Goal: Information Seeking & Learning: Check status

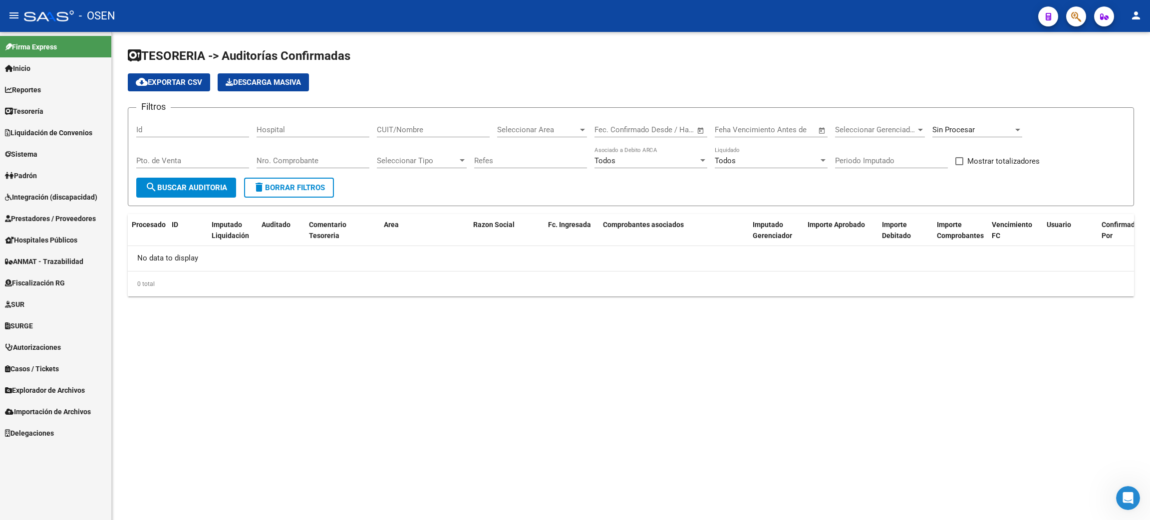
click at [42, 219] on span "Prestadores / Proveedores" at bounding box center [50, 218] width 91 height 11
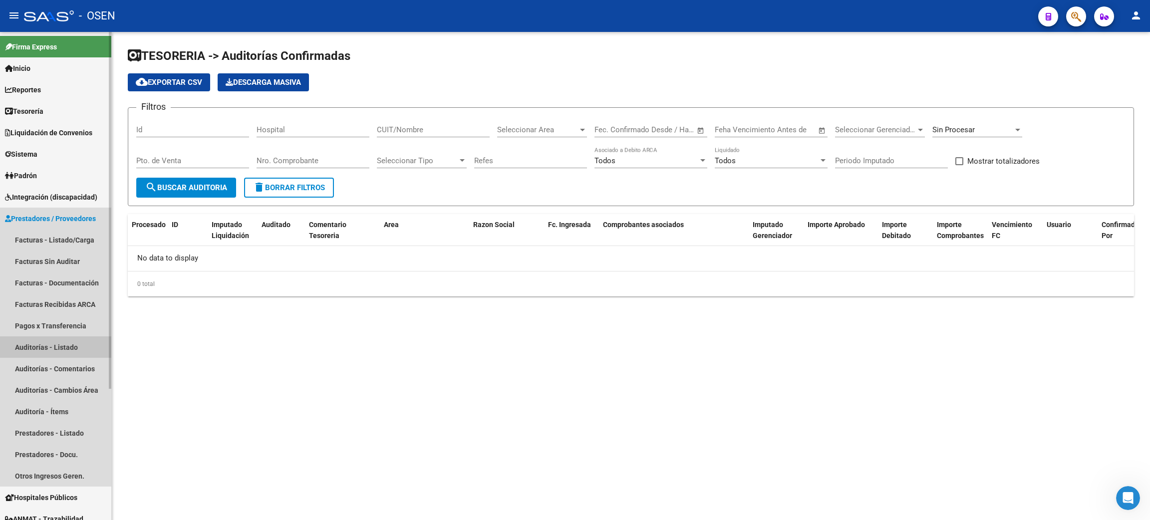
click at [67, 344] on link "Auditorías - Listado" at bounding box center [55, 346] width 111 height 21
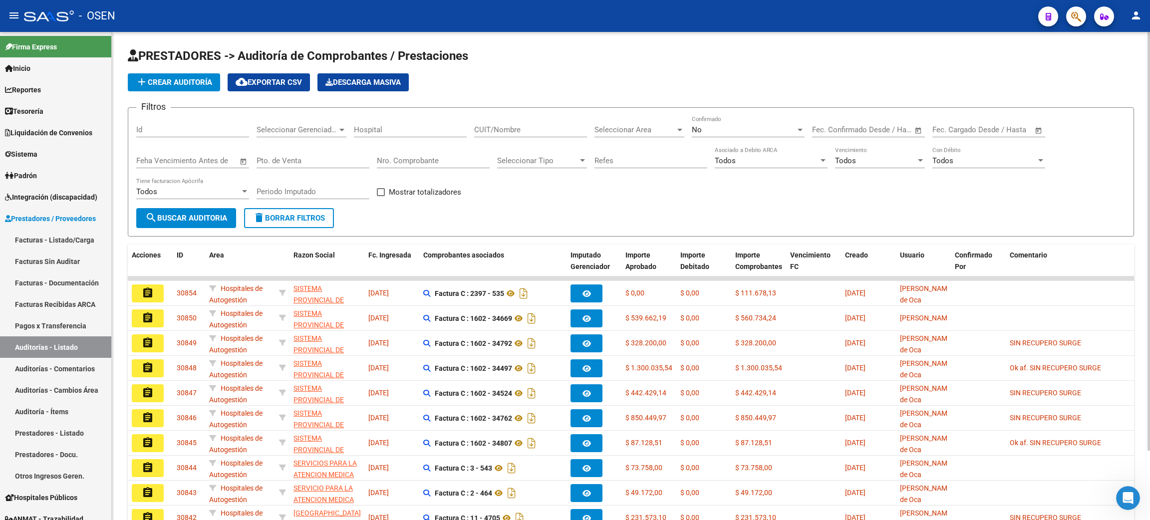
click at [171, 83] on span "add Crear Auditoría" at bounding box center [174, 82] width 76 height 9
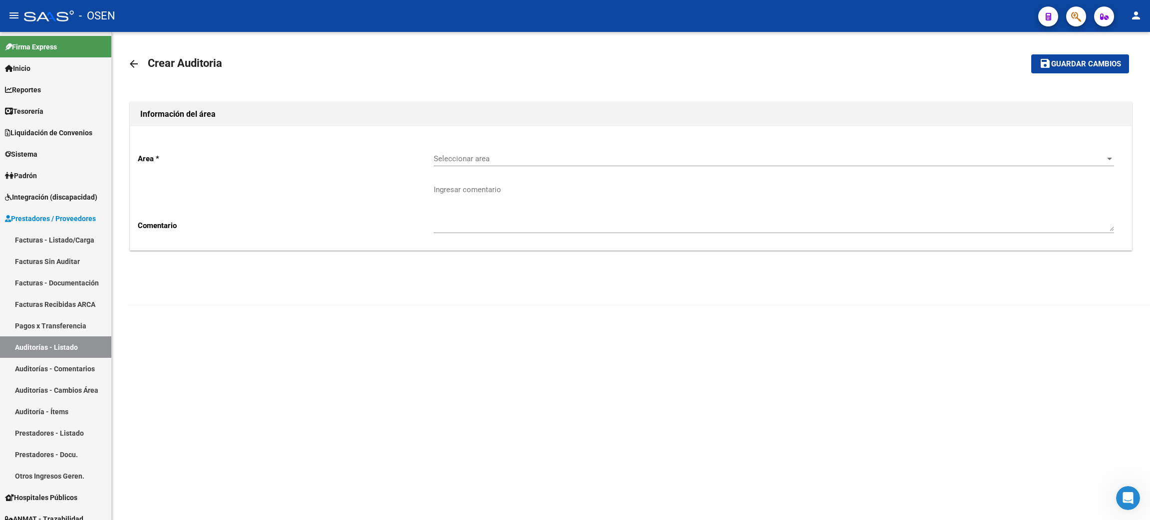
click at [486, 160] on span "Seleccionar area" at bounding box center [769, 158] width 671 height 9
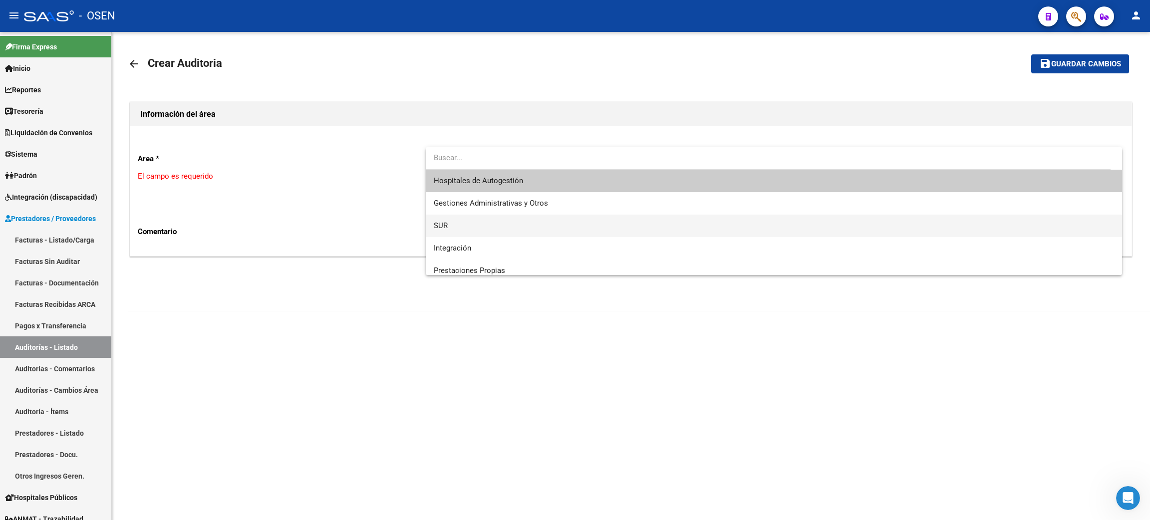
scroll to position [75, 0]
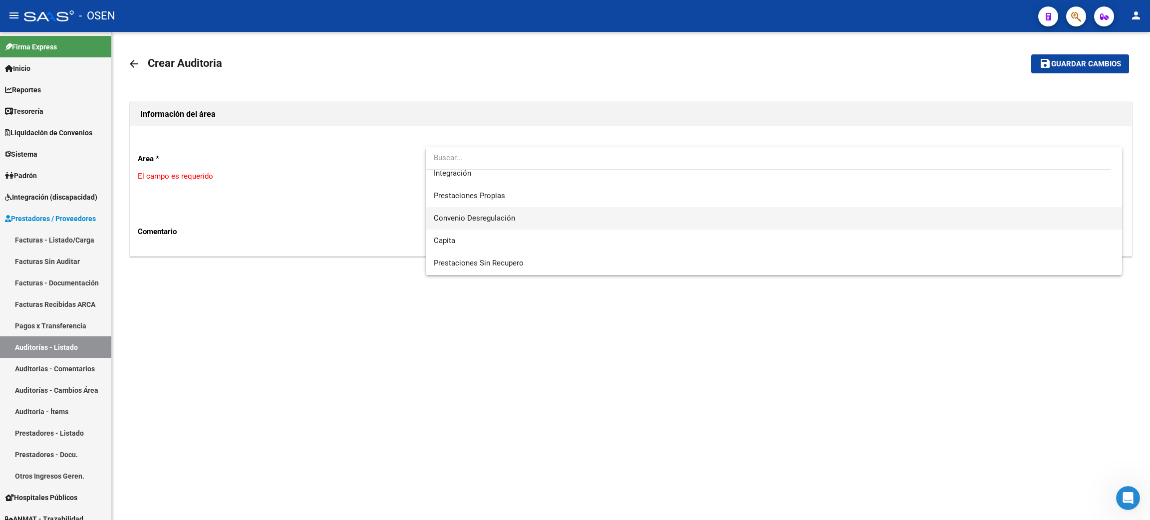
click at [517, 221] on span "Convenio Desregulación" at bounding box center [774, 218] width 680 height 22
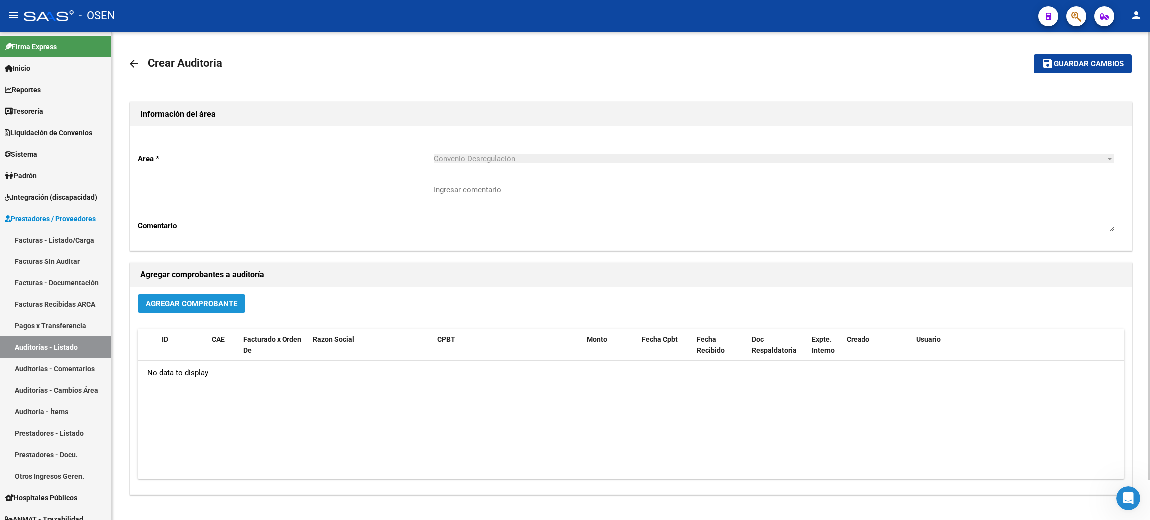
click at [185, 302] on span "Agregar Comprobante" at bounding box center [191, 304] width 91 height 9
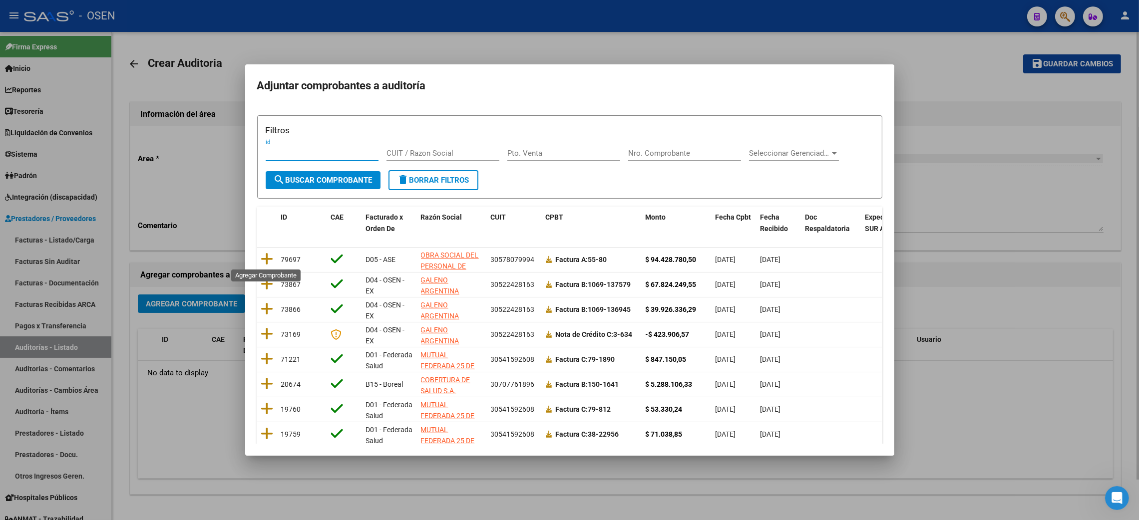
drag, startPoint x: 261, startPoint y: 259, endPoint x: 253, endPoint y: 258, distance: 8.6
click at [262, 259] on icon at bounding box center [267, 259] width 12 height 14
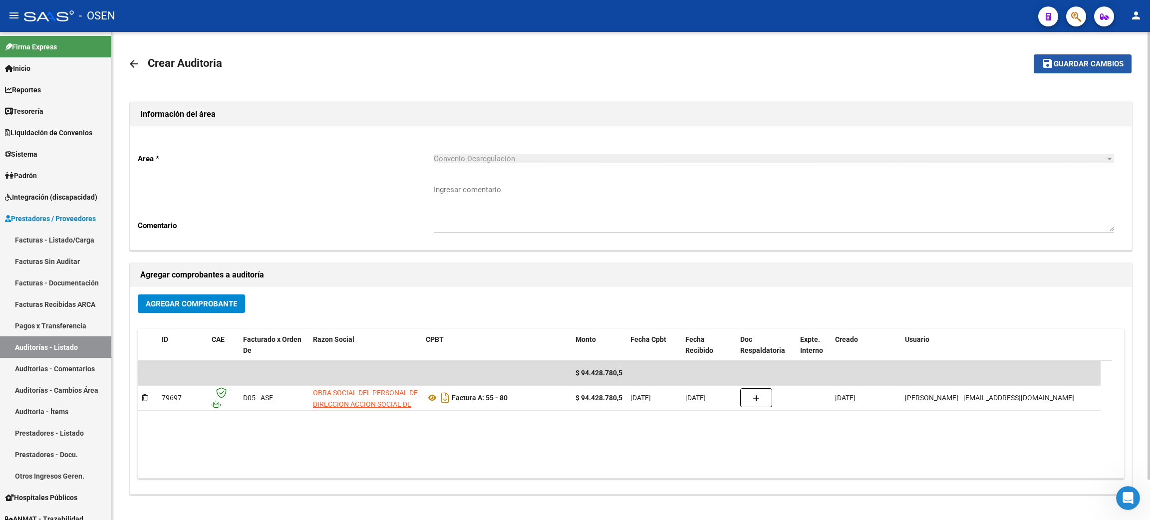
click at [1067, 61] on span "Guardar cambios" at bounding box center [1089, 64] width 70 height 9
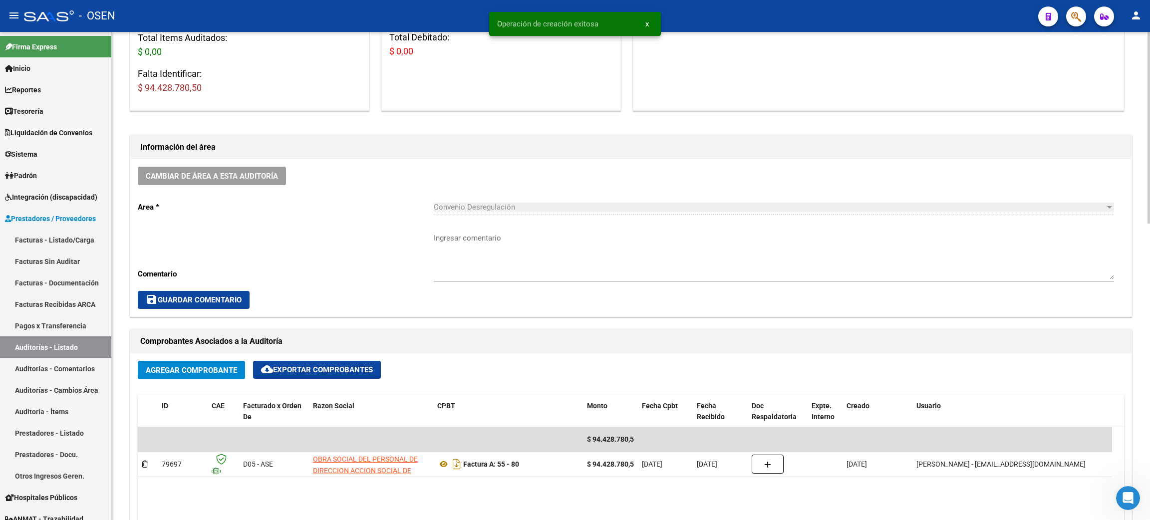
scroll to position [449, 0]
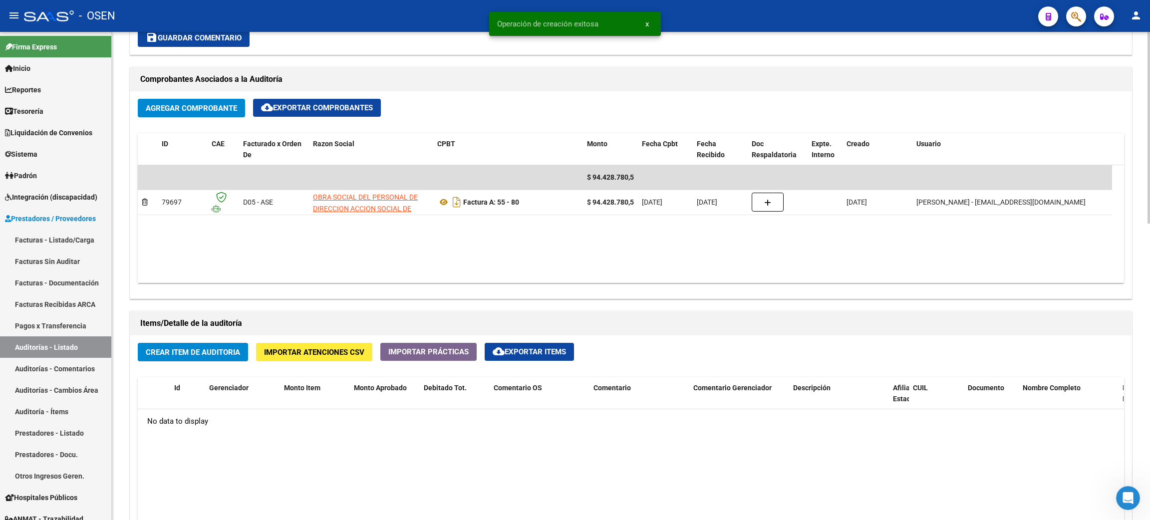
click at [208, 351] on span "Crear Item de Auditoria" at bounding box center [193, 352] width 94 height 9
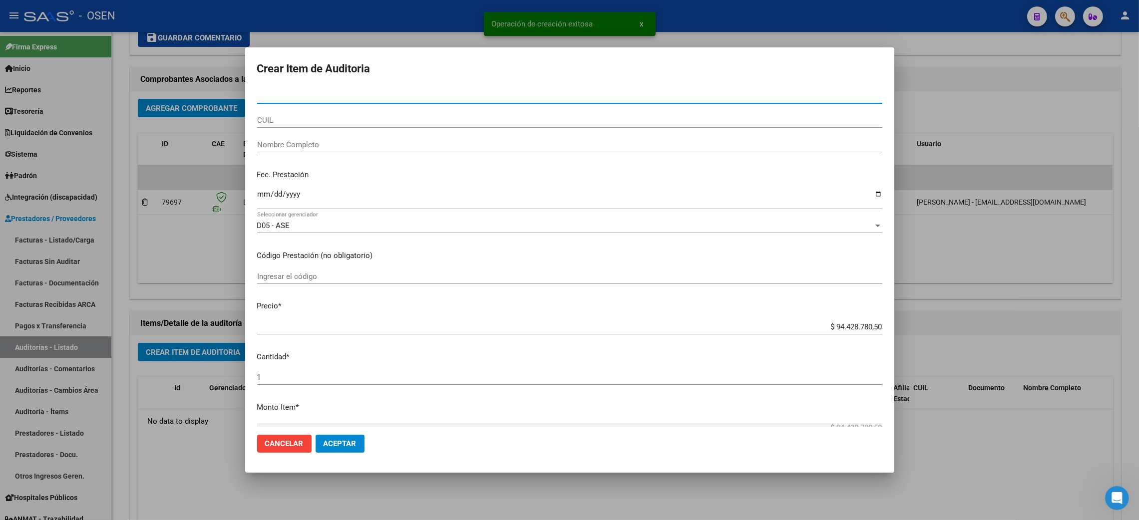
click at [345, 439] on span "Aceptar" at bounding box center [339, 443] width 33 height 9
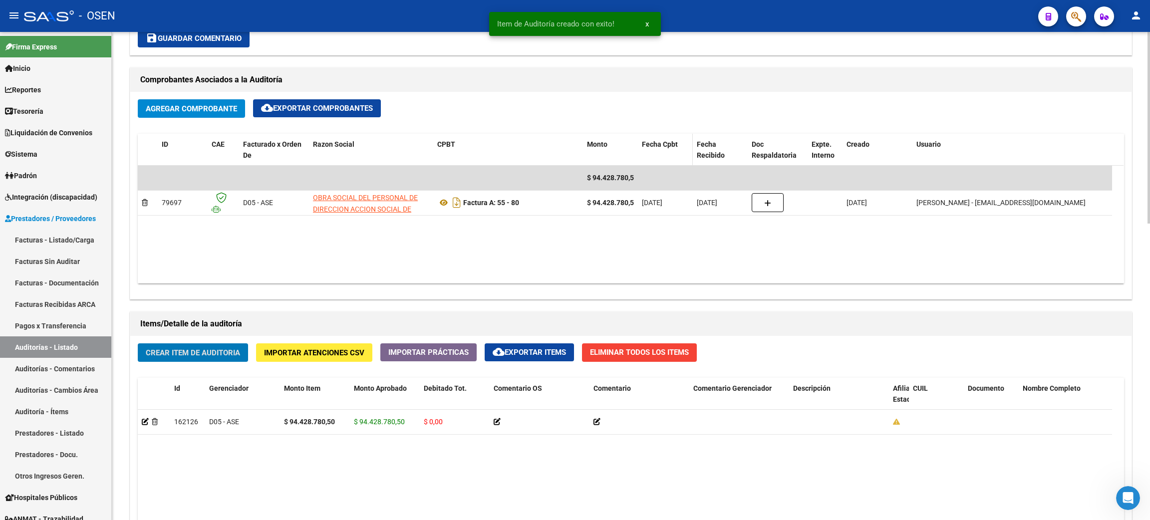
scroll to position [0, 0]
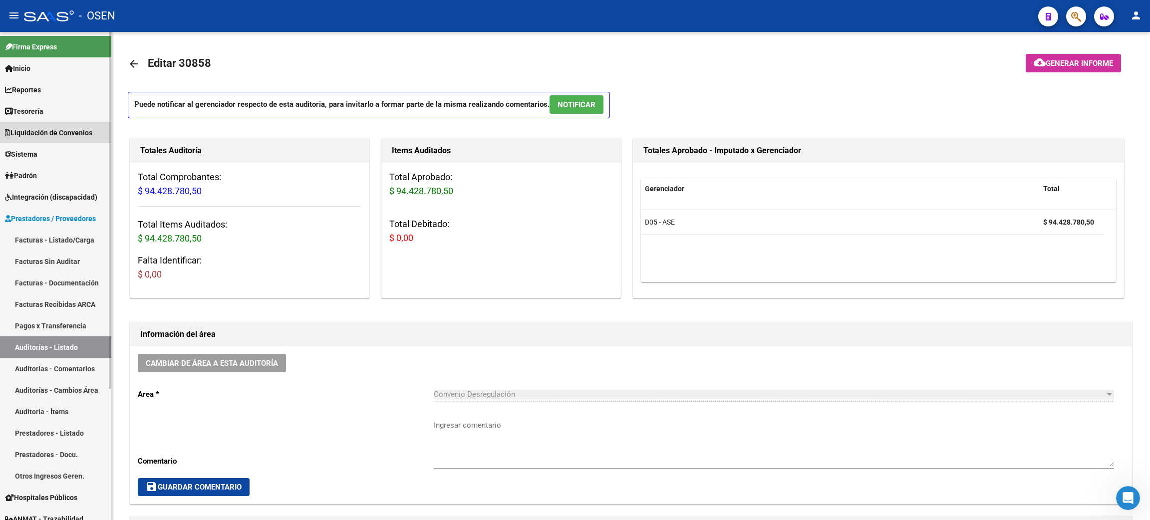
click at [28, 122] on link "Liquidación de Convenios" at bounding box center [55, 132] width 111 height 21
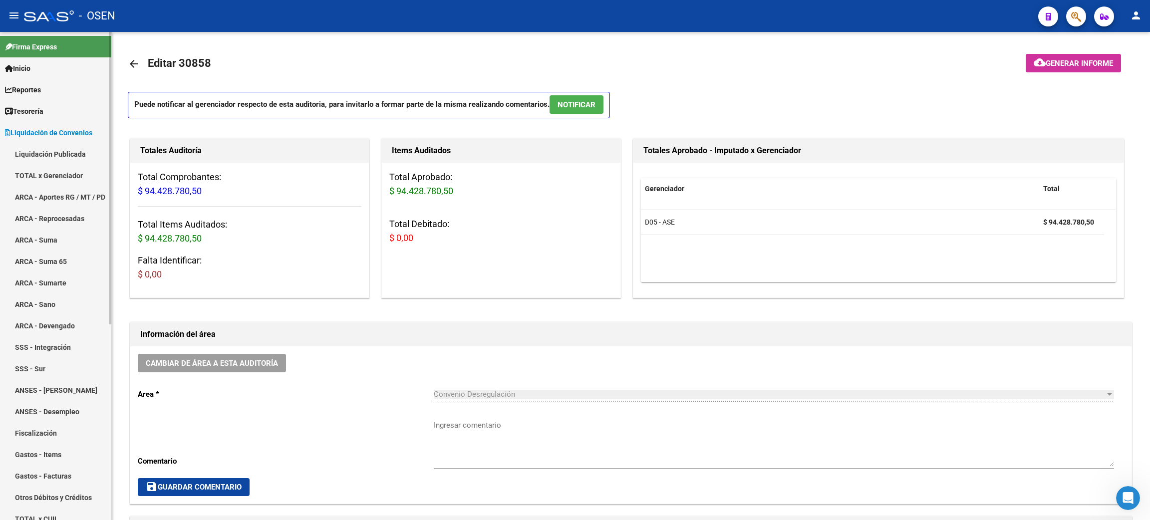
click at [49, 111] on link "Tesorería" at bounding box center [55, 110] width 111 height 21
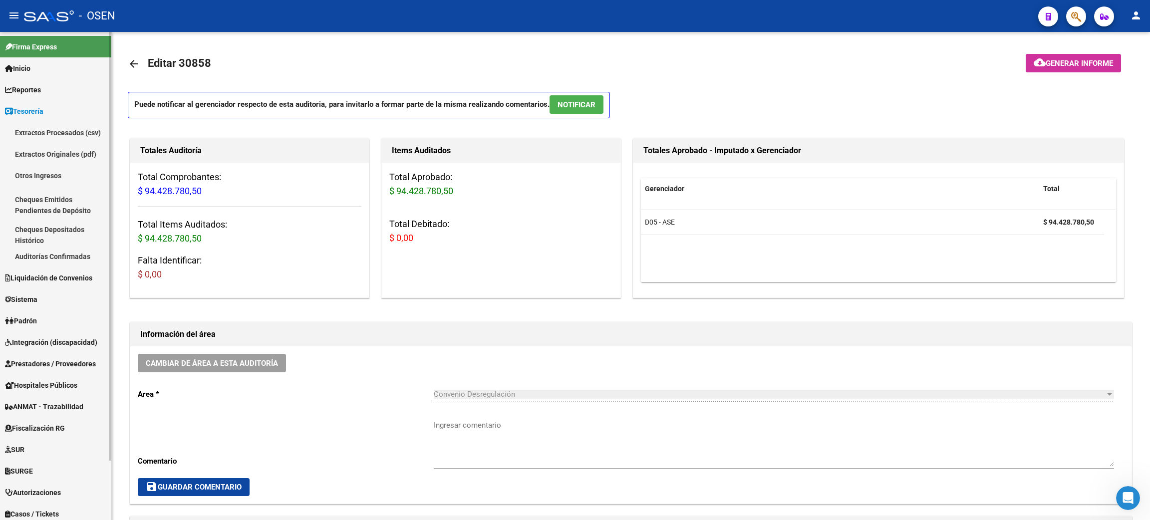
click at [45, 251] on link "Auditorías Confirmadas" at bounding box center [55, 256] width 111 height 21
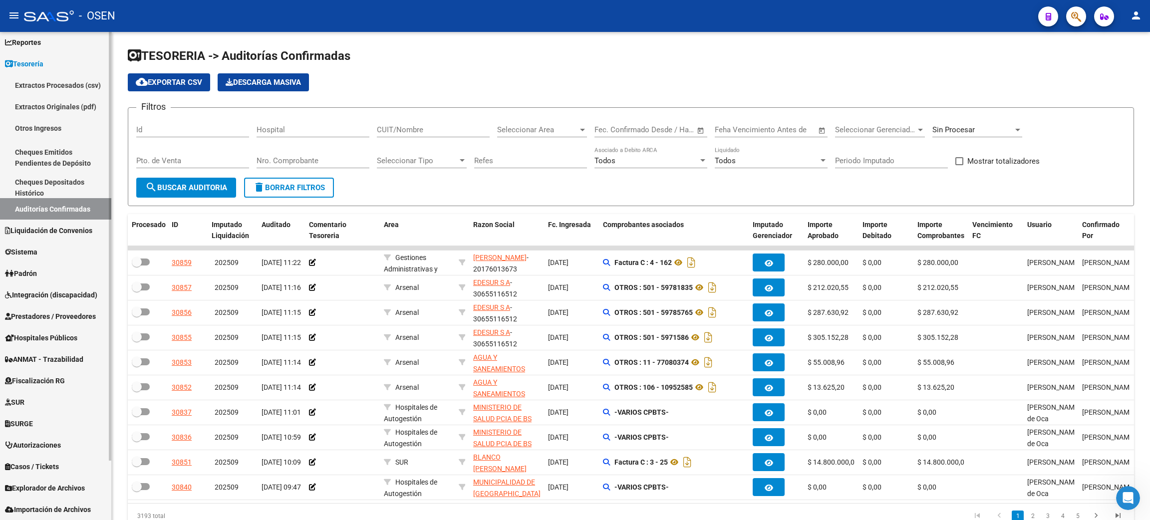
scroll to position [68, 0]
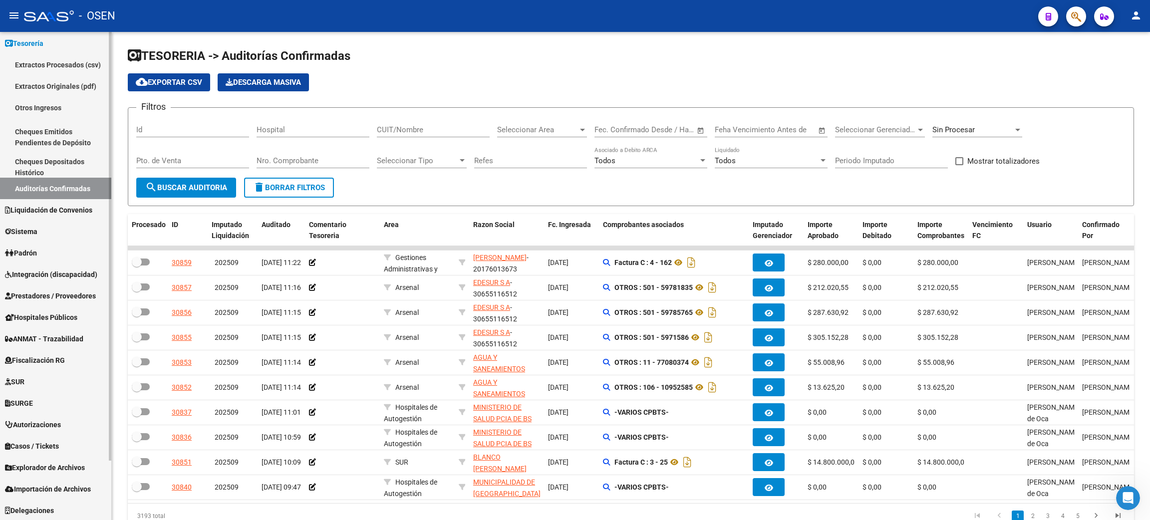
click at [96, 296] on span "Prestadores / Proveedores" at bounding box center [50, 296] width 91 height 11
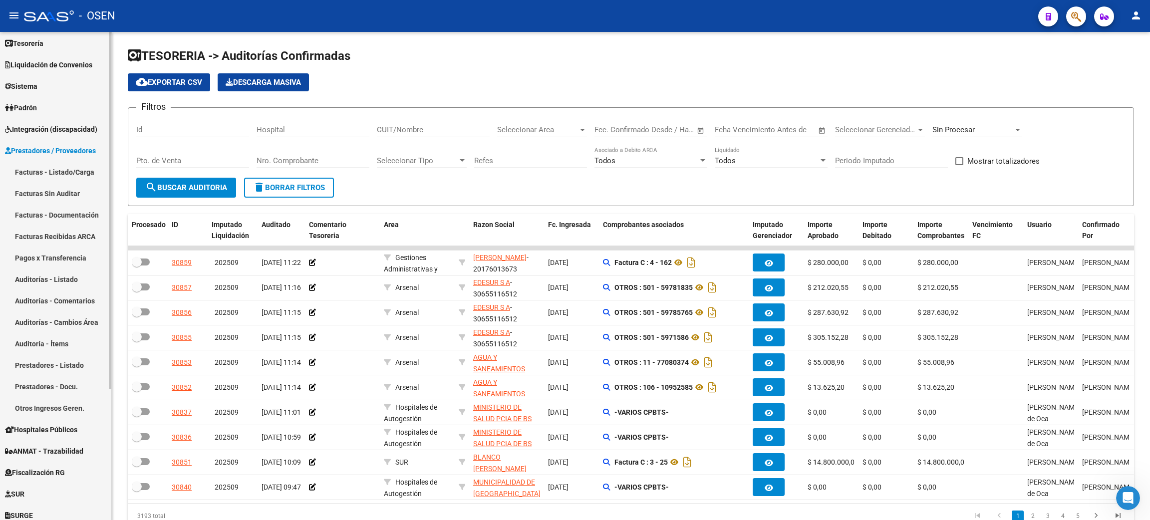
click at [72, 172] on link "Facturas - Listado/Carga" at bounding box center [55, 171] width 111 height 21
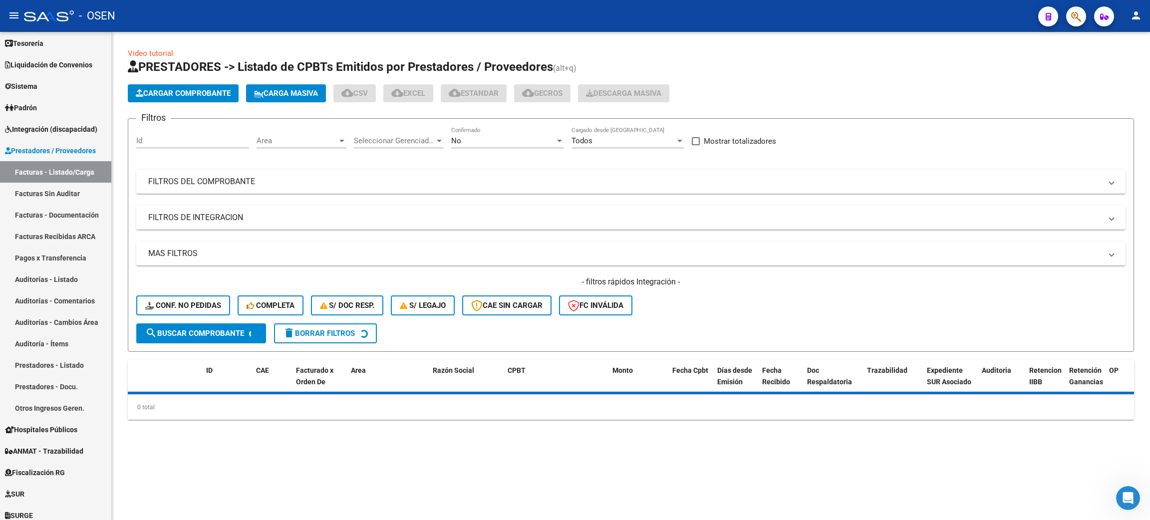
click at [289, 137] on span "Area" at bounding box center [297, 140] width 81 height 9
click at [324, 226] on span "Convenio Desregulación" at bounding box center [297, 222] width 81 height 9
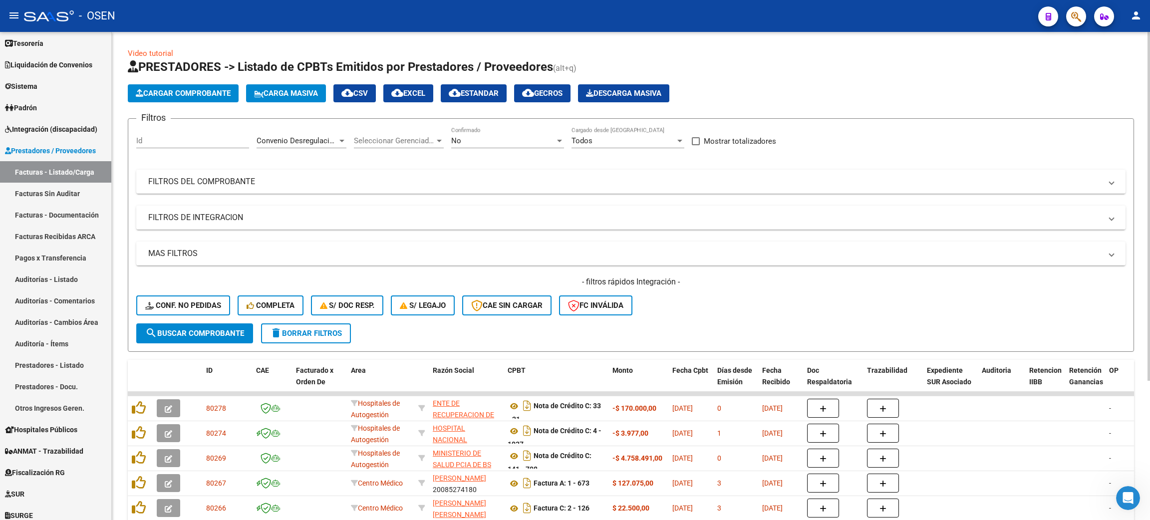
click at [493, 146] on div "No Confirmado" at bounding box center [507, 137] width 113 height 21
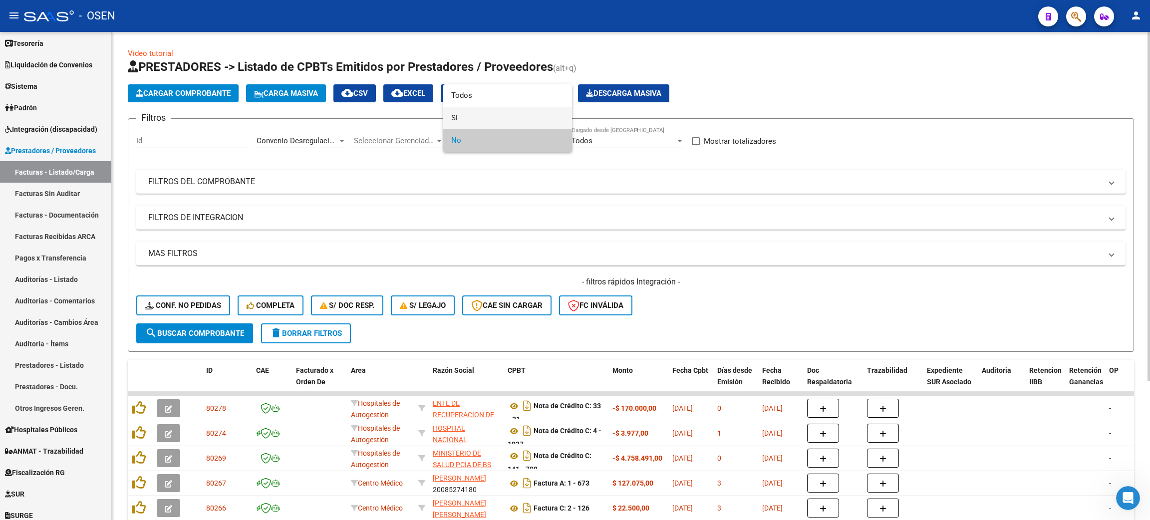
click at [467, 120] on span "Si" at bounding box center [507, 118] width 113 height 22
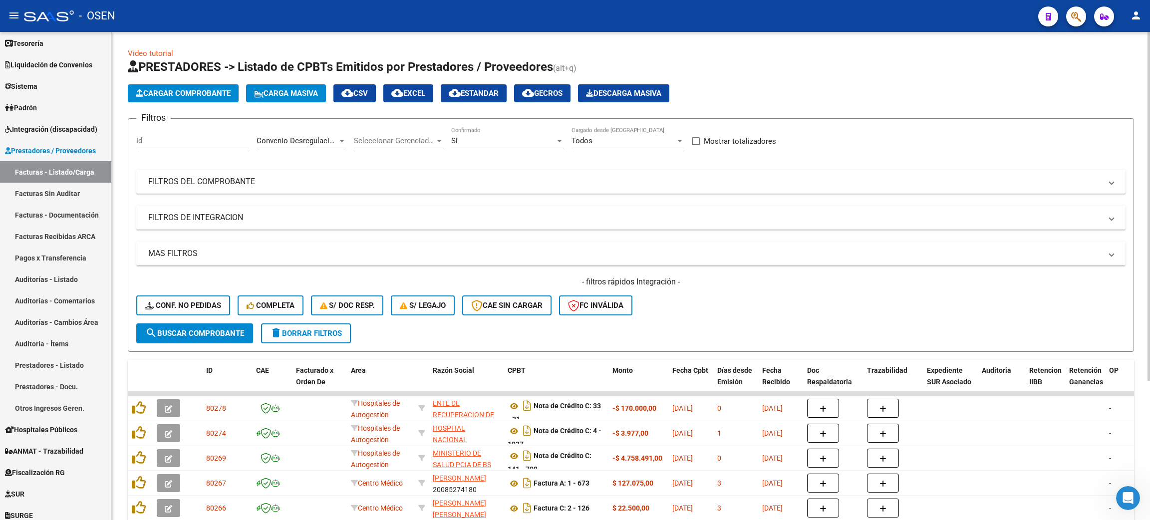
click at [170, 341] on form "Filtros Id Convenio Desregulación Area Seleccionar Gerenciador Seleccionar Gere…" at bounding box center [631, 235] width 1006 height 234
click at [170, 333] on span "search Buscar Comprobante" at bounding box center [194, 333] width 99 height 9
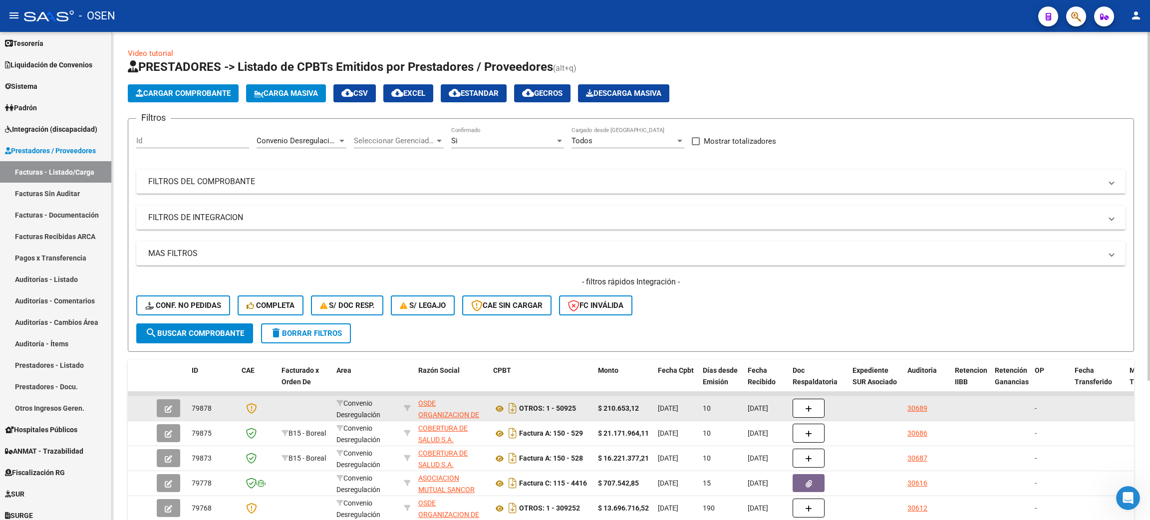
drag, startPoint x: 603, startPoint y: 407, endPoint x: 956, endPoint y: 401, distance: 354.0
click at [956, 401] on div "79878 Convenio Desregulación OSDE ORGANIZACION DE SERVICIOS DIRECTOS EMPRESARIO…" at bounding box center [1083, 408] width 1911 height 25
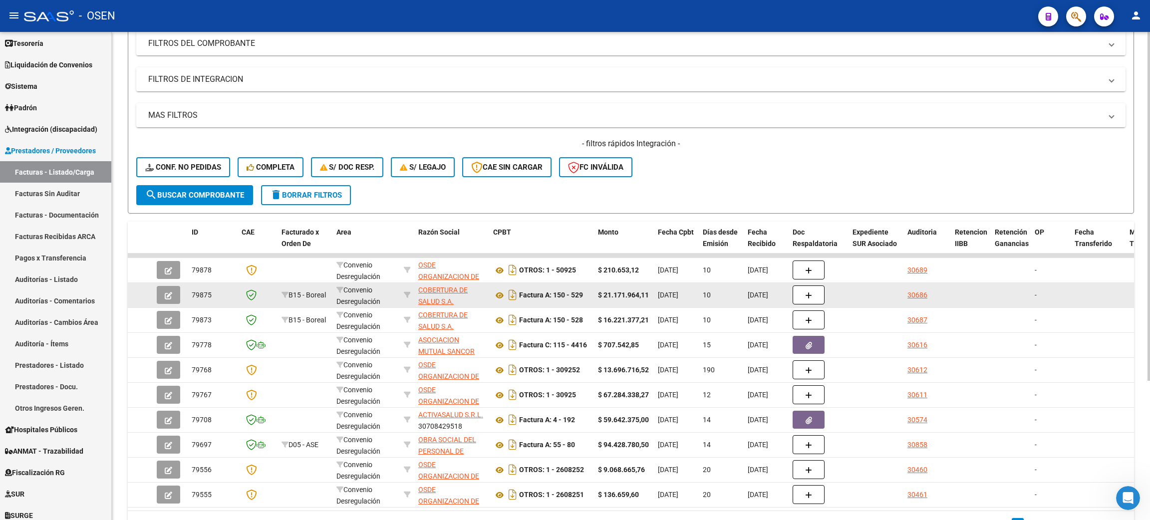
scroll to position [150, 0]
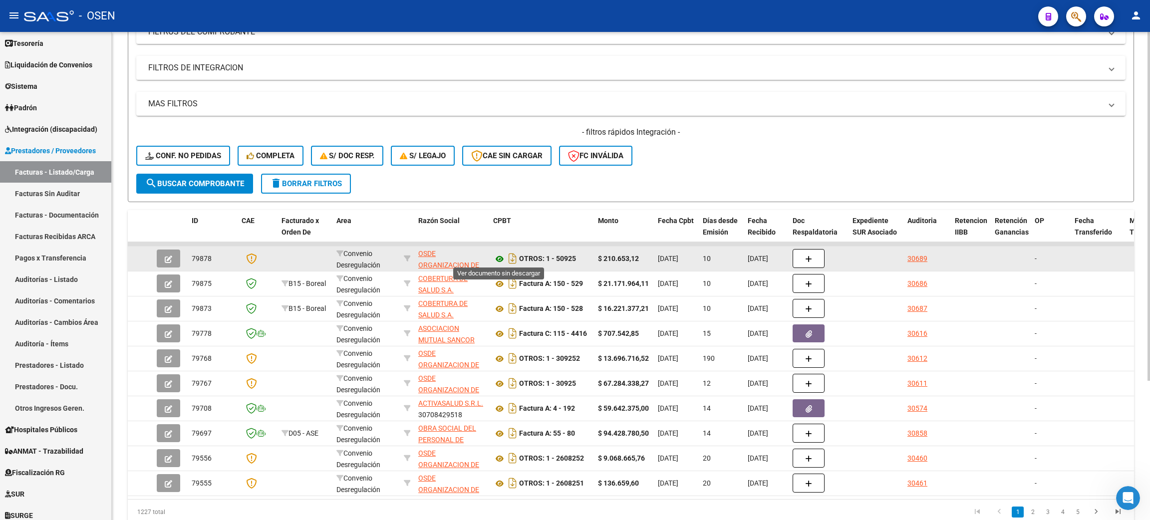
click at [501, 259] on icon at bounding box center [499, 259] width 13 height 12
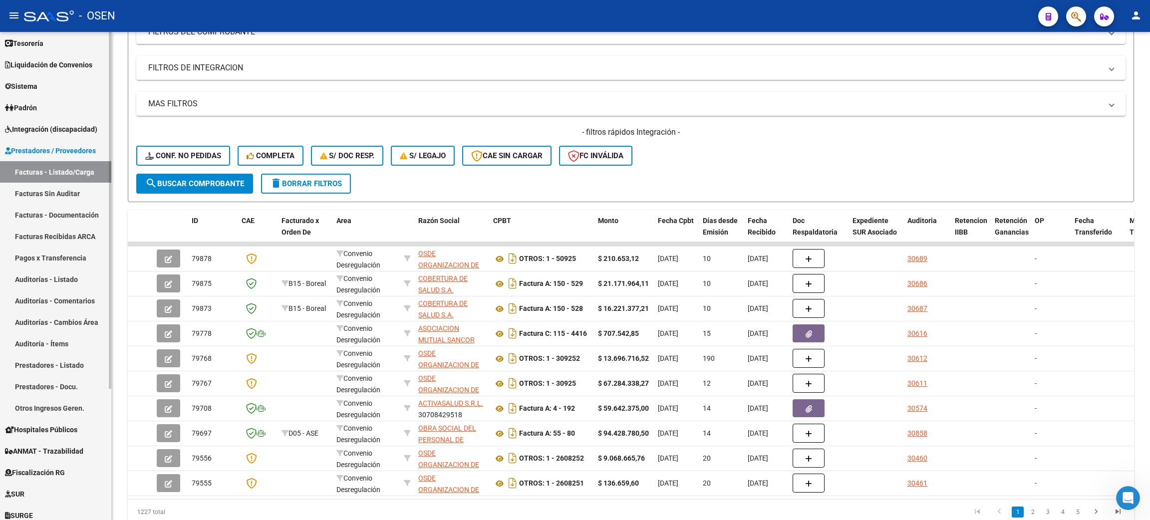
click at [47, 64] on span "Liquidación de Convenios" at bounding box center [48, 64] width 87 height 11
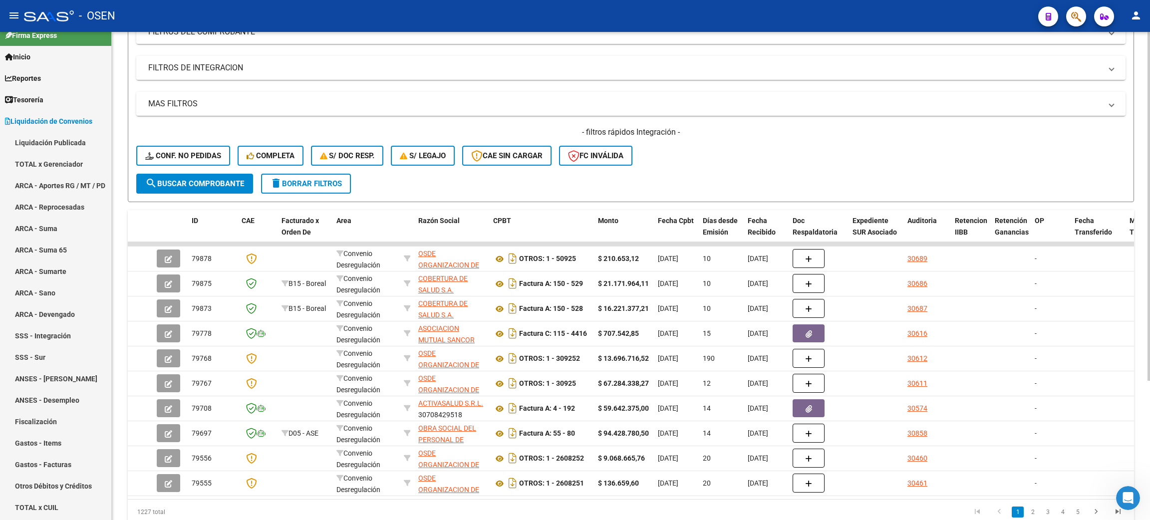
scroll to position [0, 0]
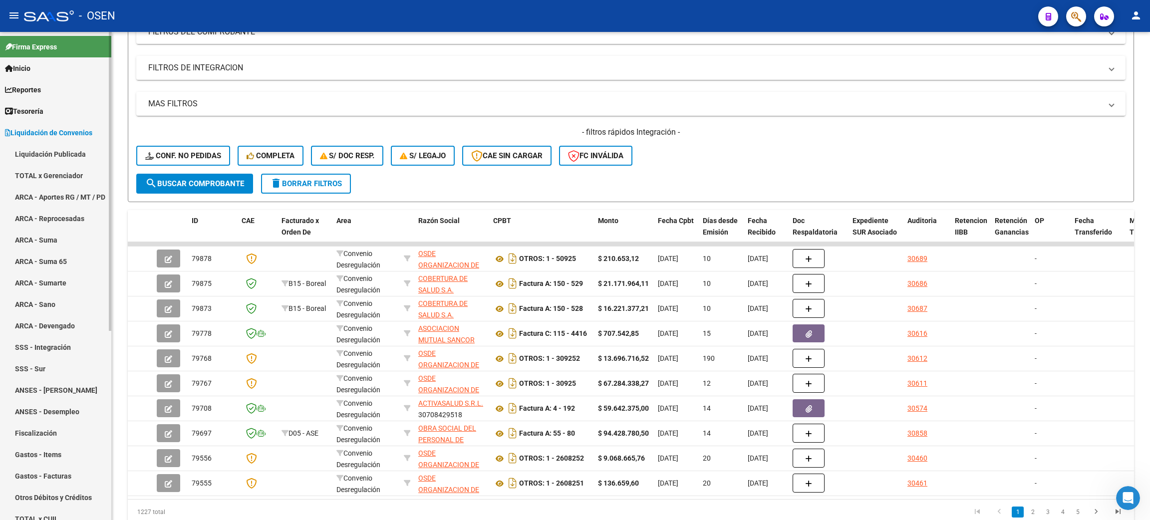
click at [43, 107] on span "Tesorería" at bounding box center [24, 111] width 38 height 11
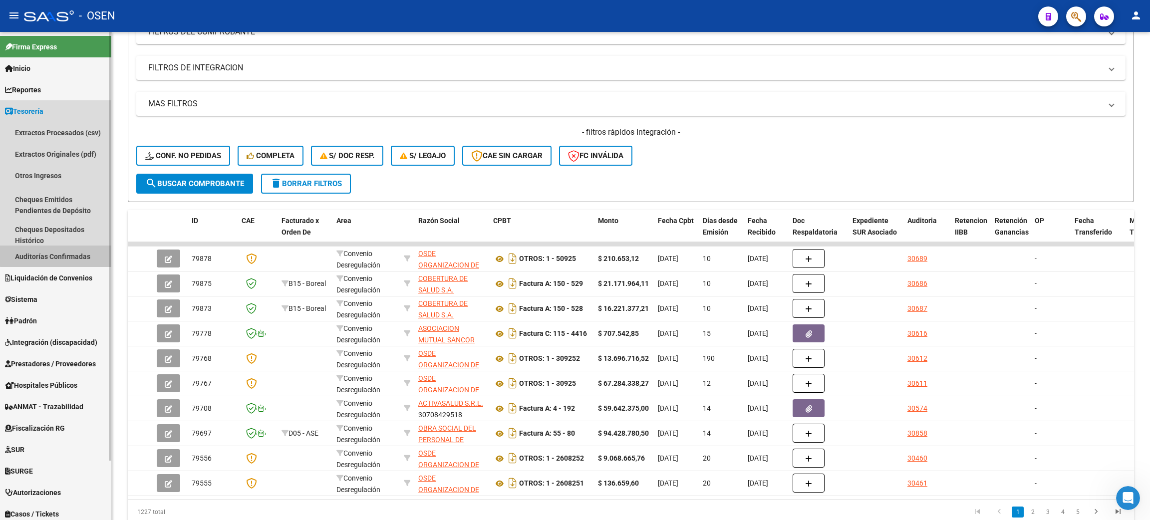
click at [64, 247] on link "Auditorías Confirmadas" at bounding box center [55, 256] width 111 height 21
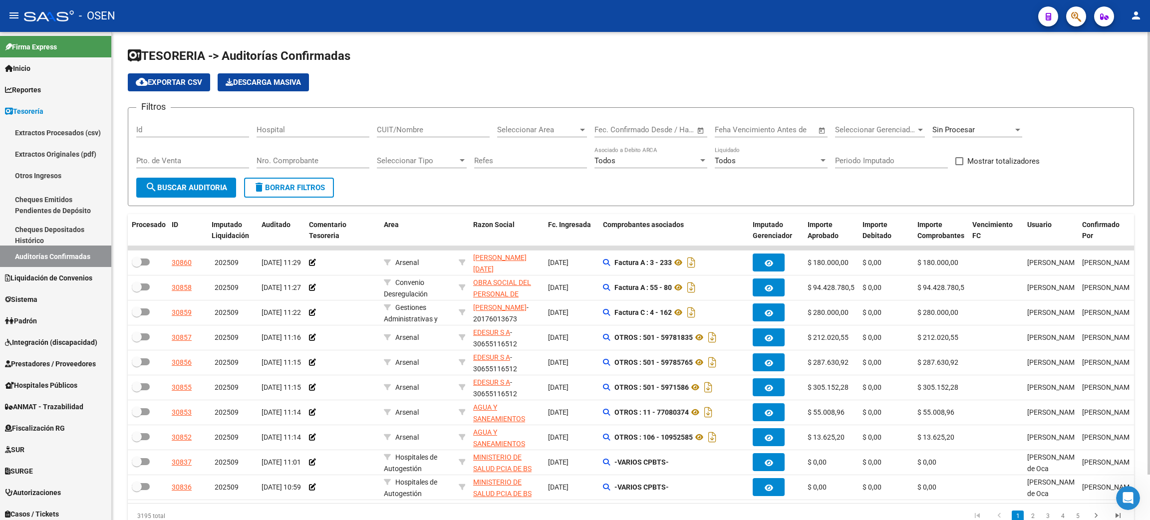
click at [1004, 128] on div "Sin Procesar" at bounding box center [972, 129] width 81 height 9
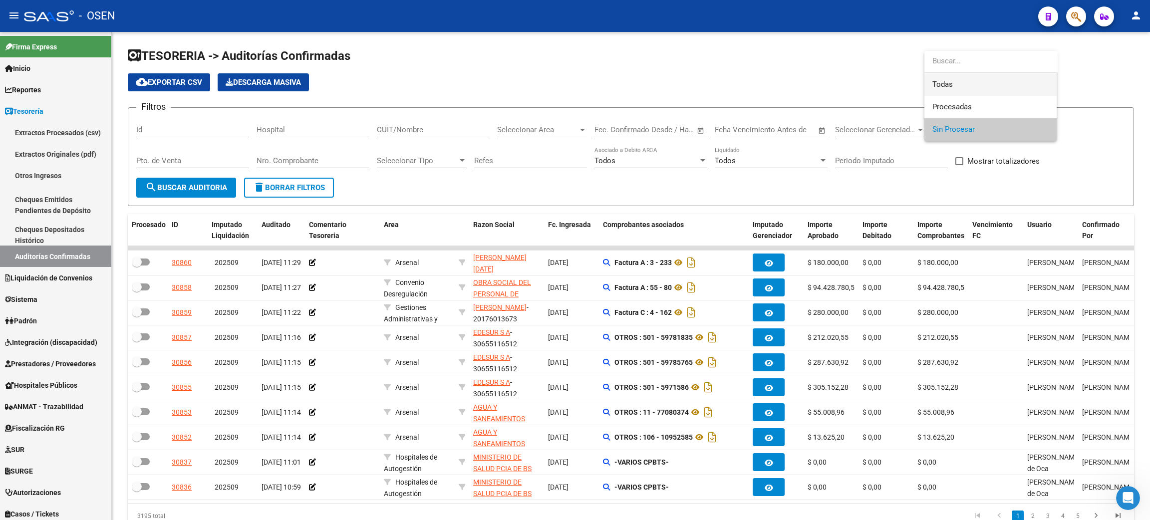
click at [947, 86] on span "Todas" at bounding box center [990, 84] width 116 height 22
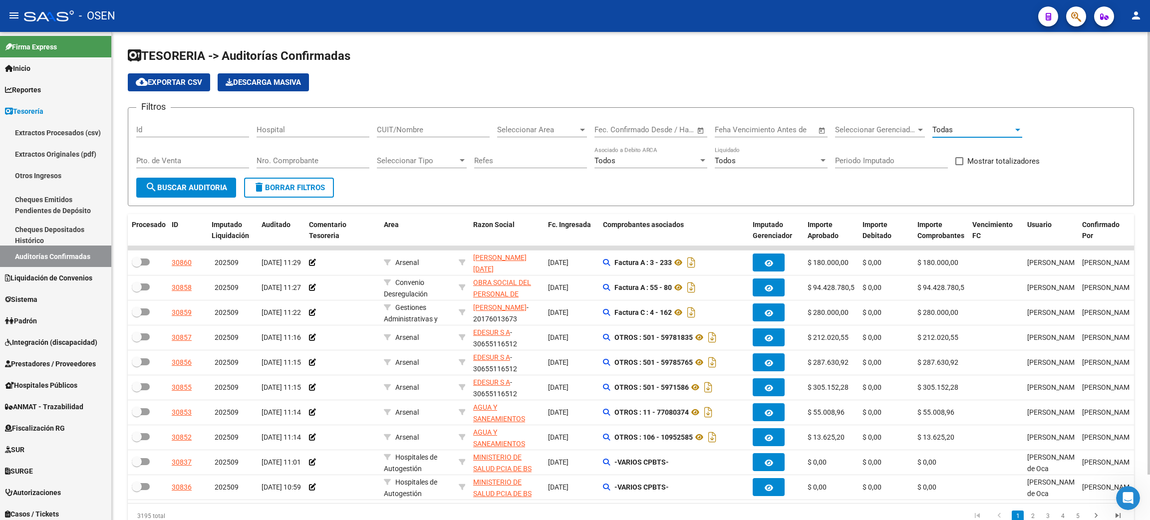
click at [307, 158] on input "Nro. Comprobante" at bounding box center [313, 160] width 113 height 9
type input "3345"
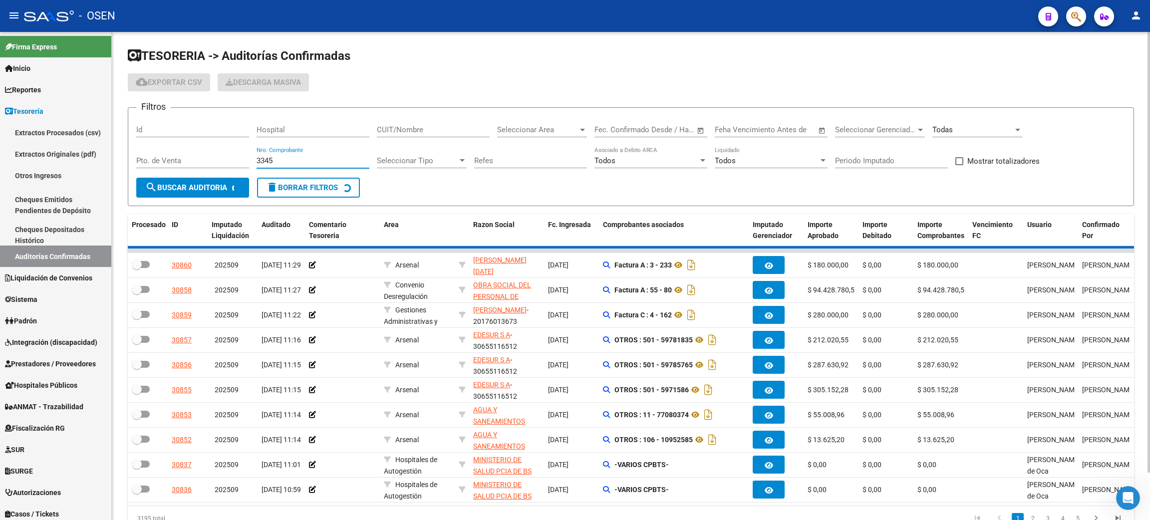
checkbox input "true"
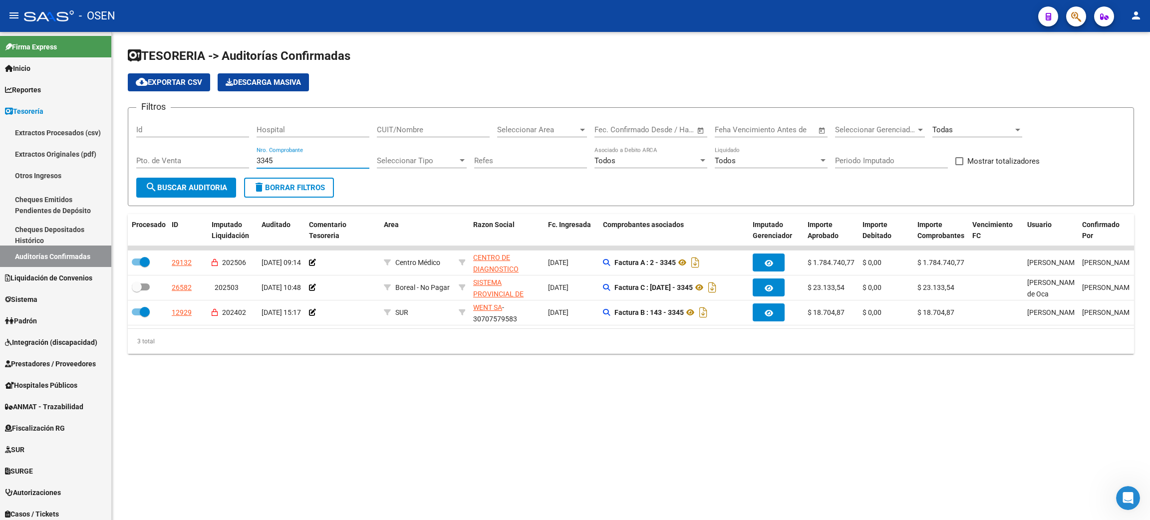
type input "3345"
drag, startPoint x: 271, startPoint y: 158, endPoint x: 391, endPoint y: 137, distance: 122.0
click at [192, 149] on div "Filtros Id Hospital CUIT/Nombre Seleccionar Area Seleccionar Area Fecha inicio …" at bounding box center [630, 147] width 989 height 62
drag, startPoint x: 284, startPoint y: 160, endPoint x: 302, endPoint y: 145, distance: 23.4
click at [214, 152] on div "Filtros Id Hospital CUIT/Nombre Seleccionar Area Seleccionar Area Fecha inicio …" at bounding box center [630, 147] width 989 height 62
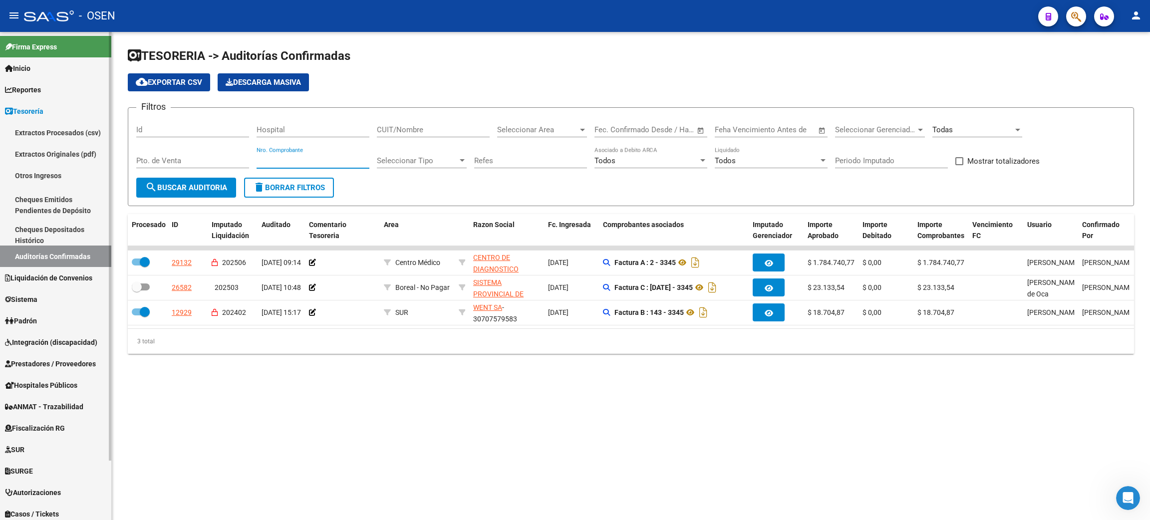
click at [52, 152] on link "Extractos Originales (pdf)" at bounding box center [55, 153] width 111 height 21
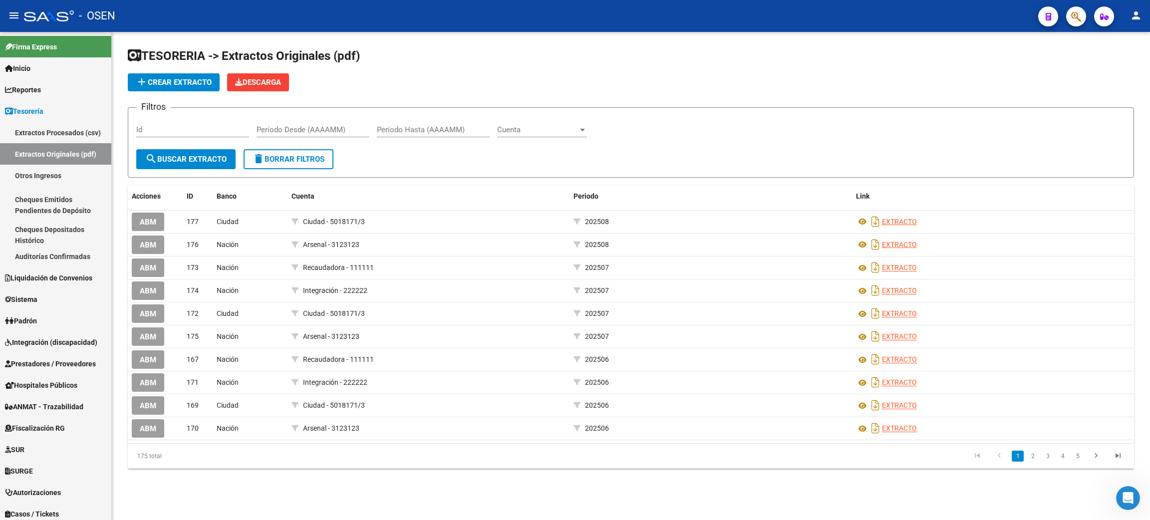
click at [427, 151] on form "Filtros Id Período Desde (AAAAMM) Período Hasta (AAAAMM) Cuenta Cuenta search B…" at bounding box center [631, 142] width 1006 height 70
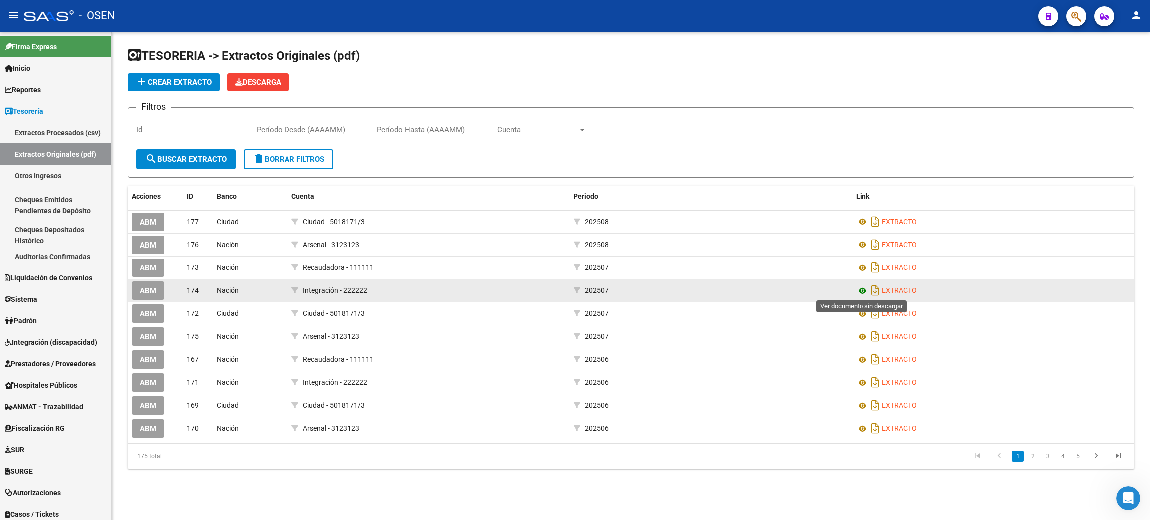
click at [861, 288] on icon at bounding box center [862, 291] width 13 height 12
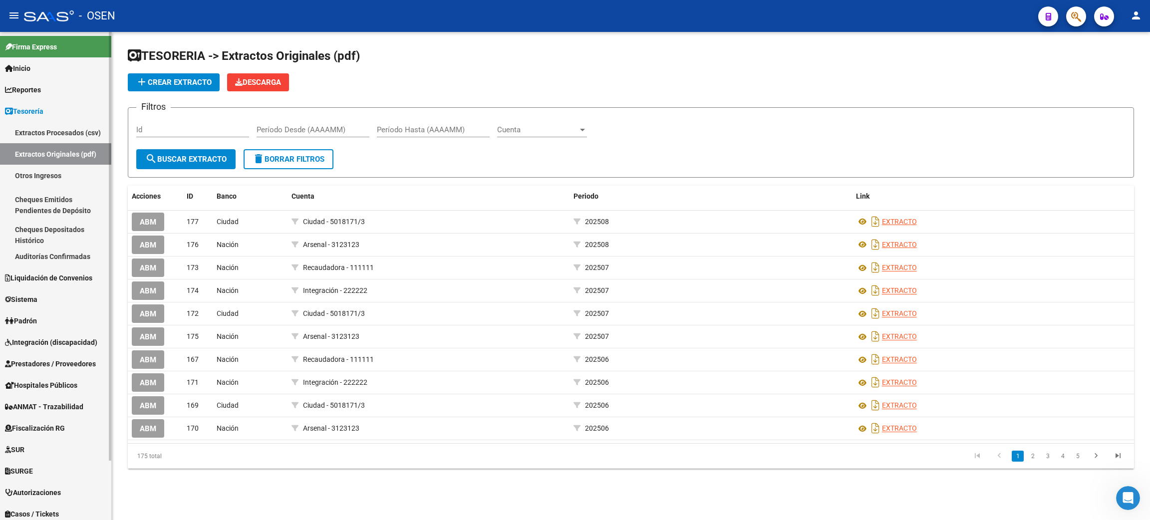
click at [82, 341] on span "Integración (discapacidad)" at bounding box center [51, 342] width 92 height 11
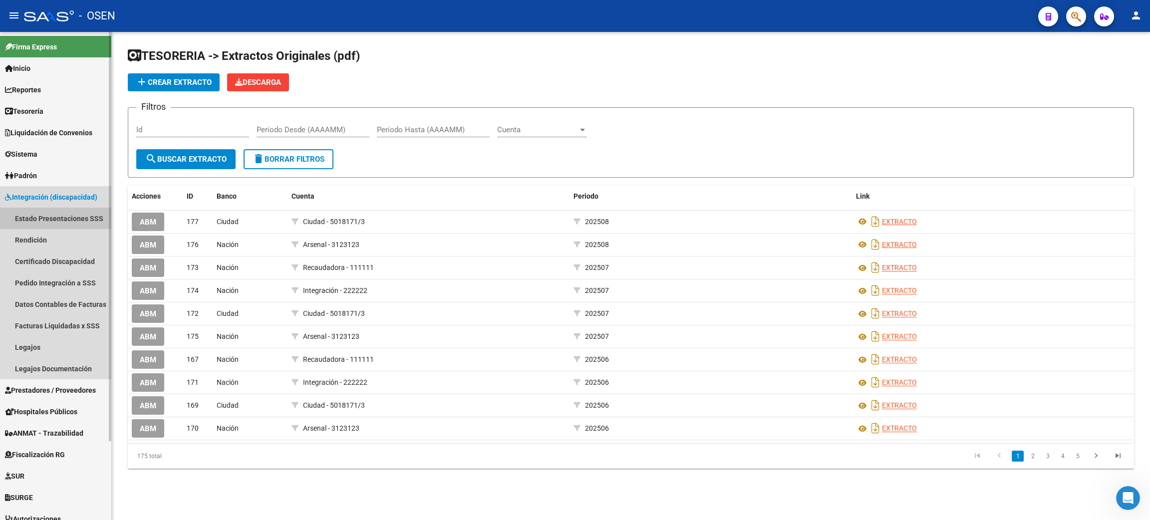
click at [53, 221] on link "Estado Presentaciones SSS" at bounding box center [55, 218] width 111 height 21
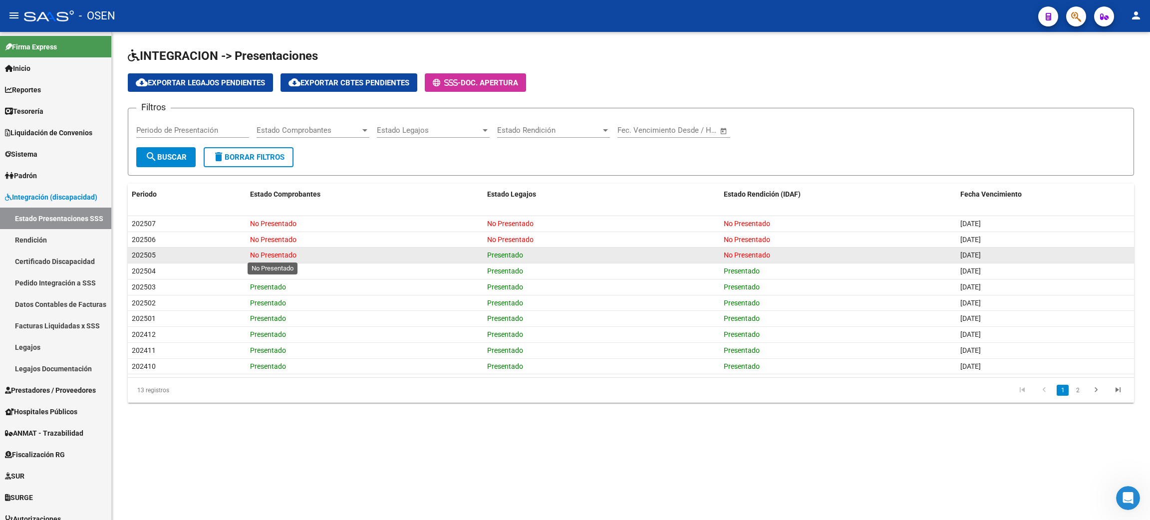
drag, startPoint x: 247, startPoint y: 254, endPoint x: 441, endPoint y: 254, distance: 194.7
click at [441, 254] on datatable-body-cell "No Presentado" at bounding box center [364, 255] width 237 height 15
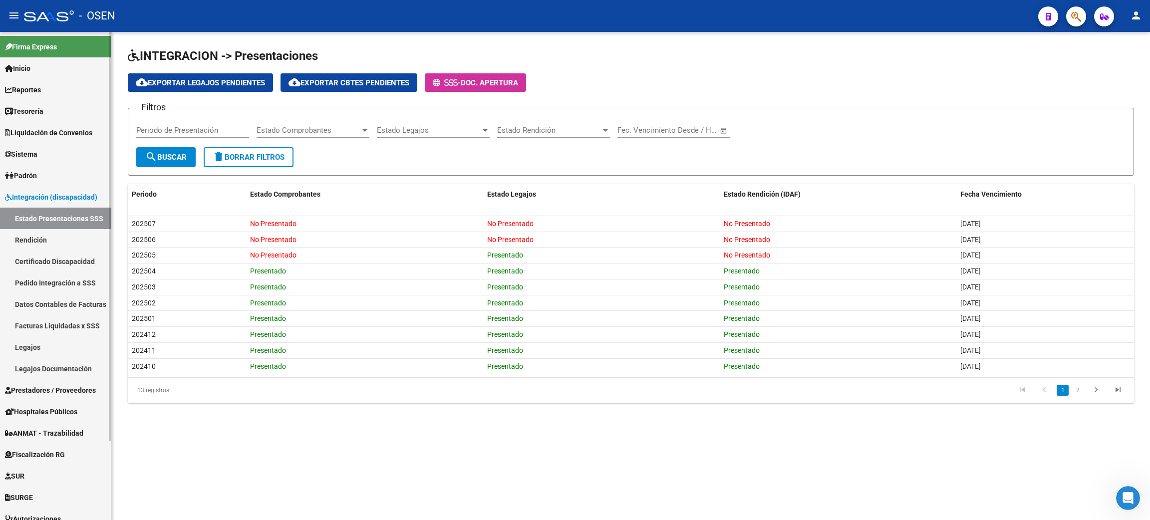
click at [32, 323] on link "Facturas Liquidadas x SSS" at bounding box center [55, 325] width 111 height 21
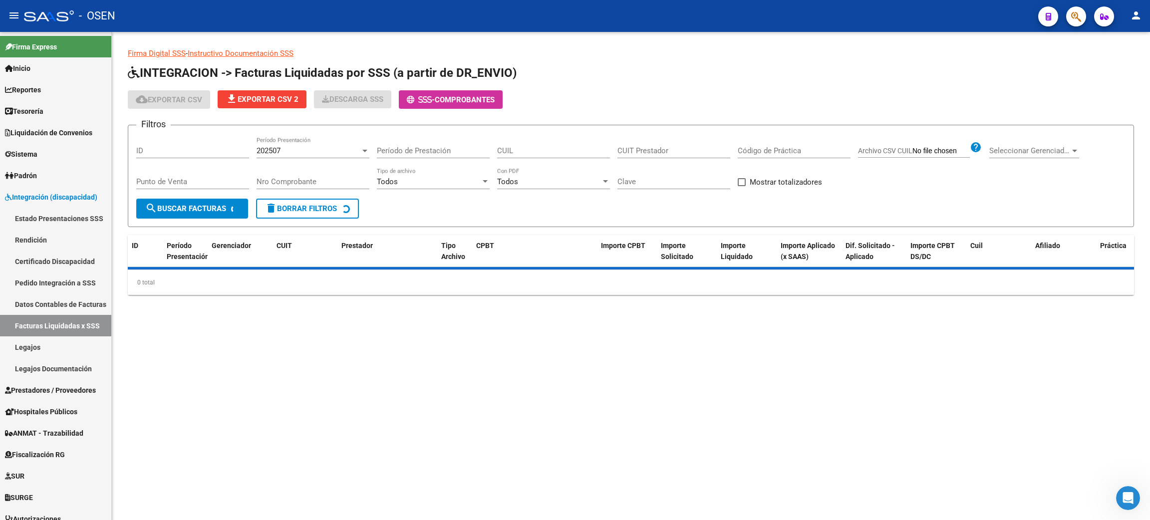
click at [294, 150] on div "202507 Período Presentación" at bounding box center [313, 147] width 113 height 21
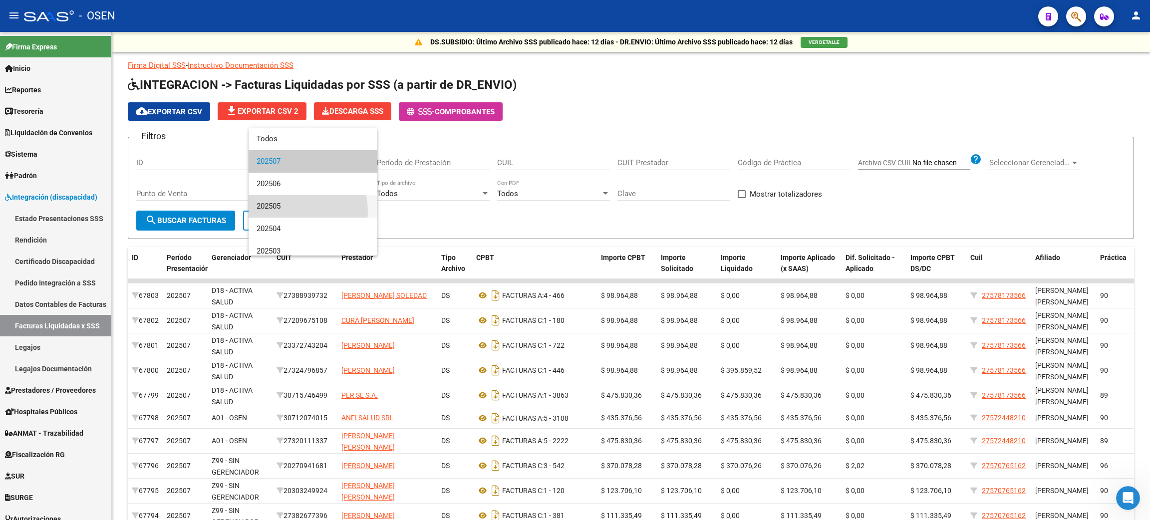
click at [294, 211] on span "202505" at bounding box center [313, 206] width 113 height 22
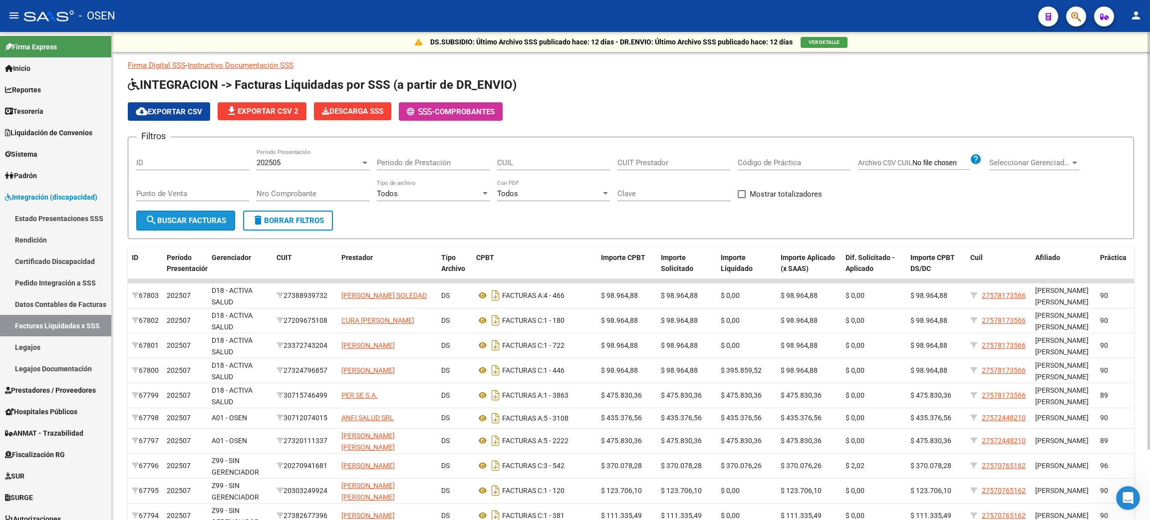
click at [187, 217] on span "search Buscar Facturas" at bounding box center [185, 220] width 81 height 9
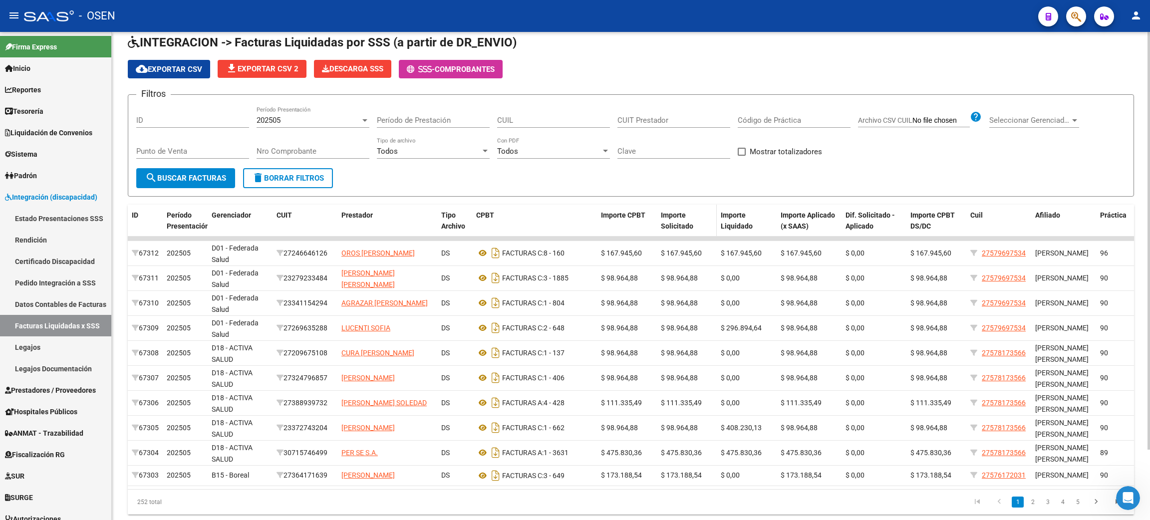
scroll to position [82, 0]
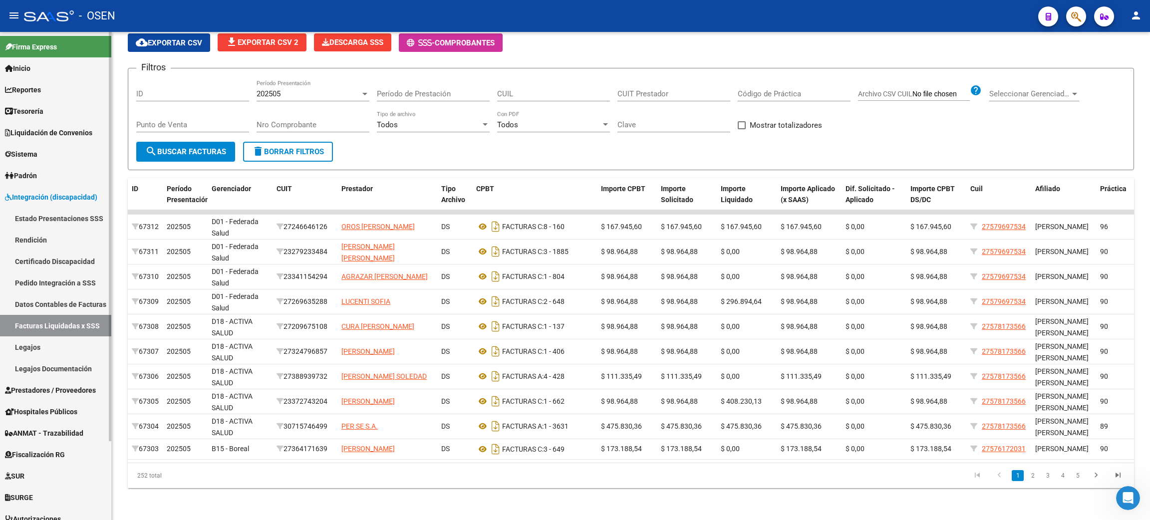
click at [39, 125] on link "Liquidación de Convenios" at bounding box center [55, 132] width 111 height 21
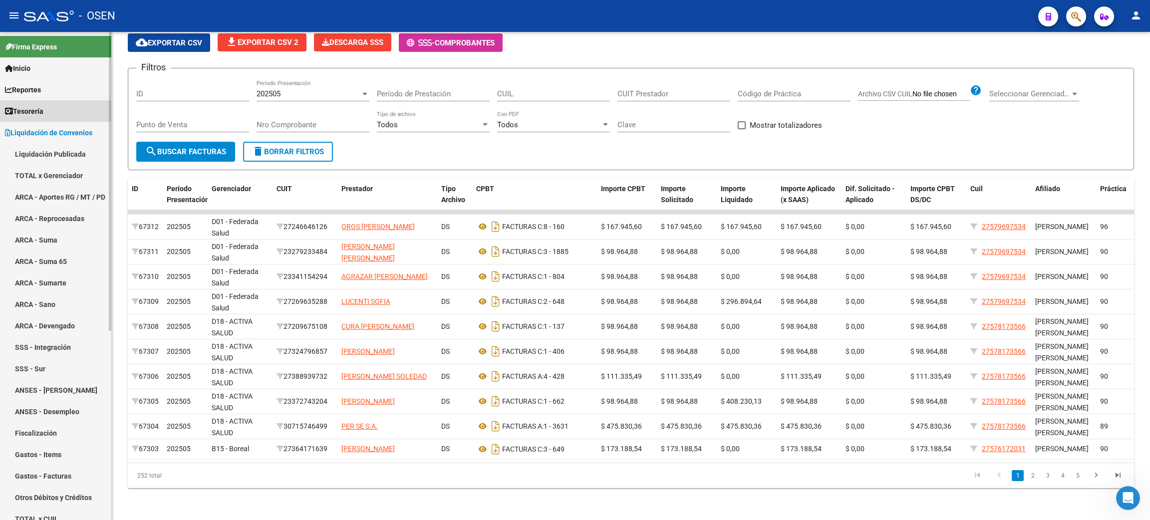
click at [71, 113] on link "Tesorería" at bounding box center [55, 110] width 111 height 21
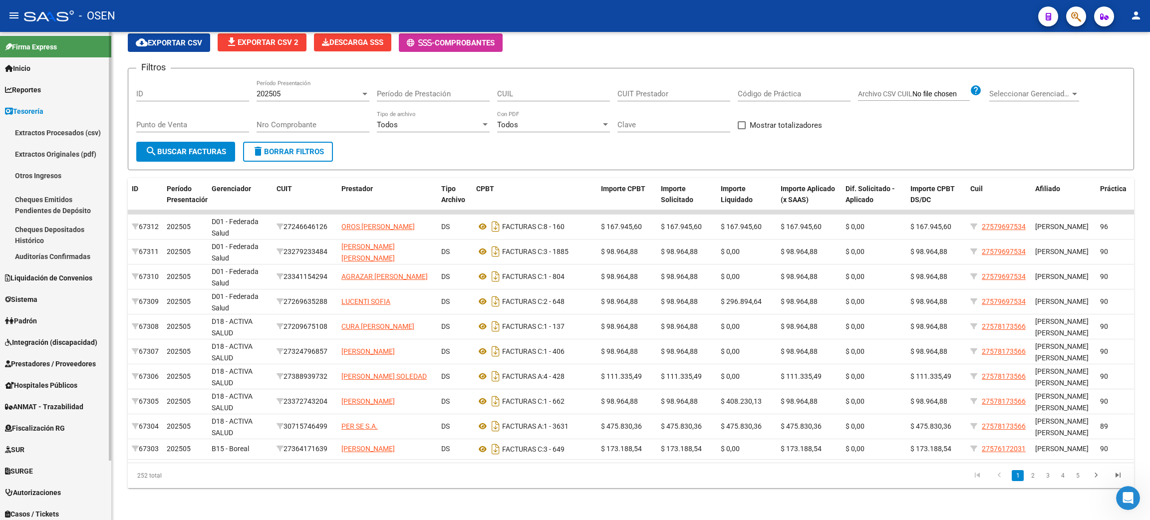
click at [63, 248] on link "Auditorías Confirmadas" at bounding box center [55, 256] width 111 height 21
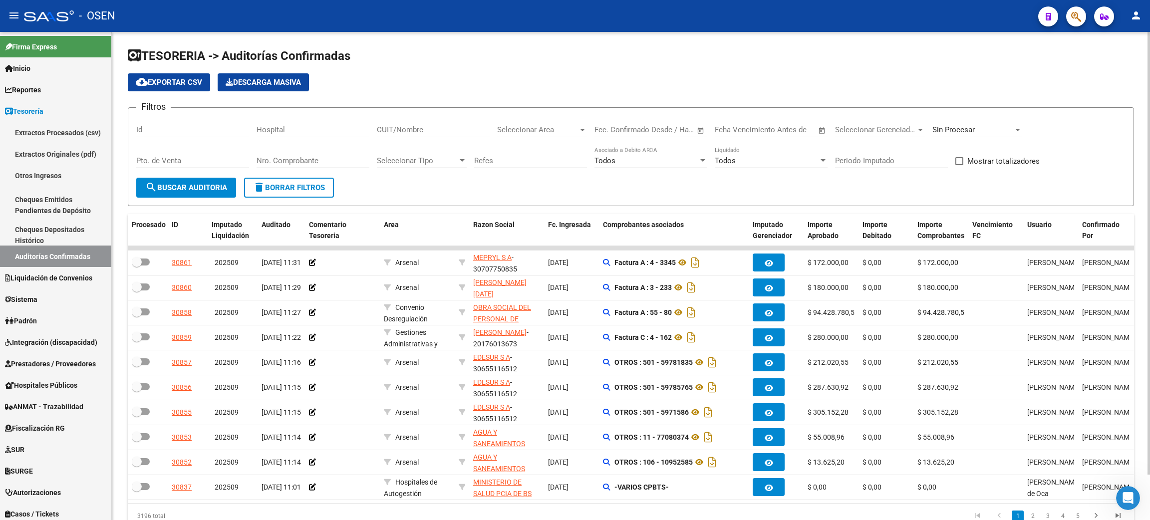
click at [432, 122] on div "CUIT/Nombre" at bounding box center [433, 126] width 113 height 21
type input "suizo"
click at [1035, 159] on span "Mostrar totalizadores" at bounding box center [1003, 161] width 72 height 12
click at [959, 165] on input "Mostrar totalizadores" at bounding box center [959, 165] width 0 height 0
checkbox input "true"
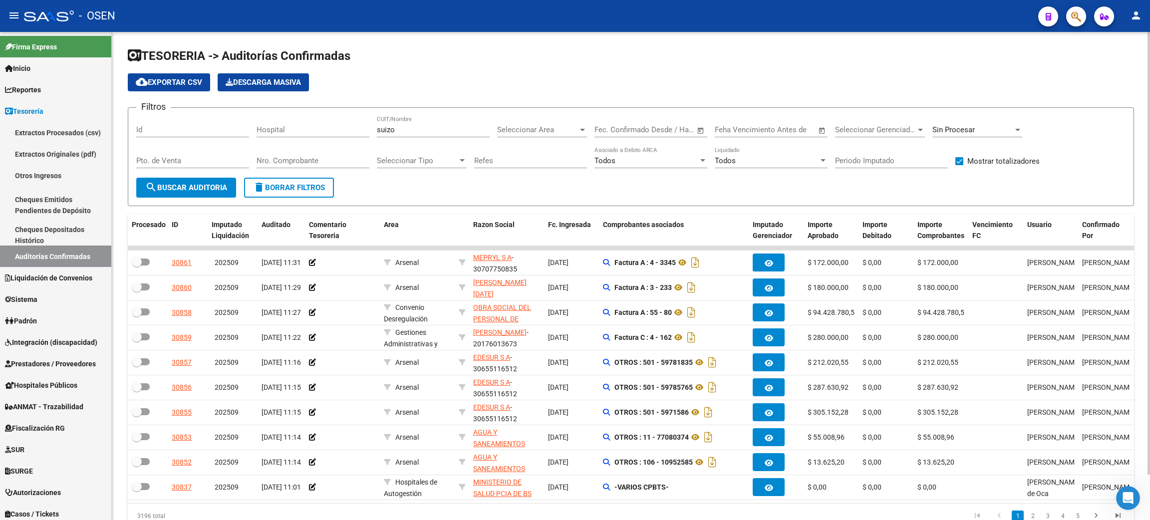
click at [164, 183] on span "search Buscar Auditoria" at bounding box center [186, 187] width 82 height 9
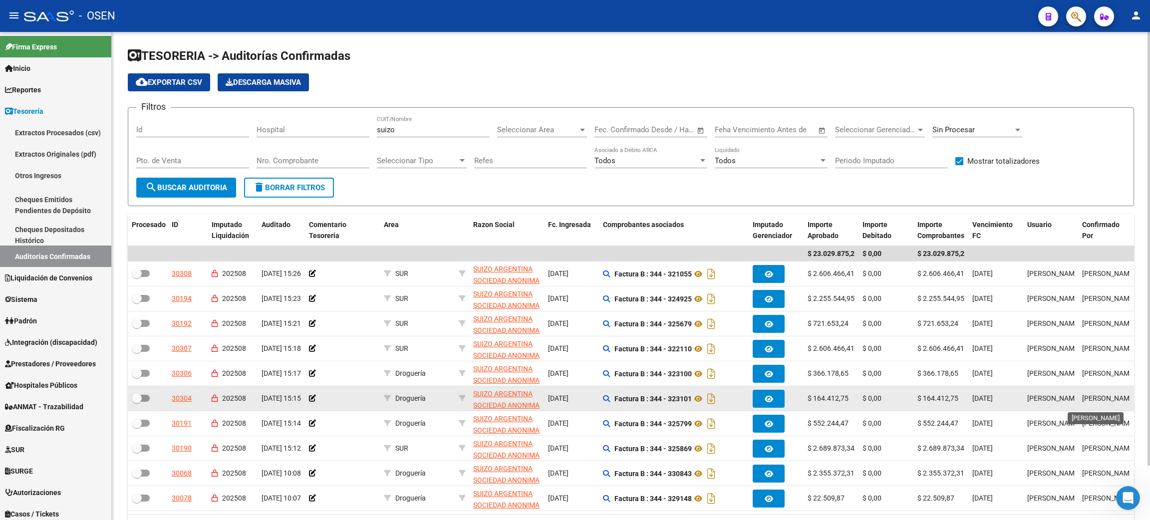
scroll to position [1, 0]
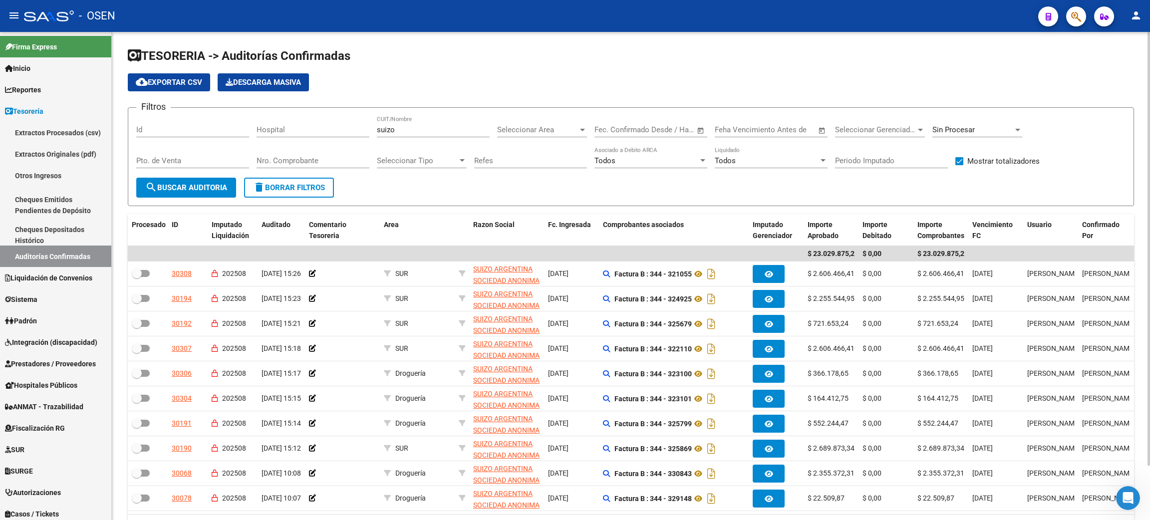
click at [995, 136] on div "Sin Procesar" at bounding box center [977, 126] width 90 height 21
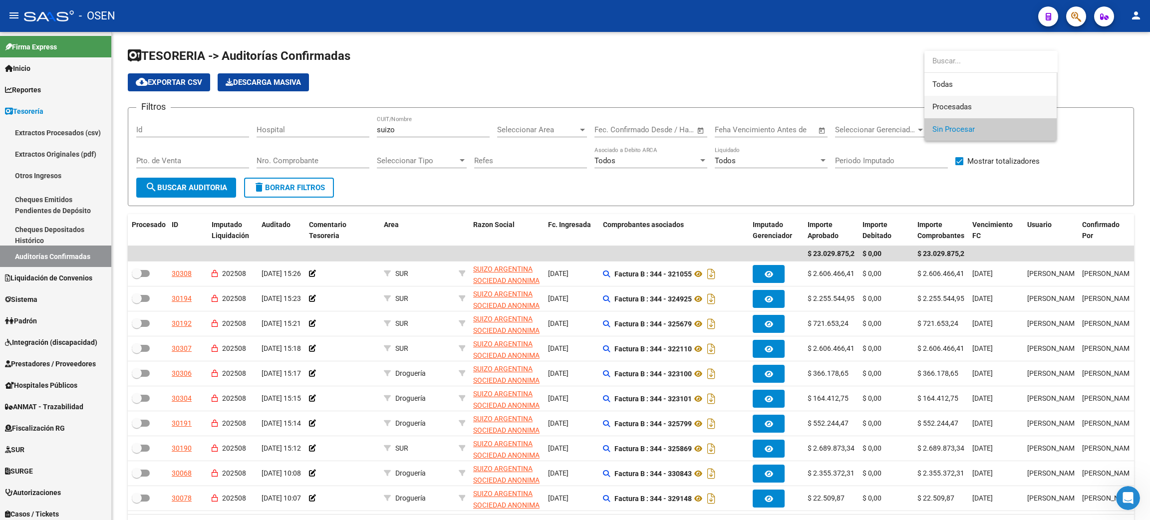
click at [962, 100] on span "Procesadas" at bounding box center [990, 107] width 116 height 22
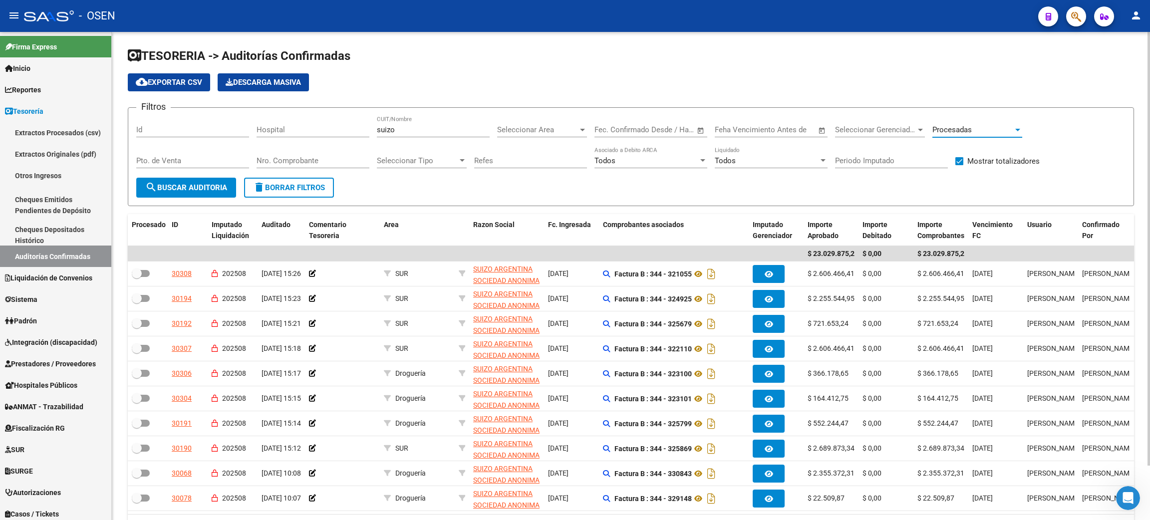
click at [218, 190] on span "search Buscar Auditoria" at bounding box center [186, 187] width 82 height 9
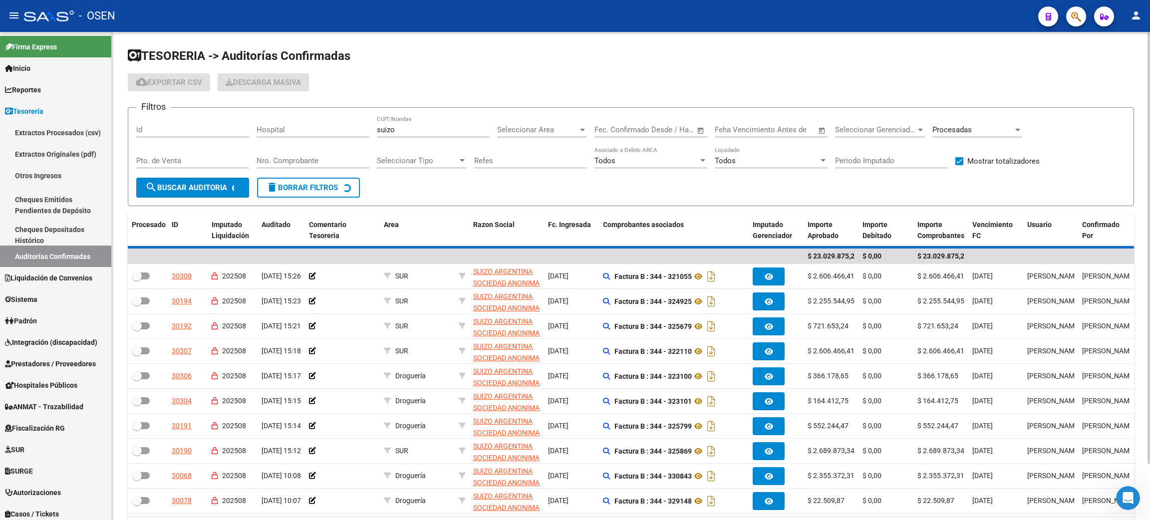
checkbox input "true"
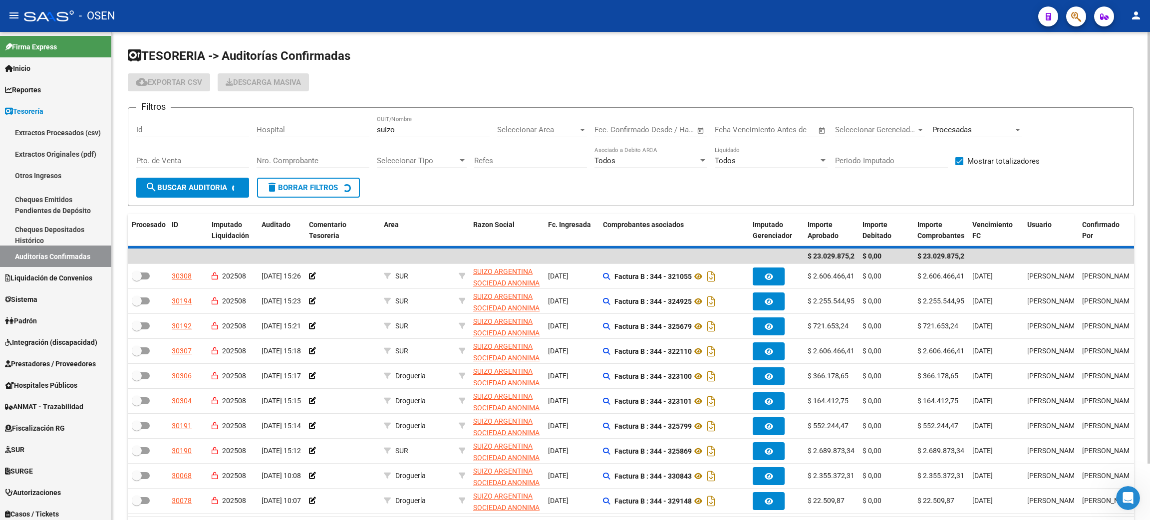
checkbox input "true"
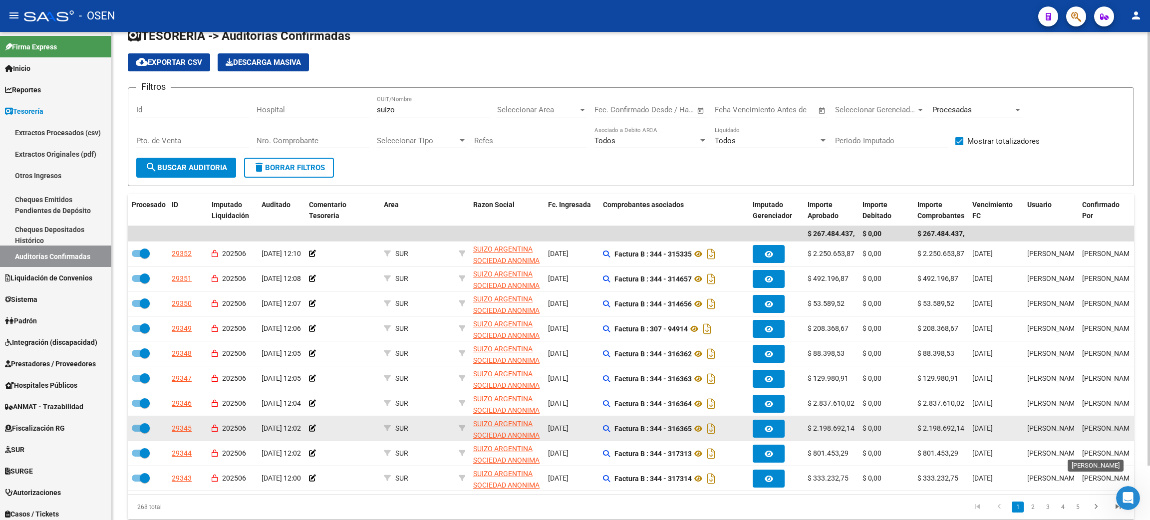
scroll to position [0, 0]
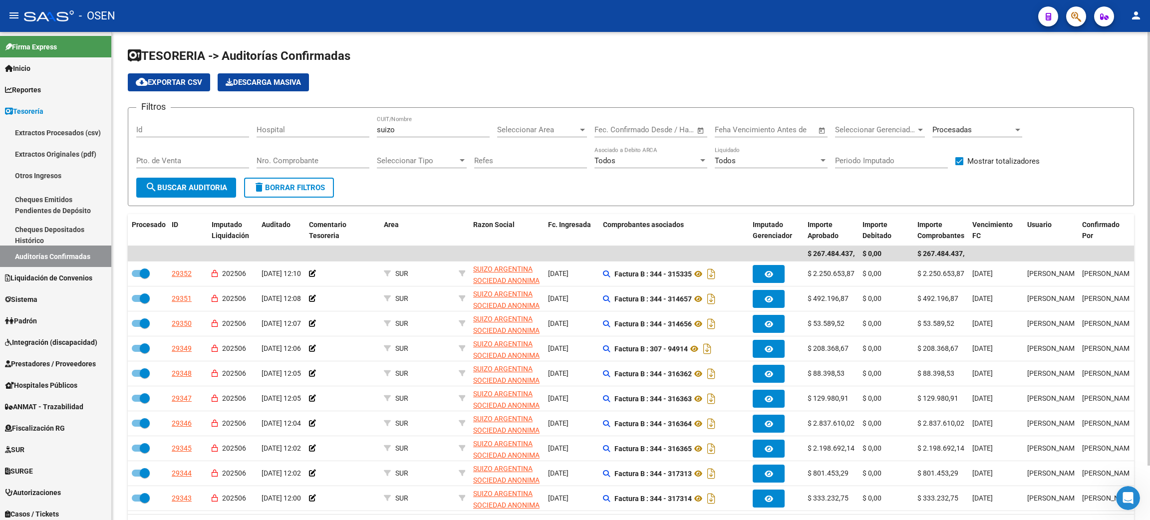
drag, startPoint x: 965, startPoint y: 159, endPoint x: 1149, endPoint y: 158, distance: 183.7
click at [966, 159] on label "Mostrar totalizadores" at bounding box center [997, 161] width 84 height 12
click at [959, 165] on input "Mostrar totalizadores" at bounding box center [959, 165] width 0 height 0
checkbox input "false"
click at [36, 366] on span "Prestadores / Proveedores" at bounding box center [50, 363] width 91 height 11
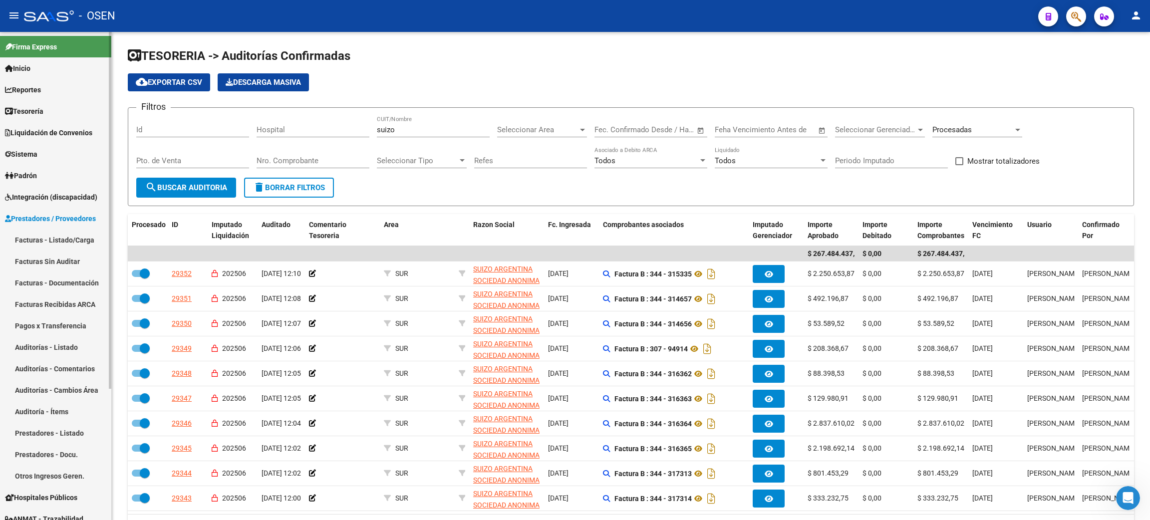
click at [81, 238] on link "Facturas - Listado/Carga" at bounding box center [55, 239] width 111 height 21
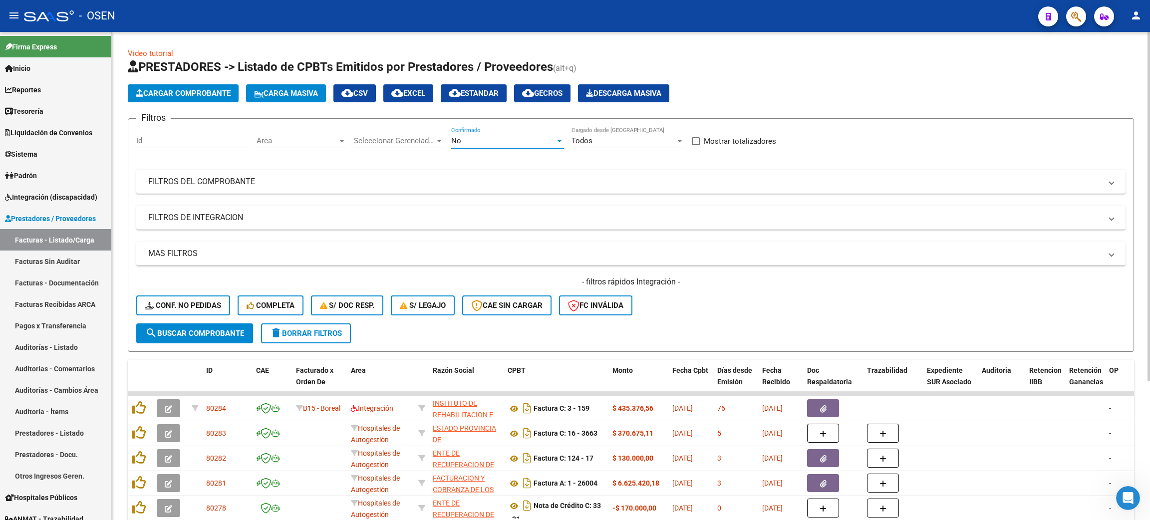
click at [469, 139] on div "No" at bounding box center [503, 140] width 104 height 9
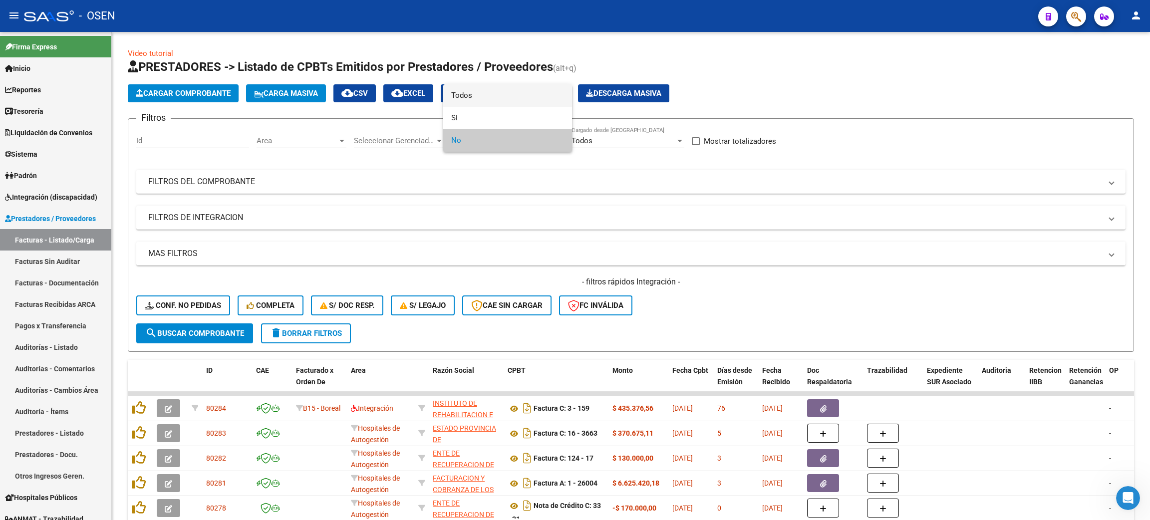
click at [461, 91] on span "Todos" at bounding box center [507, 95] width 113 height 22
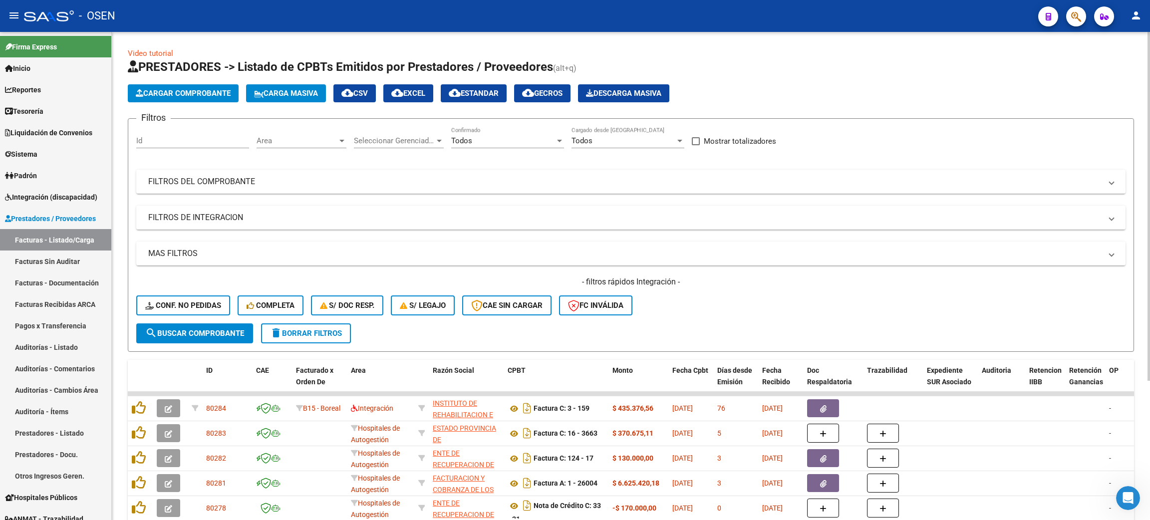
click at [512, 146] on div "Todos Confirmado" at bounding box center [507, 137] width 113 height 21
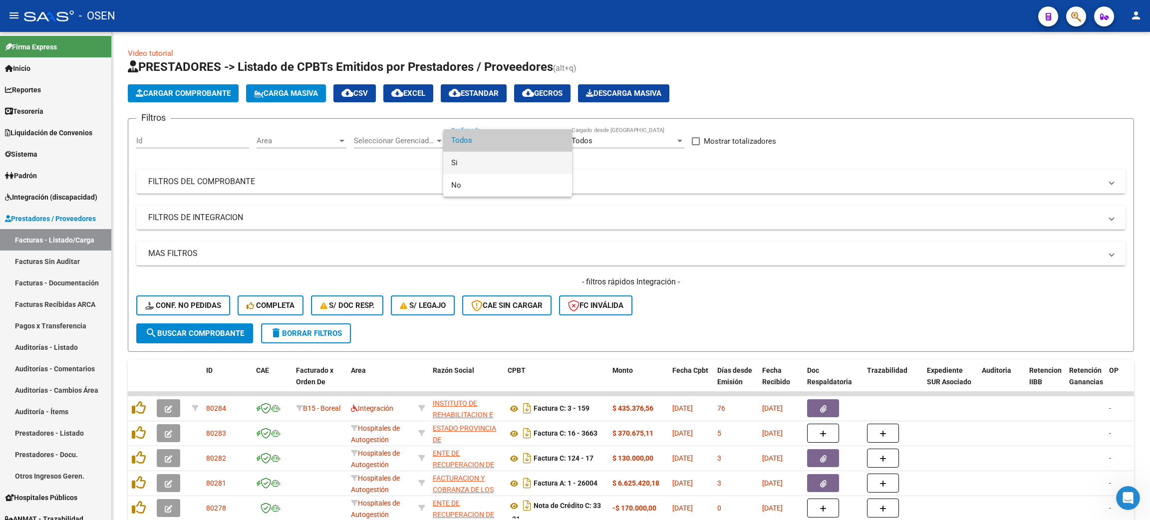
click at [532, 160] on span "Si" at bounding box center [507, 163] width 113 height 22
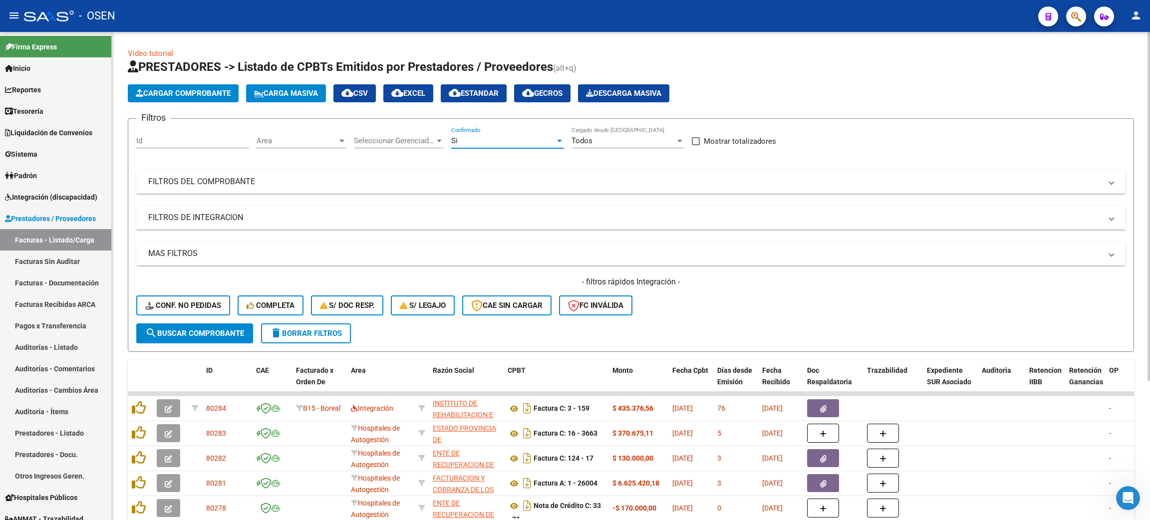
click at [269, 137] on span "Area" at bounding box center [297, 140] width 81 height 9
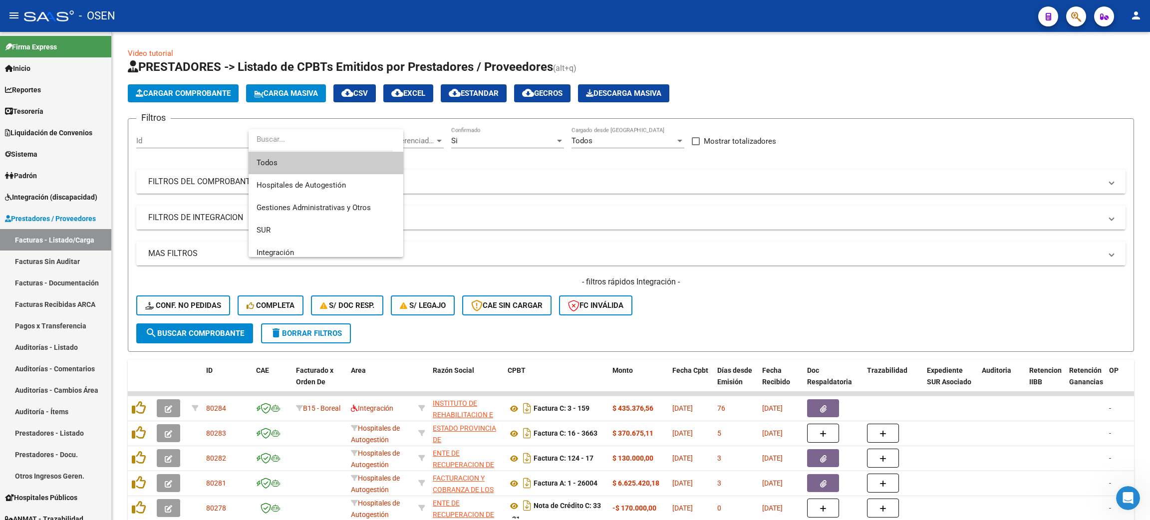
click at [261, 162] on span "Todos" at bounding box center [326, 163] width 139 height 22
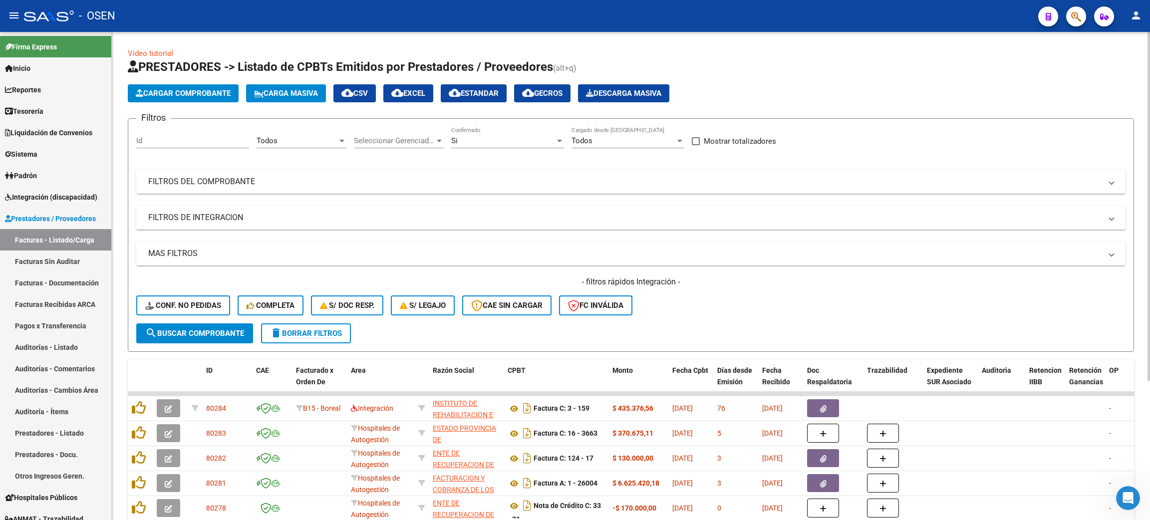
click at [253, 182] on mat-panel-title "FILTROS DEL COMPROBANTE" at bounding box center [624, 181] width 953 height 11
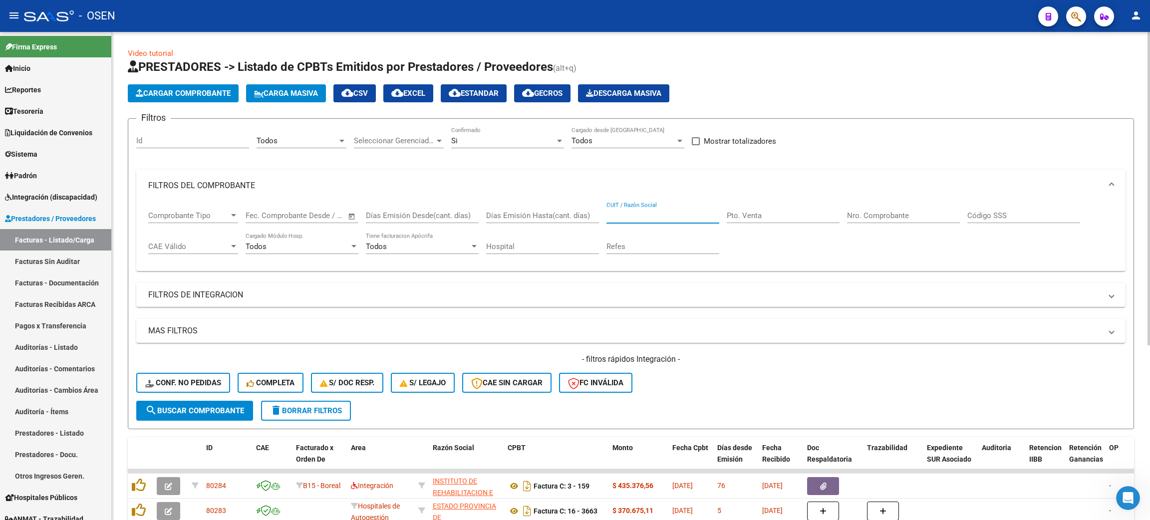
click at [623, 216] on input "CUIT / Razón Social" at bounding box center [663, 215] width 113 height 9
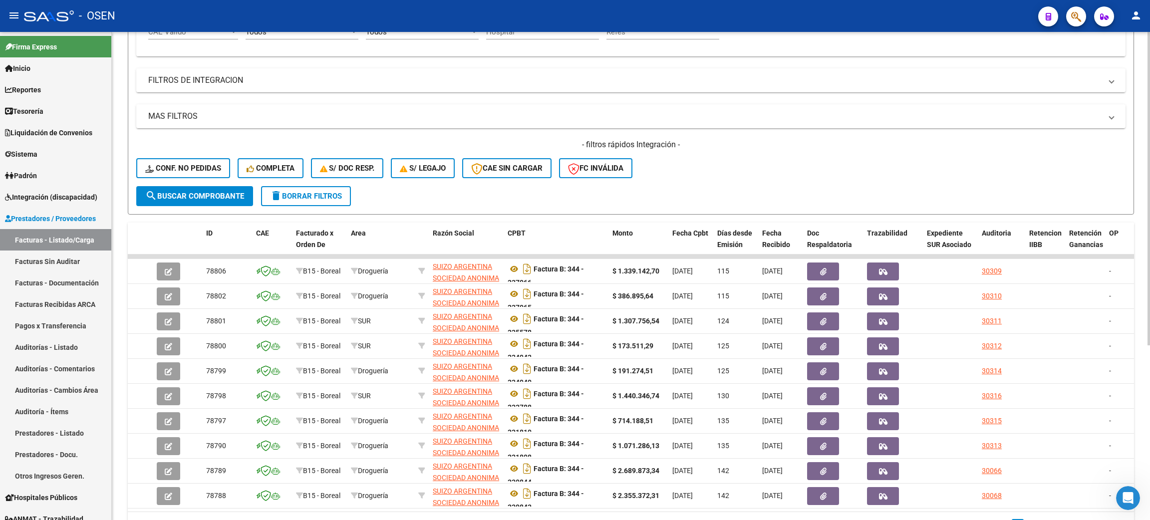
scroll to position [273, 0]
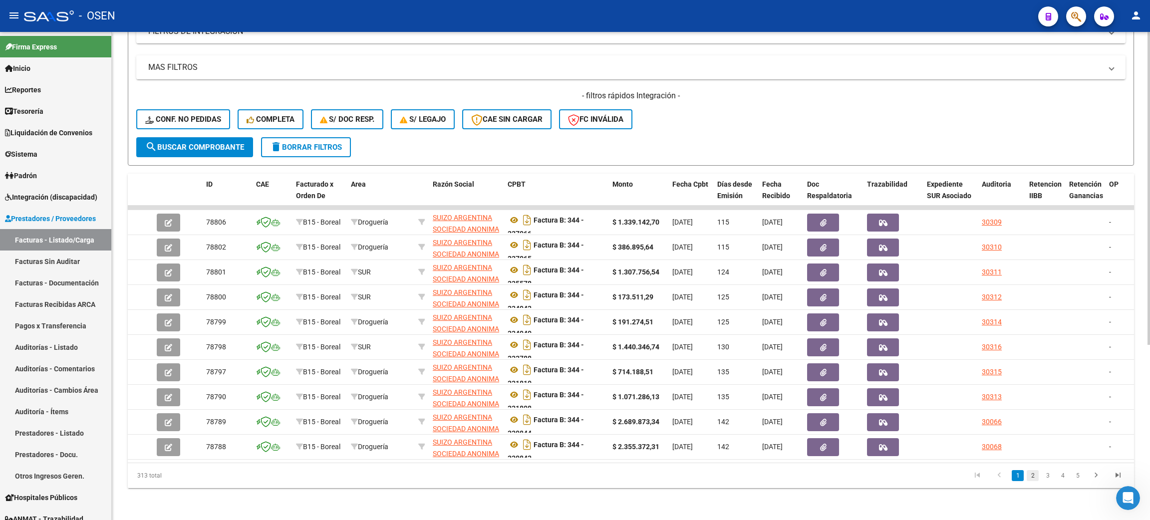
type input "suizo"
click at [1028, 475] on link "2" at bounding box center [1033, 475] width 12 height 11
click at [1049, 478] on link "3" at bounding box center [1048, 475] width 12 height 11
click at [1061, 478] on link "4" at bounding box center [1063, 475] width 12 height 11
click at [1059, 477] on link "5" at bounding box center [1063, 475] width 12 height 11
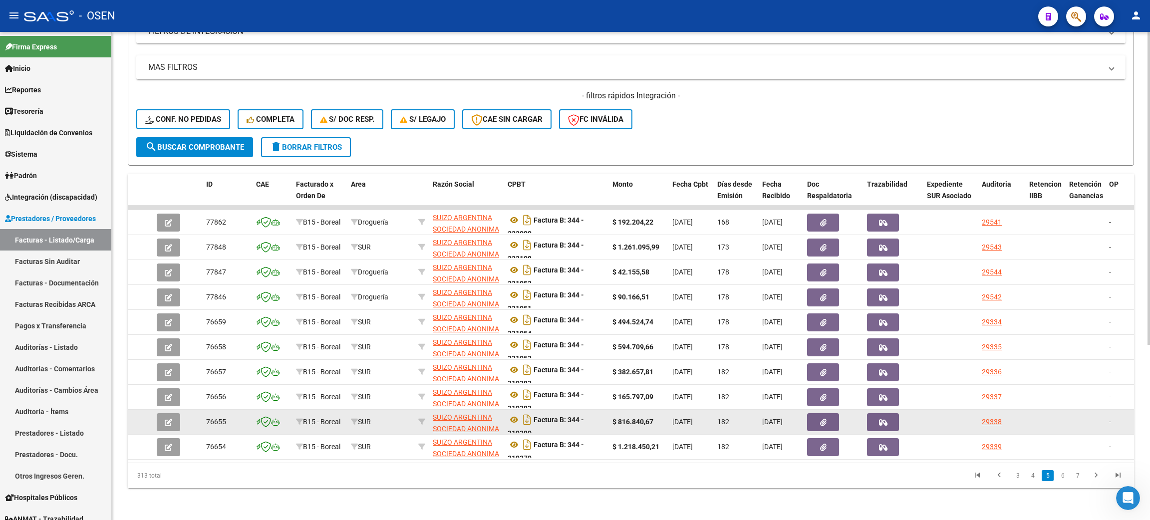
scroll to position [0, 0]
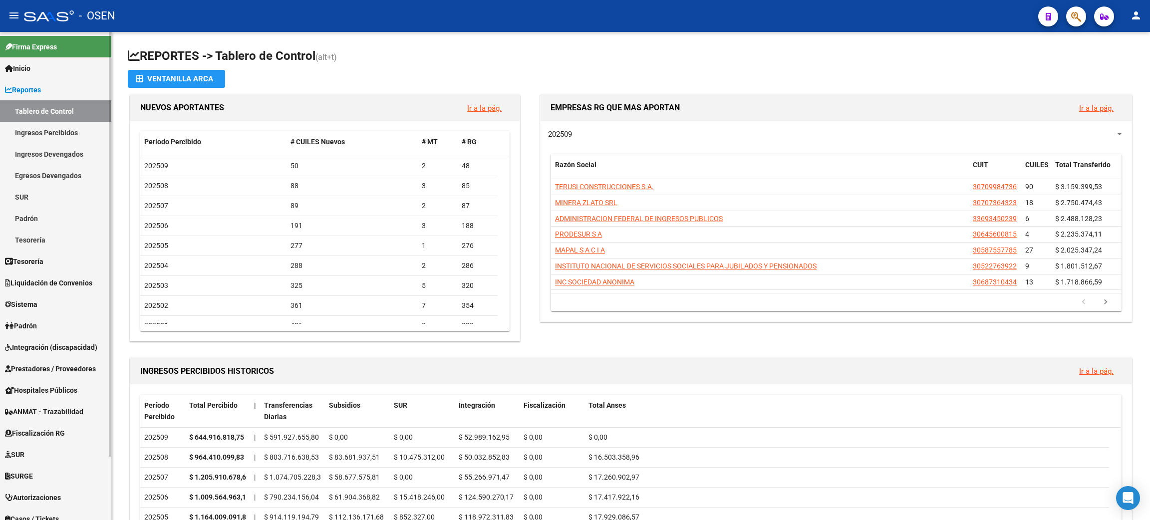
click at [63, 242] on link "Tesorería" at bounding box center [55, 239] width 111 height 21
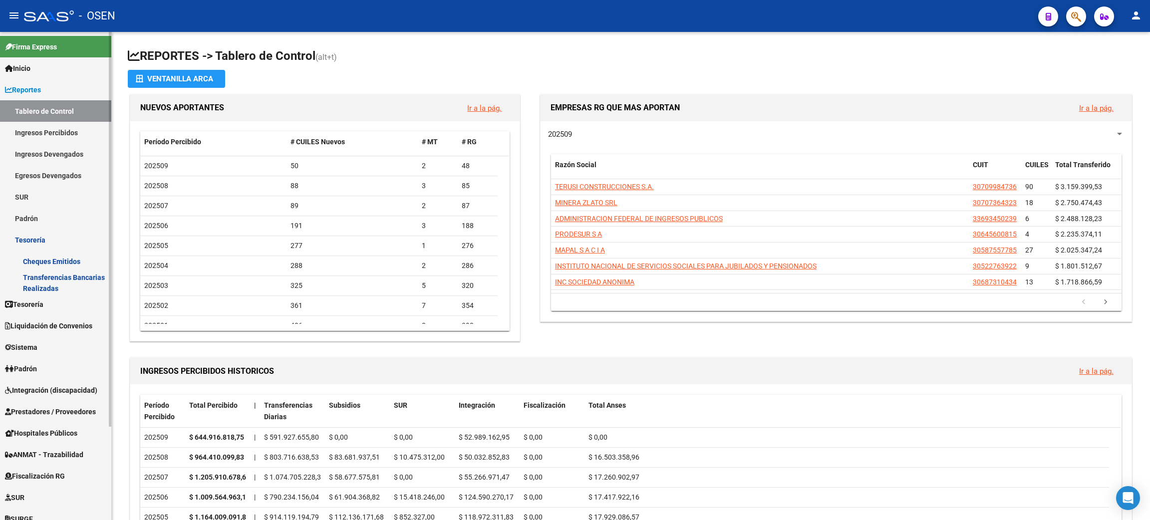
click at [38, 236] on link "Tesorería" at bounding box center [55, 239] width 111 height 21
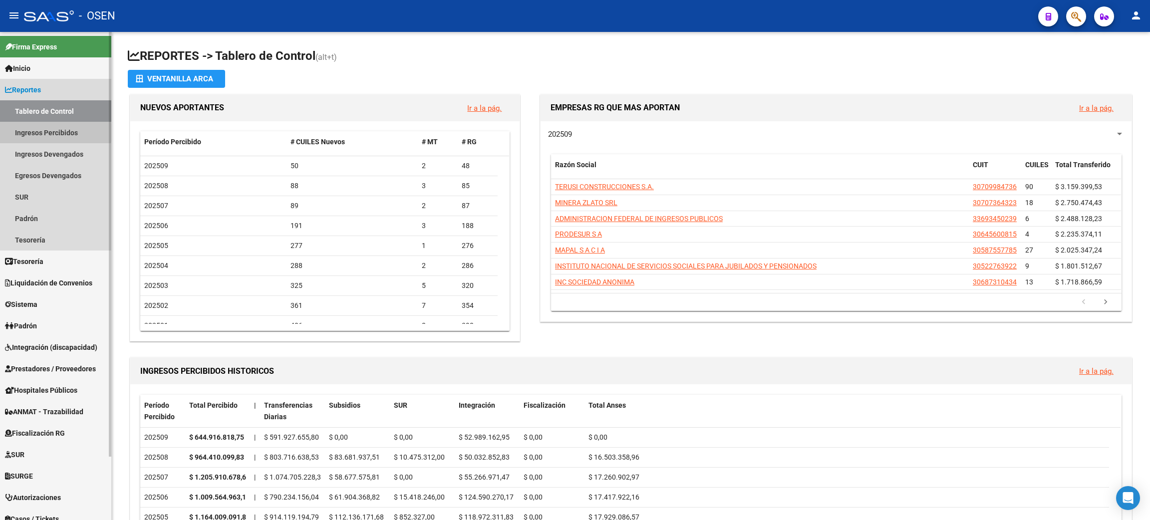
click at [34, 133] on link "Ingresos Percibidos" at bounding box center [55, 132] width 111 height 21
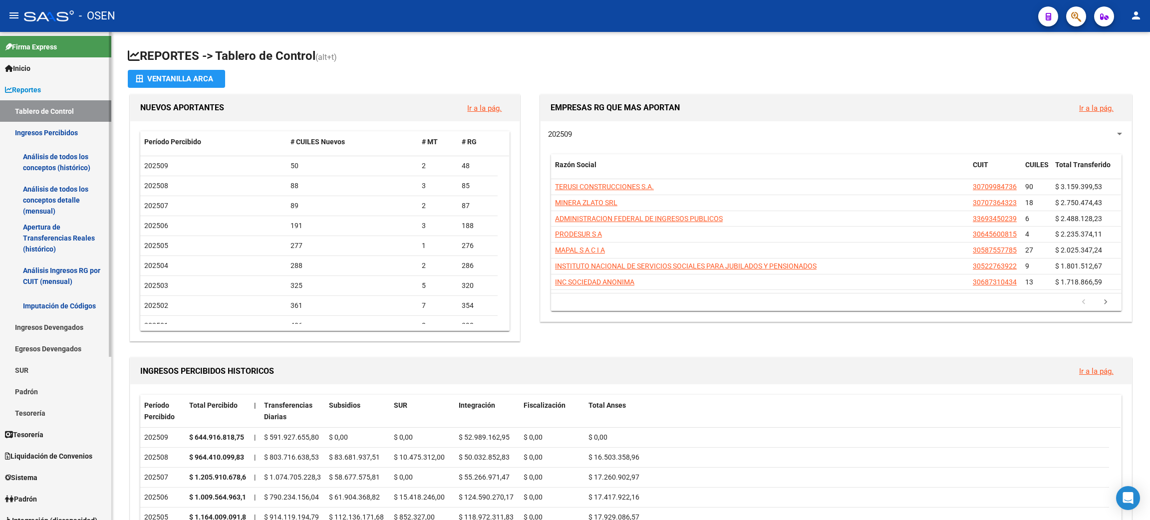
click at [30, 139] on link "Ingresos Percibidos" at bounding box center [55, 132] width 111 height 21
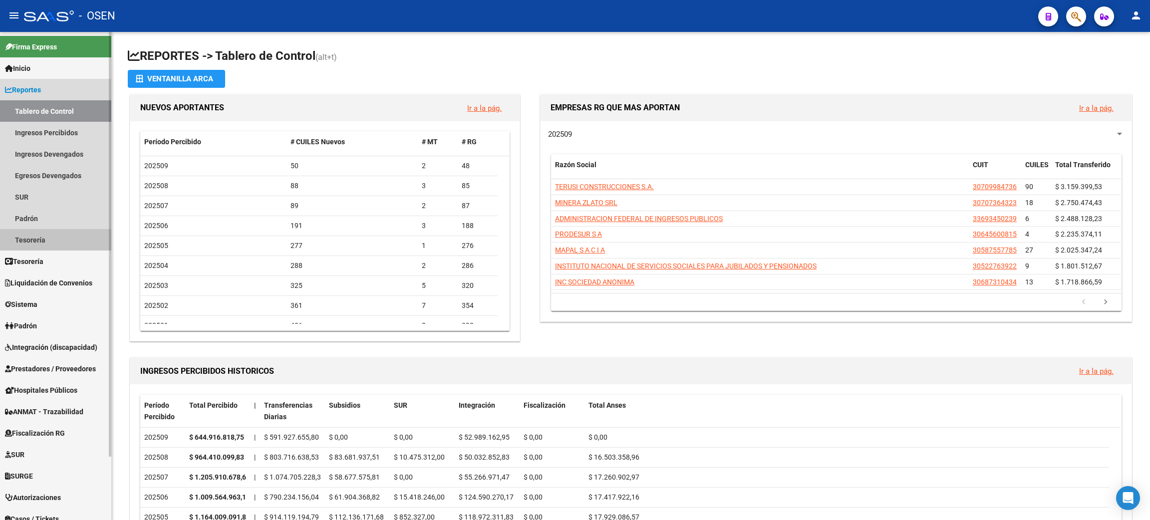
drag, startPoint x: 53, startPoint y: 241, endPoint x: 59, endPoint y: 242, distance: 6.1
click at [53, 241] on link "Tesorería" at bounding box center [55, 239] width 111 height 21
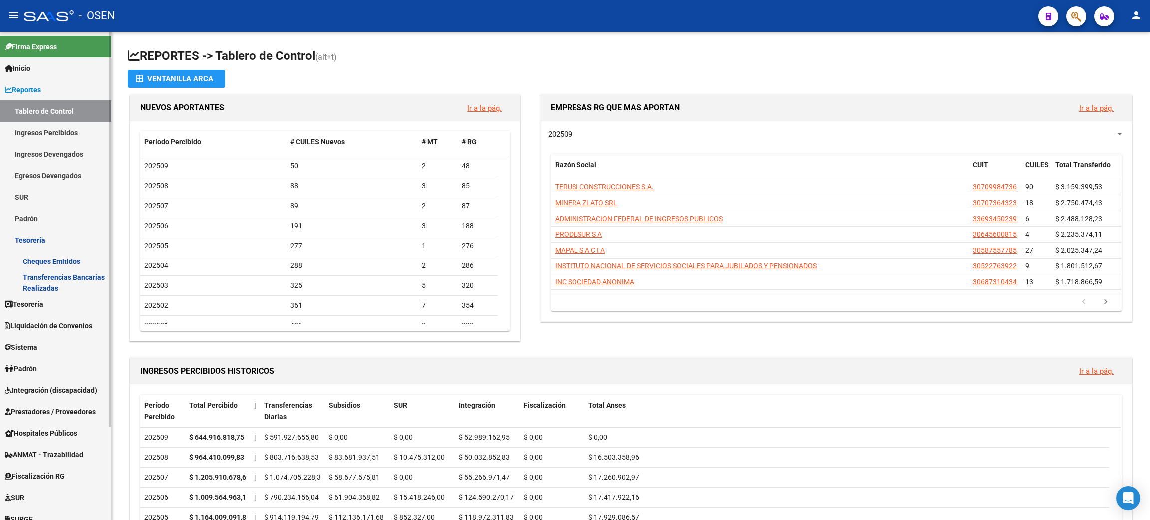
click at [82, 308] on link "Tesorería" at bounding box center [55, 304] width 111 height 21
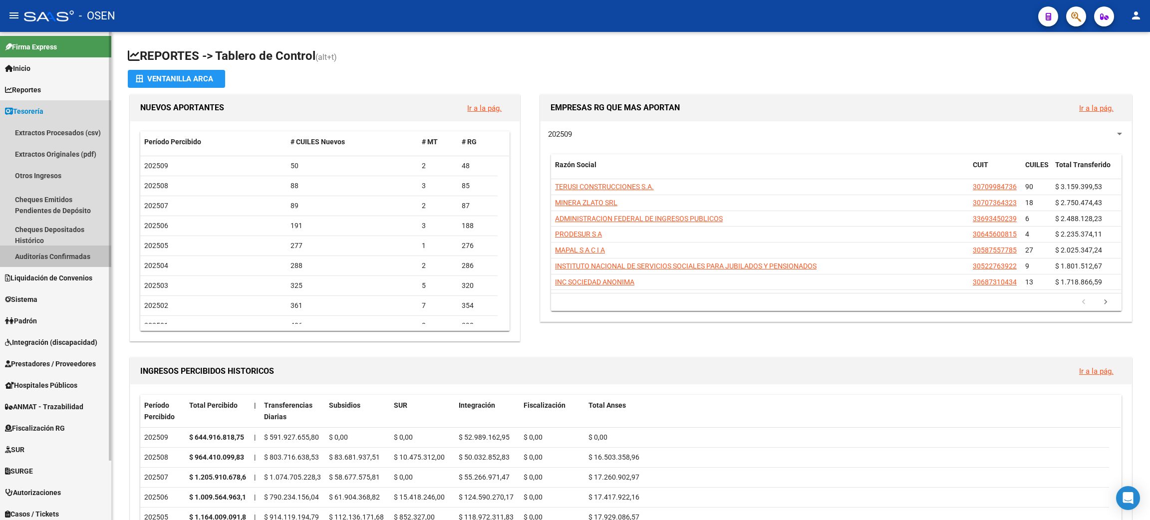
click at [64, 254] on link "Auditorías Confirmadas" at bounding box center [55, 256] width 111 height 21
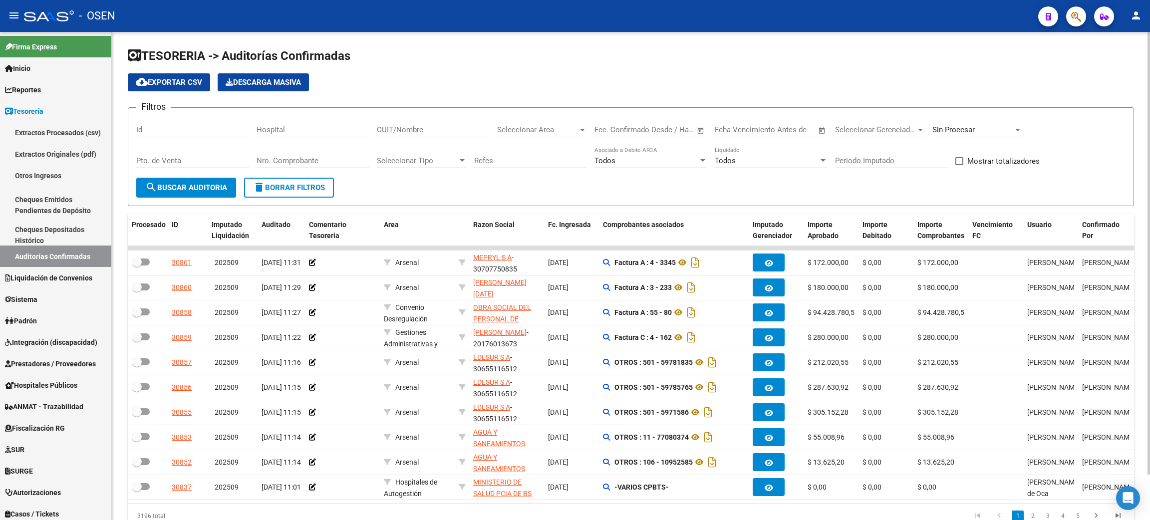
click at [325, 160] on input "Nro. Comprobante" at bounding box center [313, 160] width 113 height 9
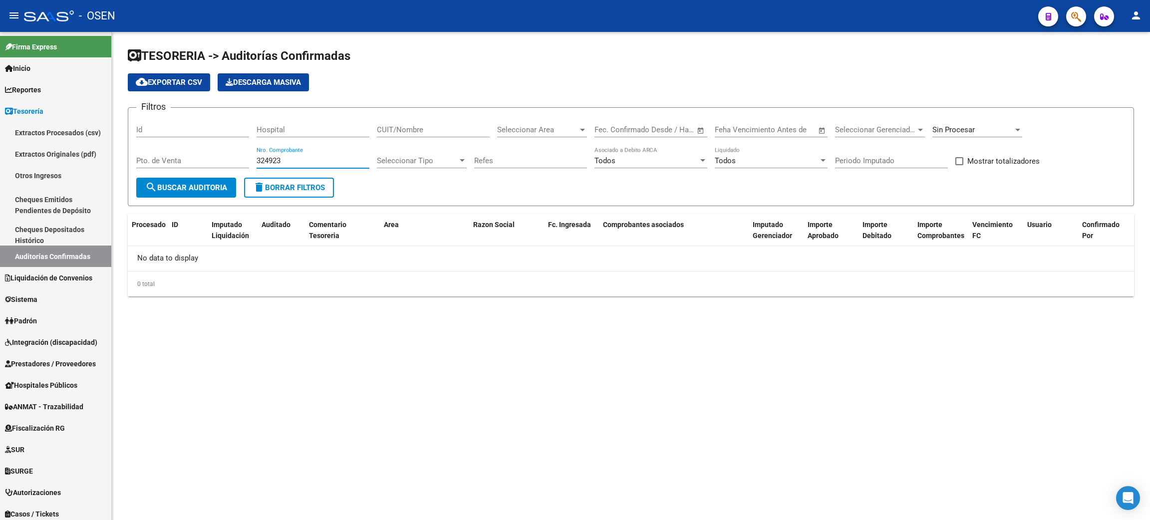
type input "324923"
drag, startPoint x: 297, startPoint y: 159, endPoint x: 197, endPoint y: 160, distance: 99.8
click at [197, 160] on div "Filtros Id Hospital CUIT/Nombre Seleccionar Area Seleccionar Area Fecha inicio …" at bounding box center [630, 147] width 989 height 62
click at [61, 110] on link "Tesorería" at bounding box center [55, 110] width 111 height 21
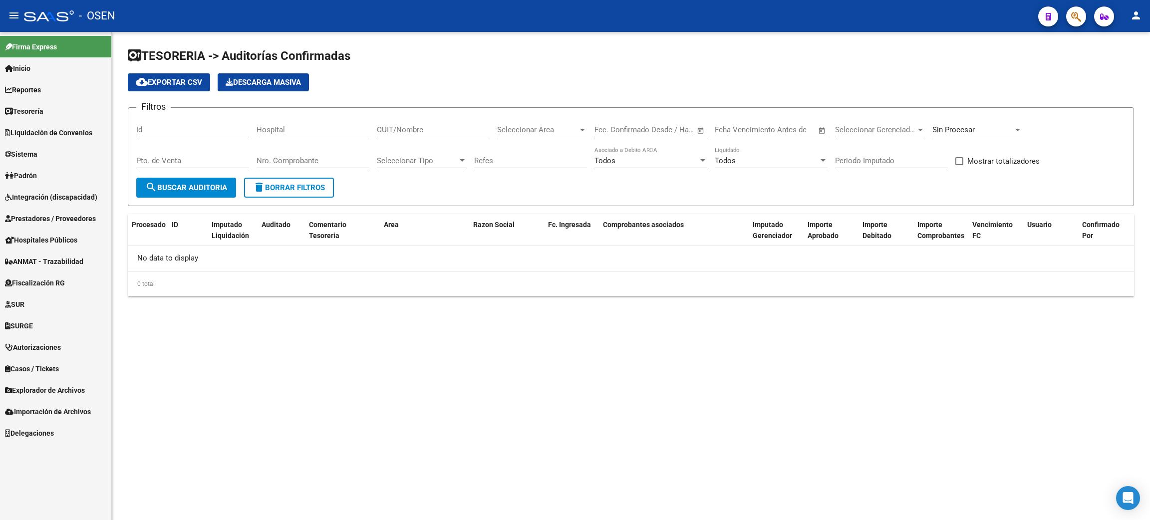
click at [35, 136] on span "Liquidación de Convenios" at bounding box center [48, 132] width 87 height 11
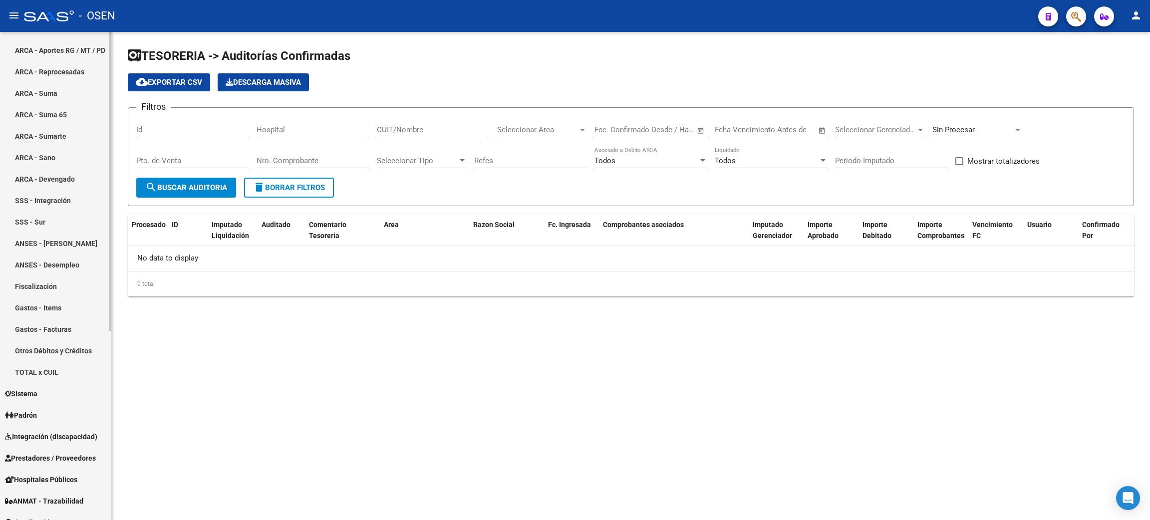
scroll to position [150, 0]
click at [46, 299] on link "Gastos - Items" at bounding box center [55, 304] width 111 height 21
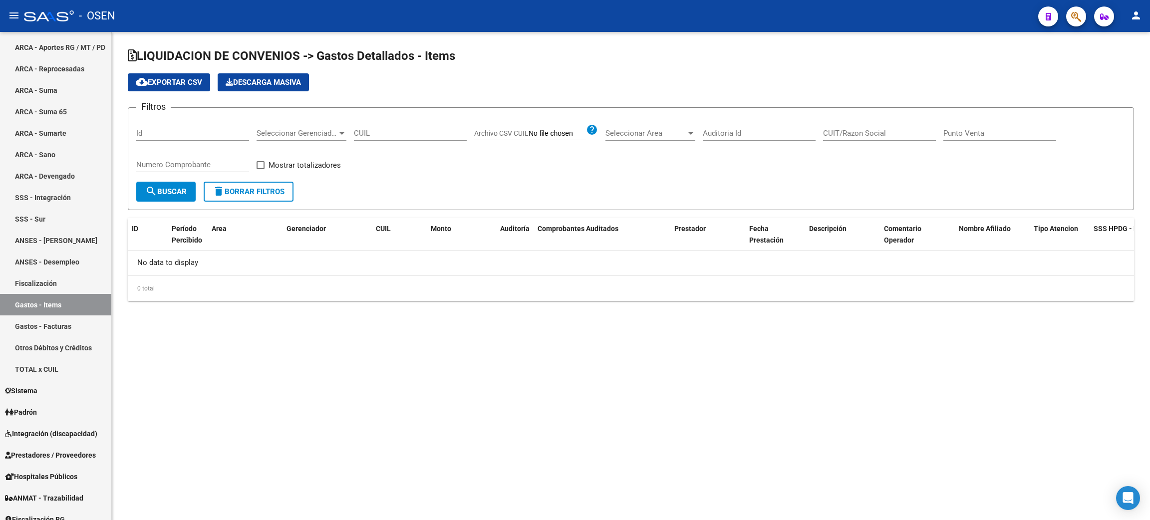
click at [317, 132] on span "Seleccionar Gerenciador" at bounding box center [297, 133] width 81 height 9
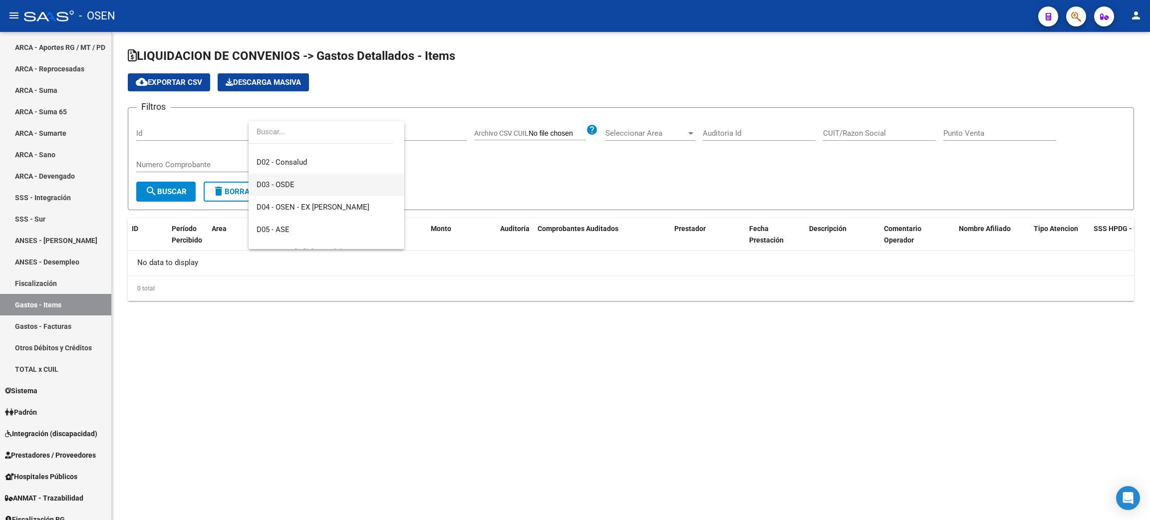
click at [324, 187] on span "D03 - OSDE" at bounding box center [327, 185] width 140 height 22
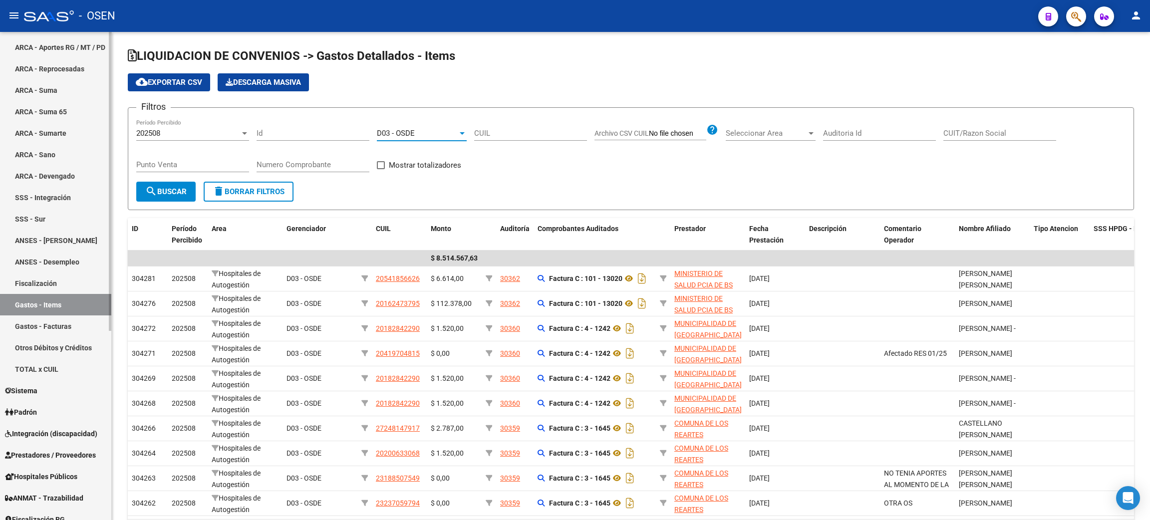
scroll to position [0, 0]
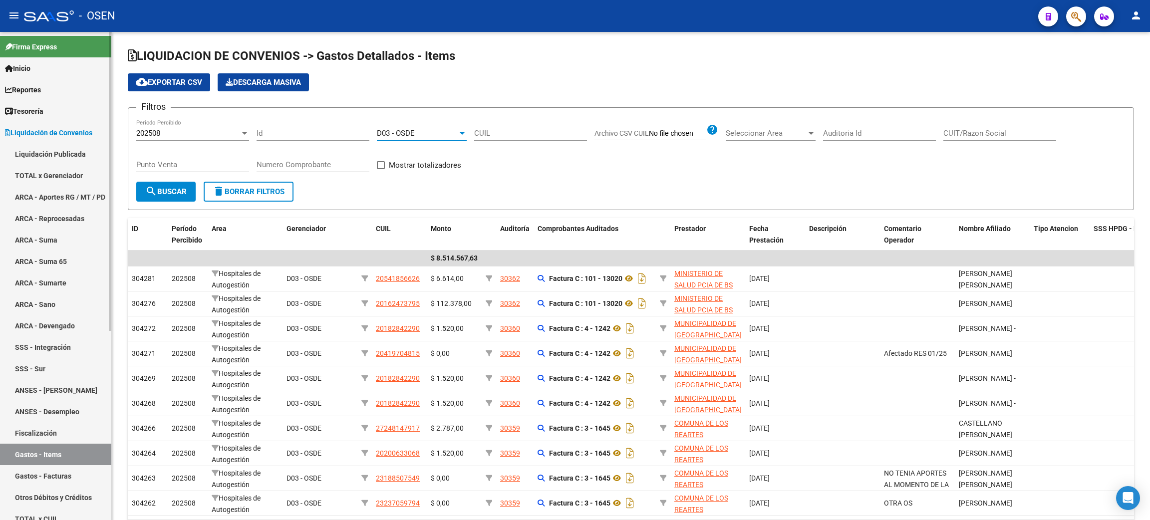
click at [28, 106] on span "Tesorería" at bounding box center [24, 111] width 38 height 11
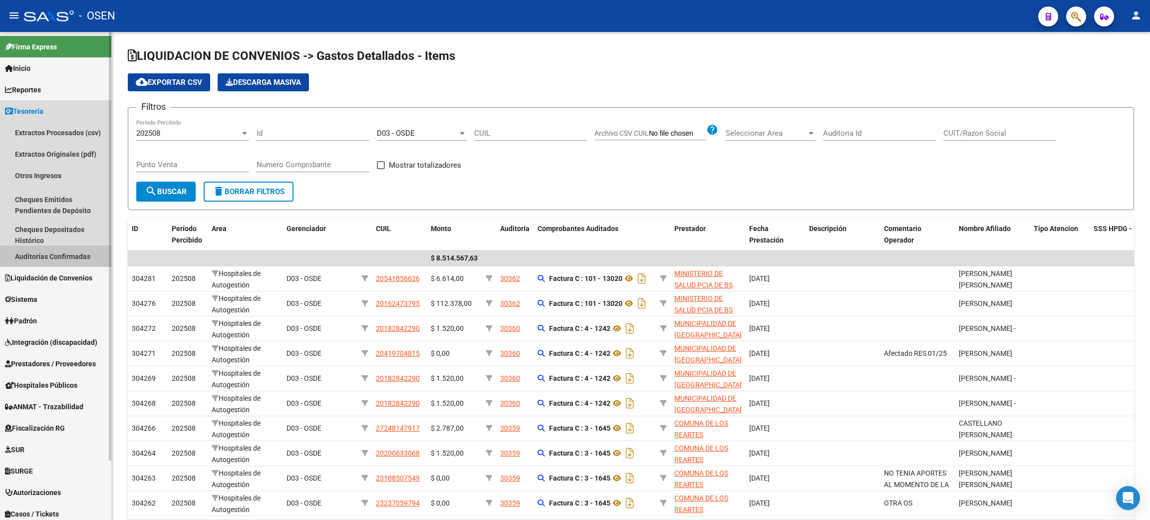
drag, startPoint x: 43, startPoint y: 251, endPoint x: 64, endPoint y: 248, distance: 21.3
click at [44, 251] on link "Auditorías Confirmadas" at bounding box center [55, 256] width 111 height 21
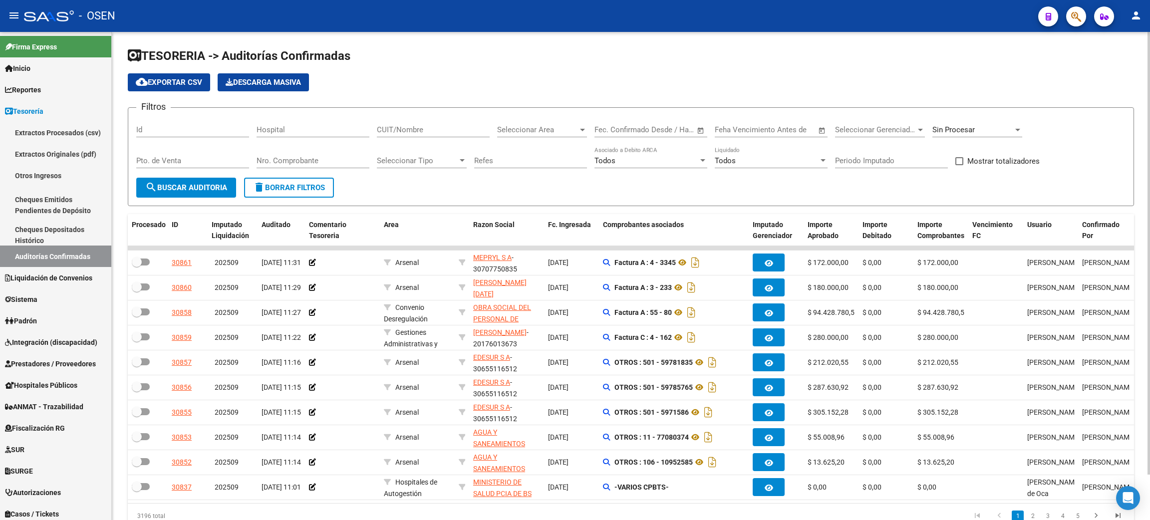
click at [384, 130] on input "CUIT/Nombre" at bounding box center [433, 129] width 113 height 9
click at [286, 187] on span "delete Borrar Filtros" at bounding box center [289, 187] width 72 height 9
click at [993, 134] on div at bounding box center [977, 126] width 90 height 21
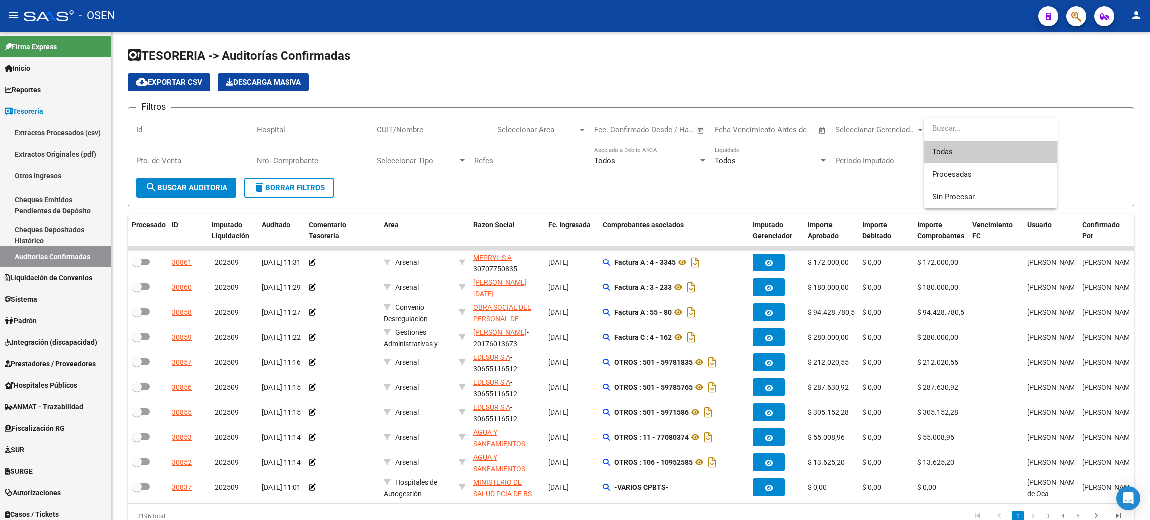
click at [994, 147] on span "Todas" at bounding box center [990, 152] width 116 height 22
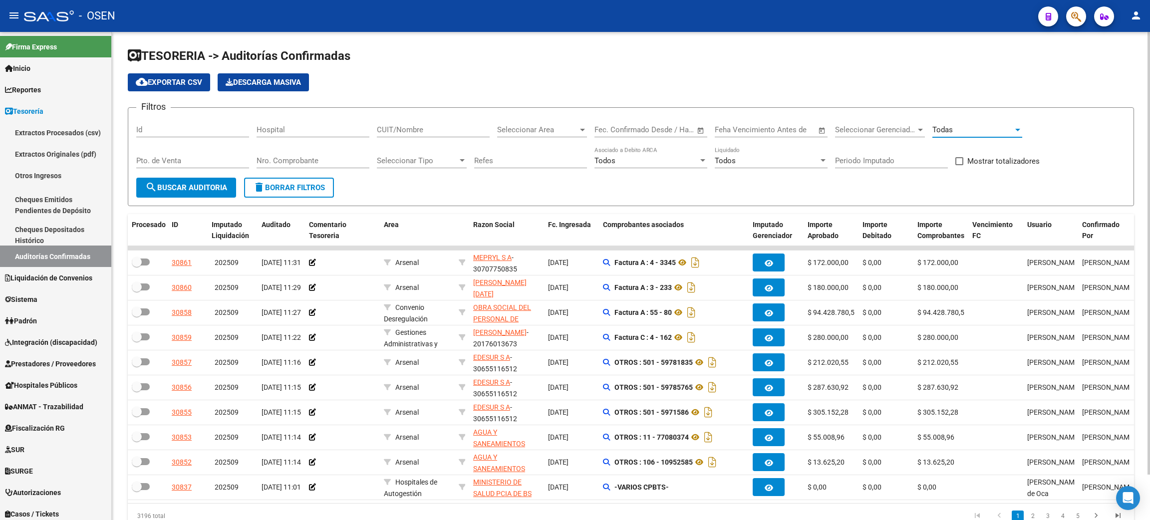
click at [1000, 136] on div "Todas" at bounding box center [977, 126] width 90 height 21
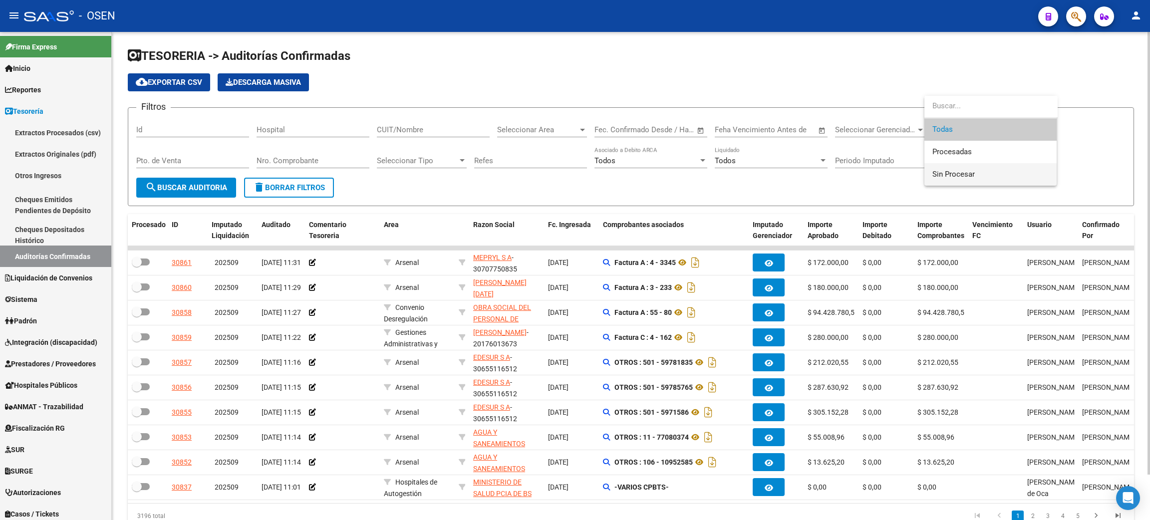
click at [965, 175] on span "Sin Procesar" at bounding box center [953, 174] width 42 height 9
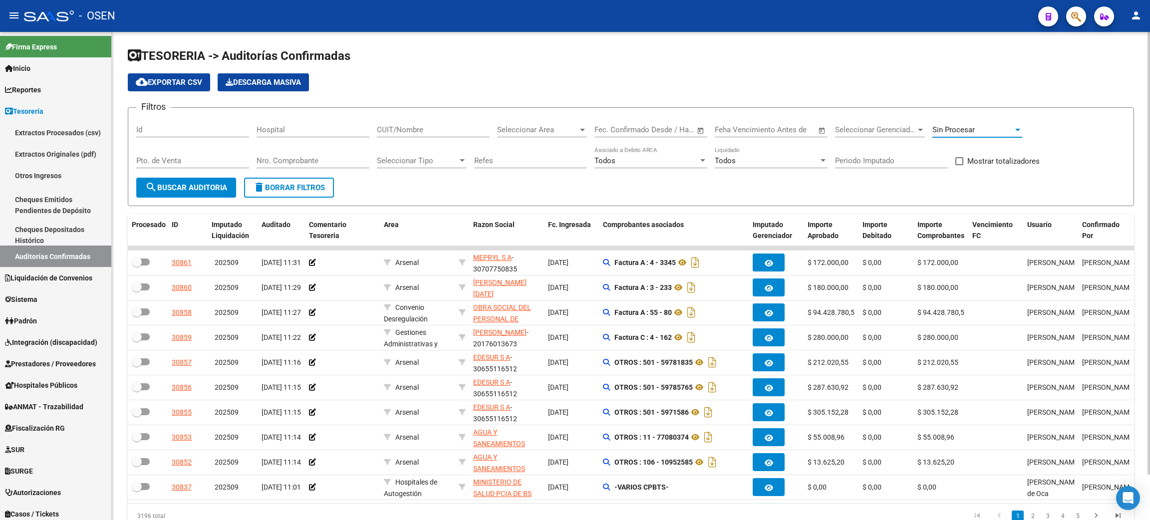
click at [565, 132] on span "Seleccionar Area" at bounding box center [537, 129] width 81 height 9
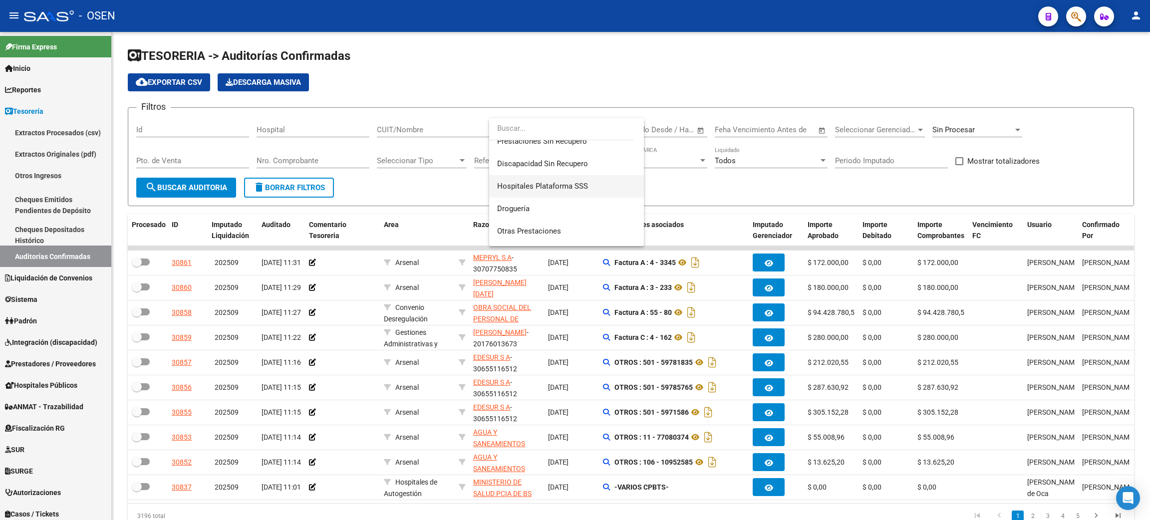
scroll to position [224, 0]
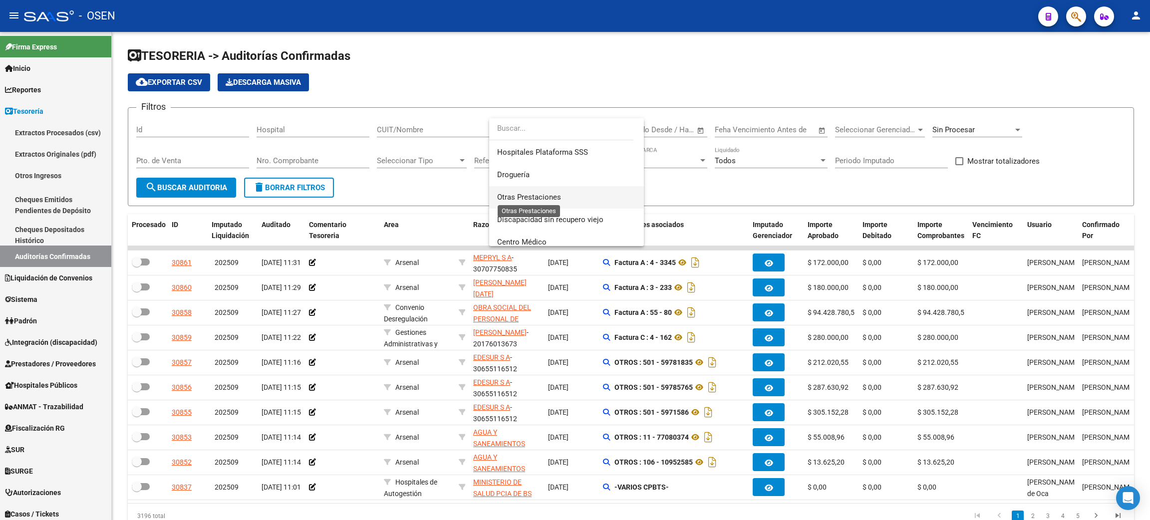
click at [545, 197] on span "Otras Prestaciones" at bounding box center [529, 197] width 64 height 9
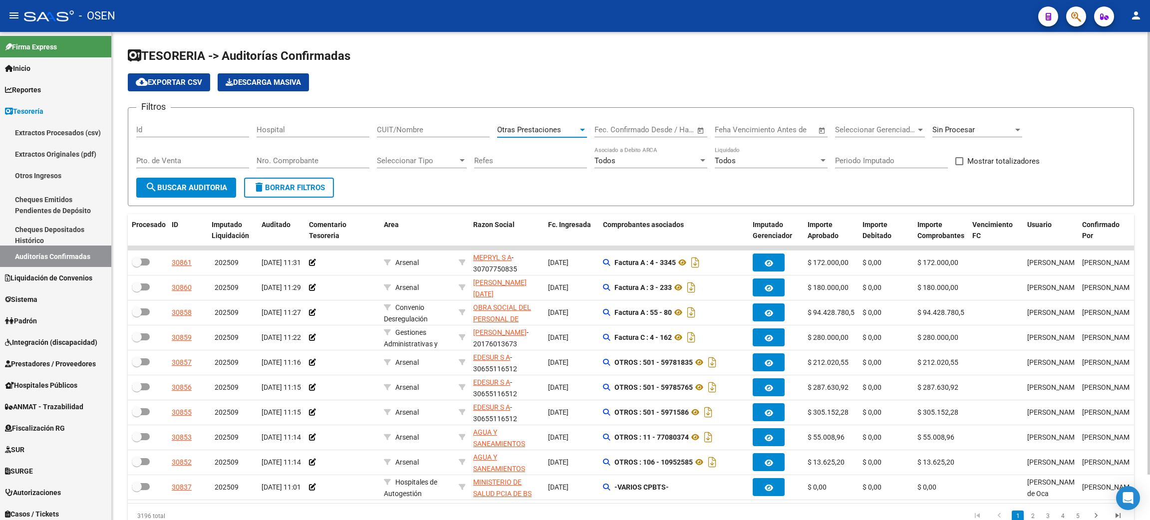
click at [191, 189] on span "search Buscar Auditoria" at bounding box center [186, 187] width 82 height 9
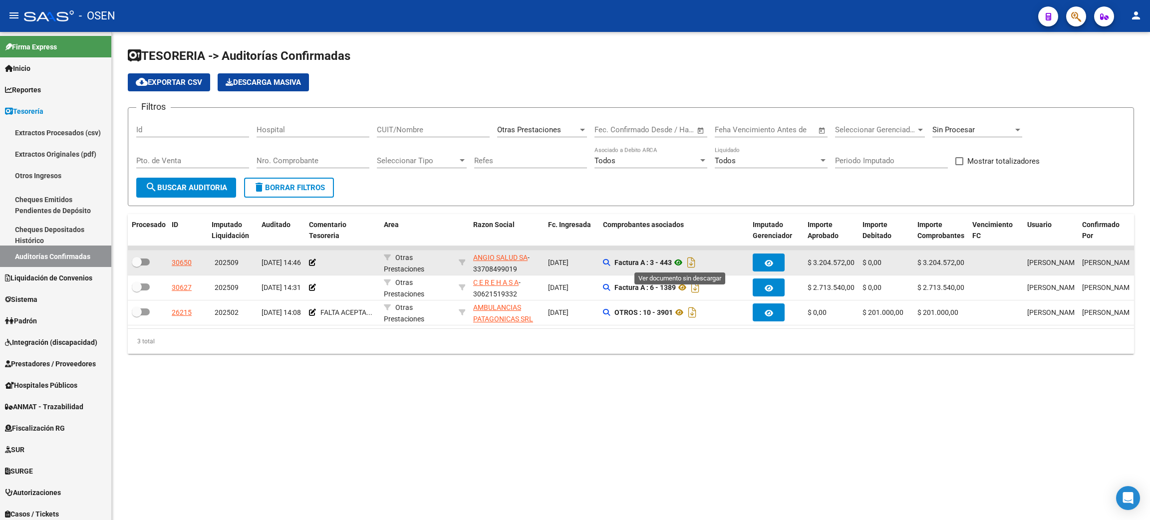
click at [681, 261] on icon at bounding box center [678, 263] width 13 height 12
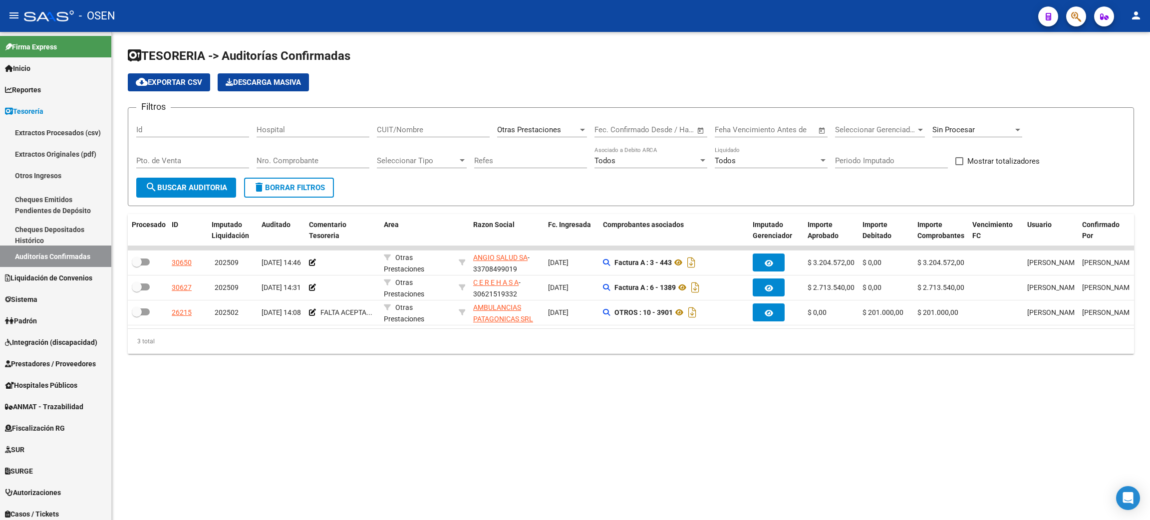
click at [573, 132] on div "Otras Prestaciones" at bounding box center [537, 129] width 81 height 9
click at [553, 166] on span "SUR" at bounding box center [566, 167] width 139 height 22
click at [184, 184] on span "search Buscar Auditoria" at bounding box center [186, 187] width 82 height 9
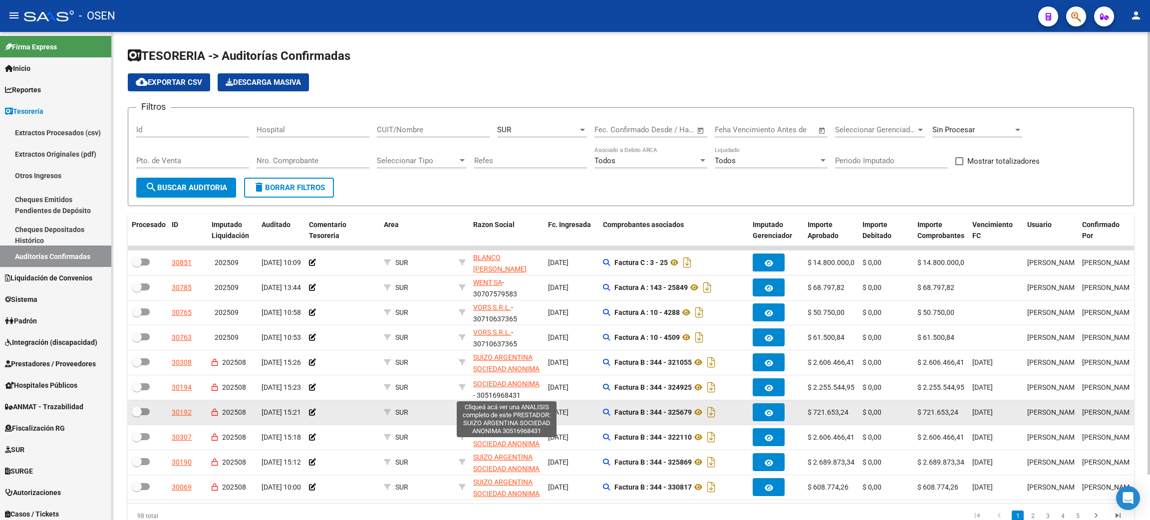
scroll to position [13, 0]
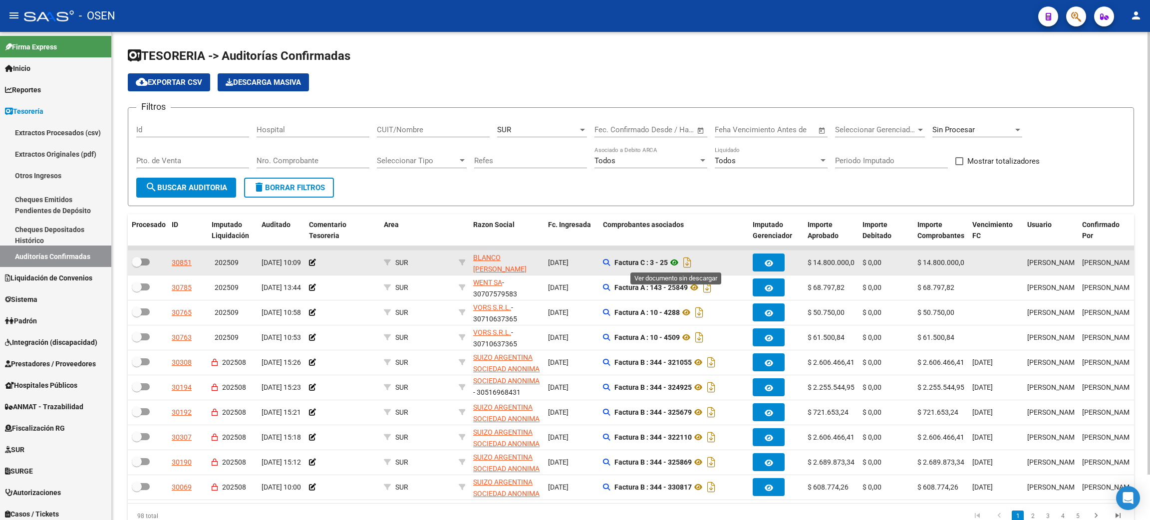
click at [675, 262] on icon at bounding box center [674, 263] width 13 height 12
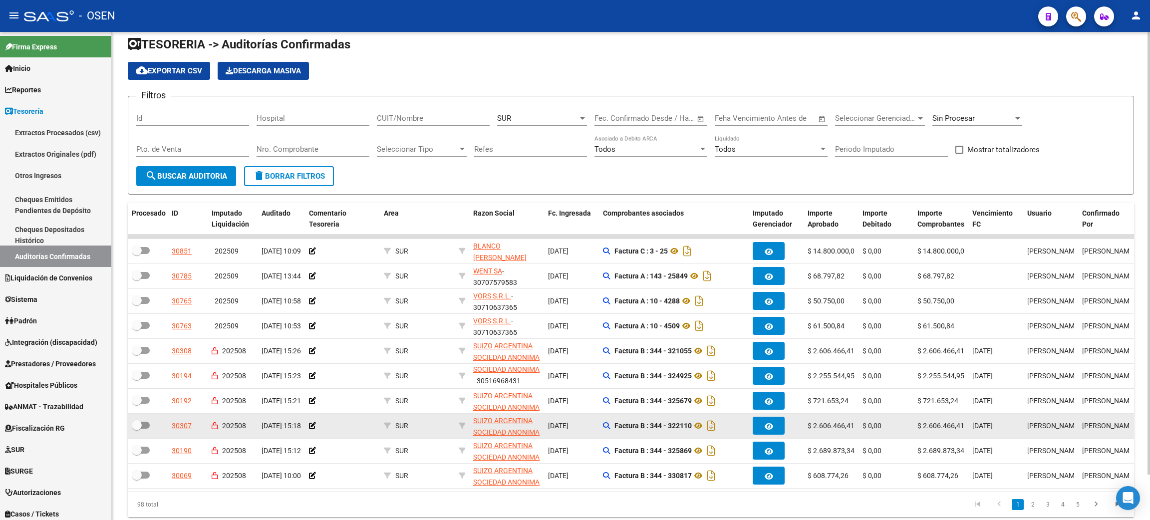
scroll to position [0, 0]
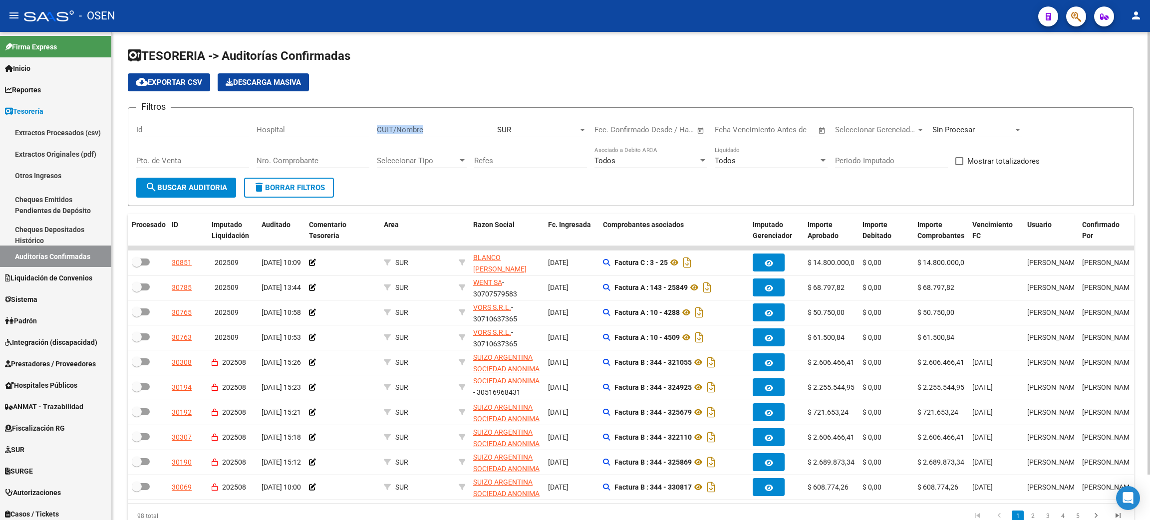
drag, startPoint x: 517, startPoint y: 122, endPoint x: 469, endPoint y: 120, distance: 48.0
click at [469, 120] on div "Filtros Id Hospital CUIT/Nombre SUR Seleccionar Area Fecha inicio – Fecha fin F…" at bounding box center [630, 147] width 989 height 62
click at [291, 179] on button "delete Borrar Filtros" at bounding box center [289, 188] width 90 height 20
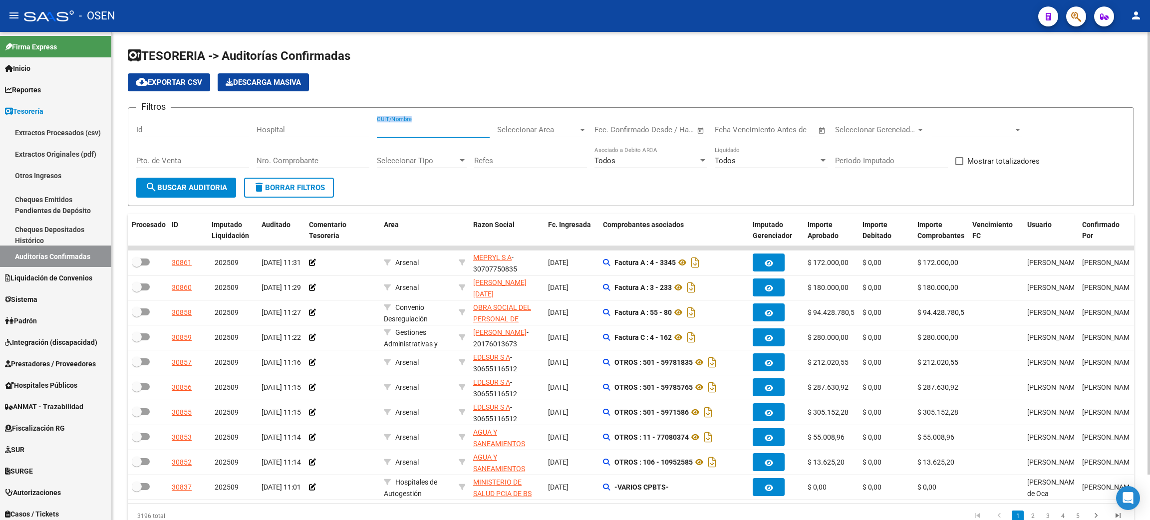
click at [422, 128] on input "CUIT/Nombre" at bounding box center [433, 129] width 113 height 9
type input "SAN BERNARDO"
click at [990, 127] on span at bounding box center [972, 129] width 81 height 9
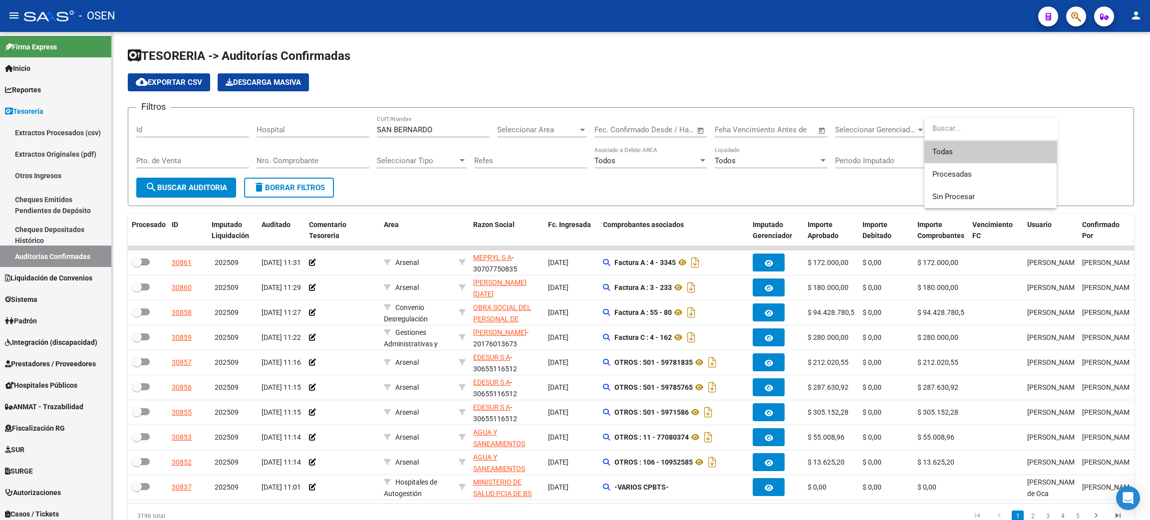
click at [956, 150] on span "Todas" at bounding box center [990, 152] width 116 height 22
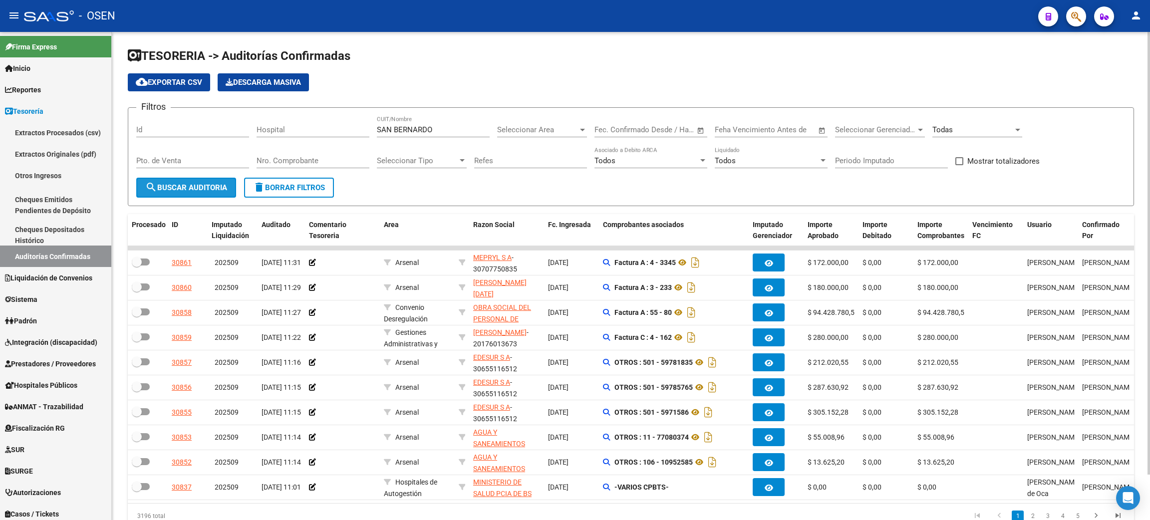
click at [162, 189] on span "search Buscar Auditoria" at bounding box center [186, 187] width 82 height 9
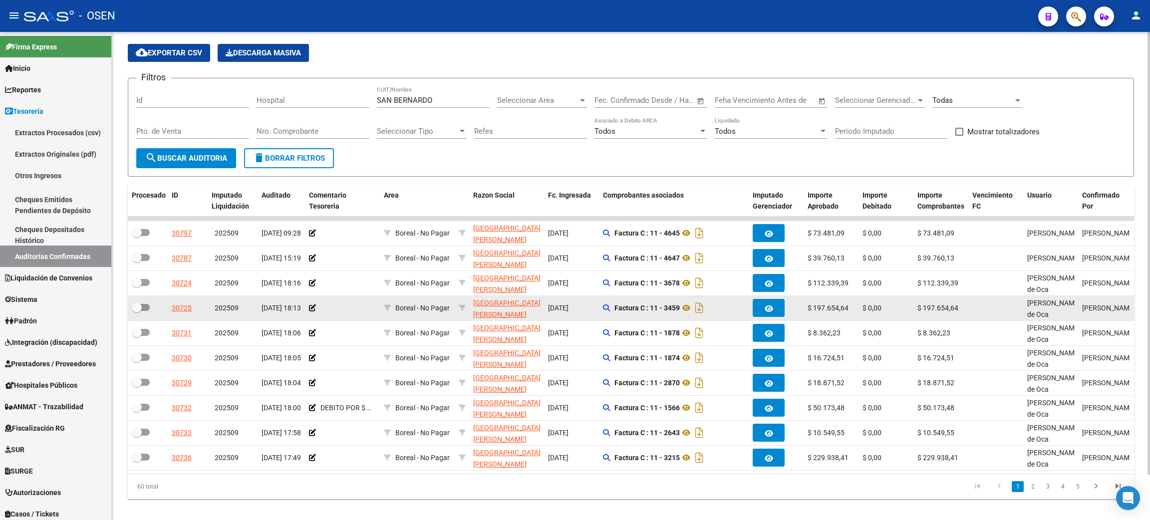
scroll to position [50, 0]
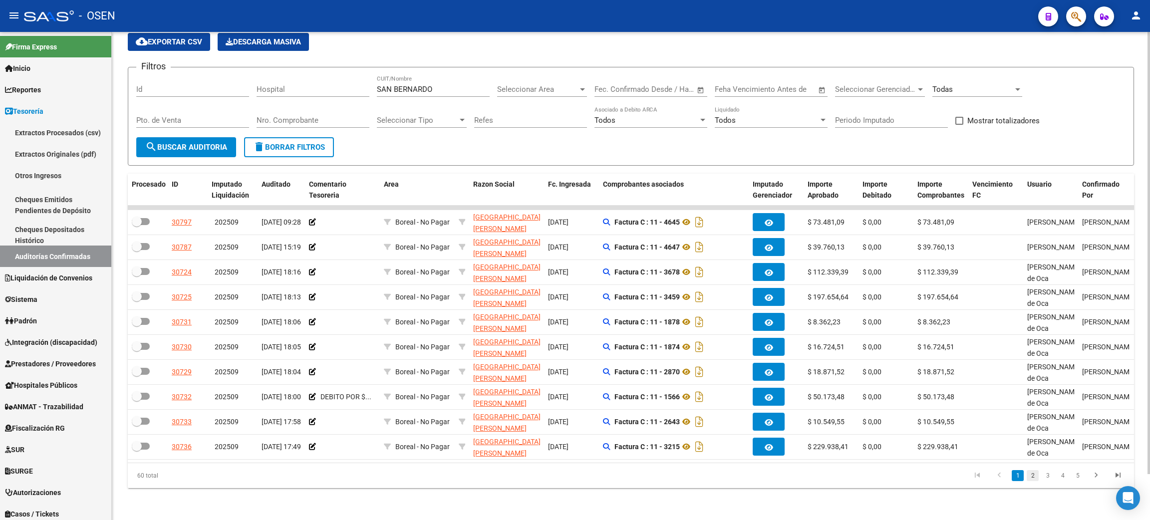
click at [1034, 479] on link "2" at bounding box center [1033, 475] width 12 height 11
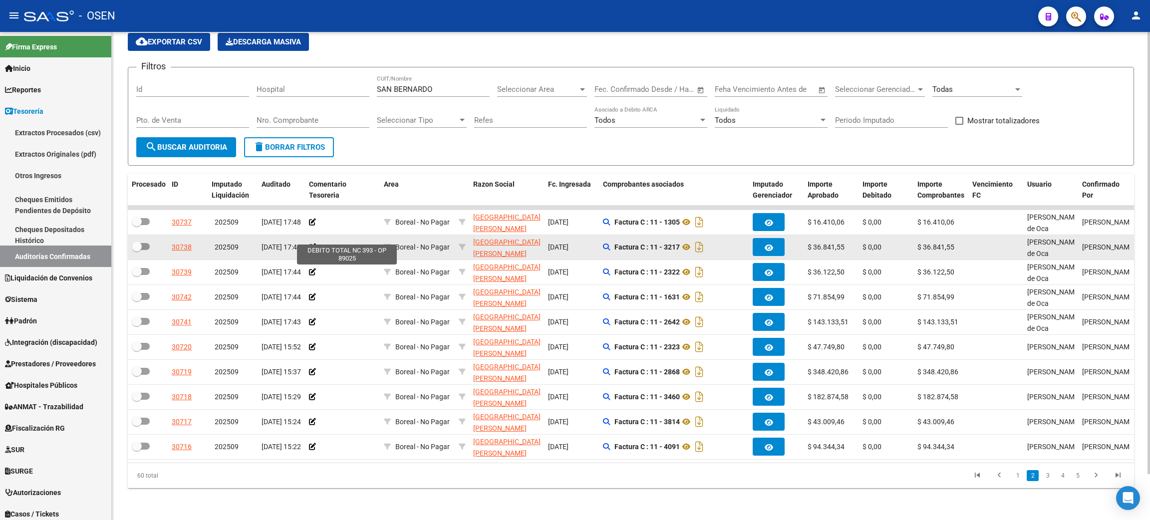
click at [348, 243] on span "DEBITO TOTAL..." at bounding box center [346, 247] width 52 height 8
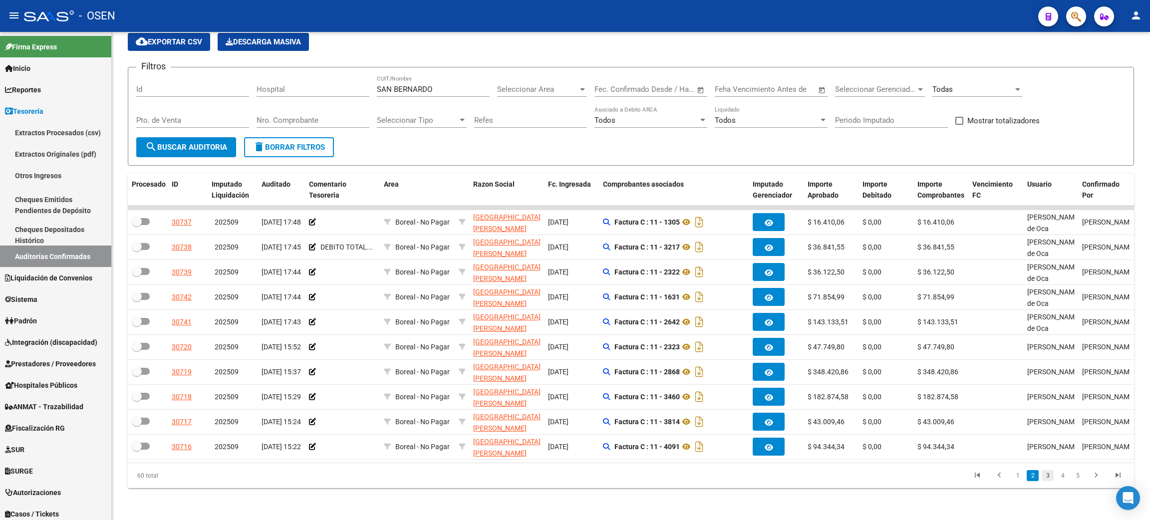
click at [1045, 475] on link "3" at bounding box center [1048, 475] width 12 height 11
click at [1061, 479] on link "4" at bounding box center [1063, 475] width 12 height 11
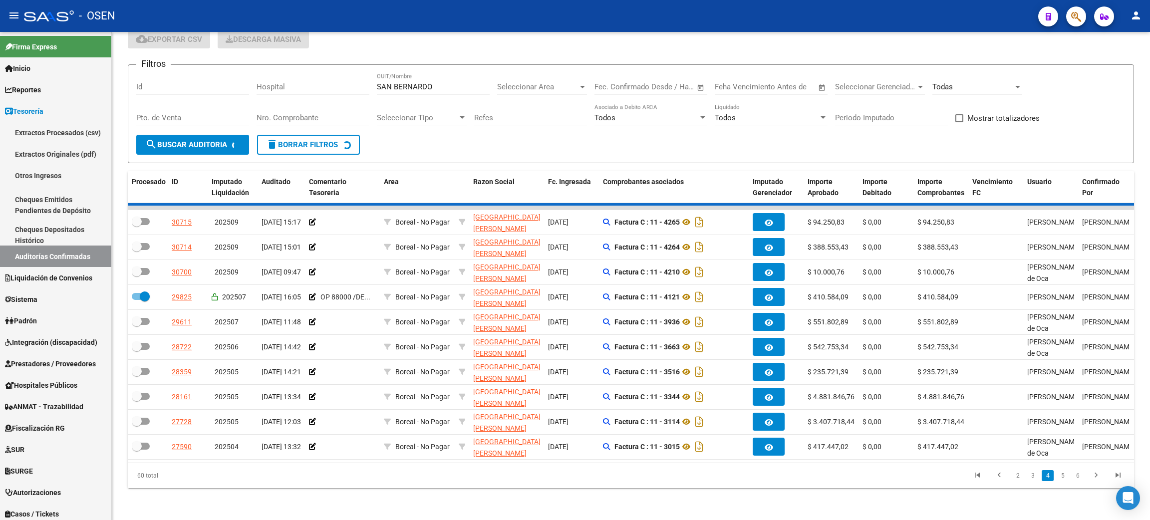
checkbox input "false"
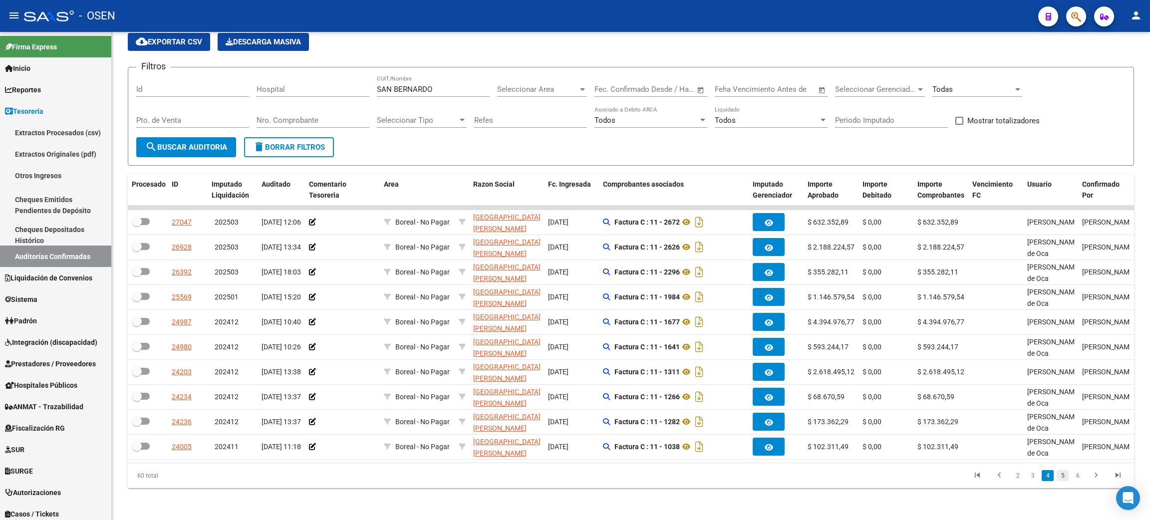
click at [1062, 475] on link "5" at bounding box center [1063, 475] width 12 height 11
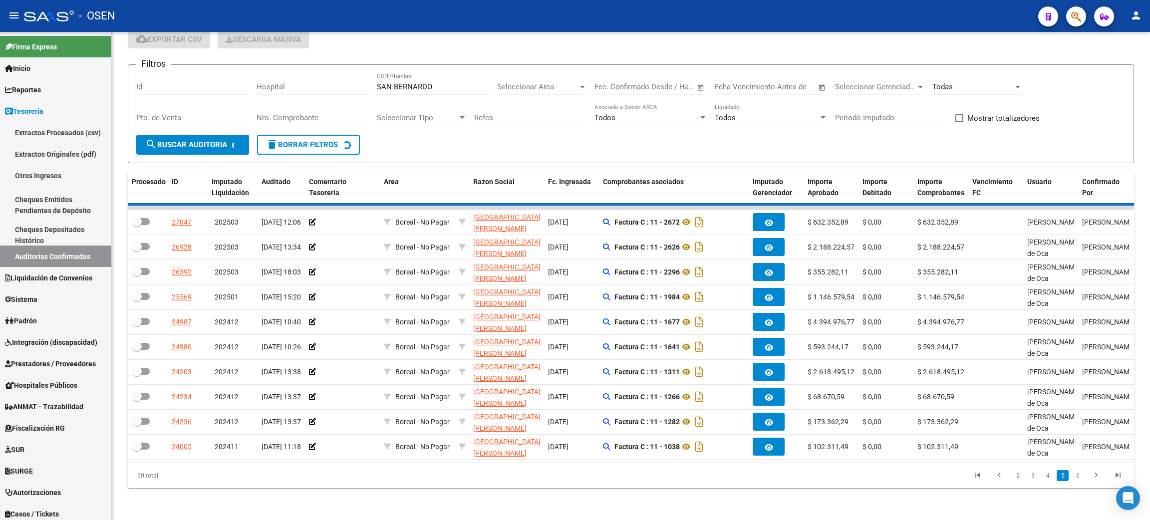
checkbox input "true"
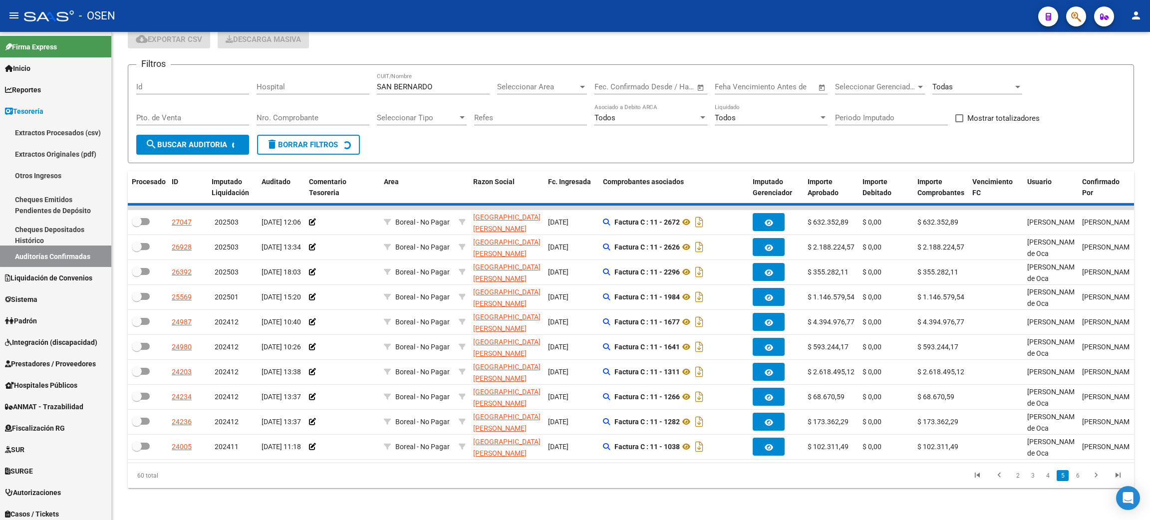
checkbox input "true"
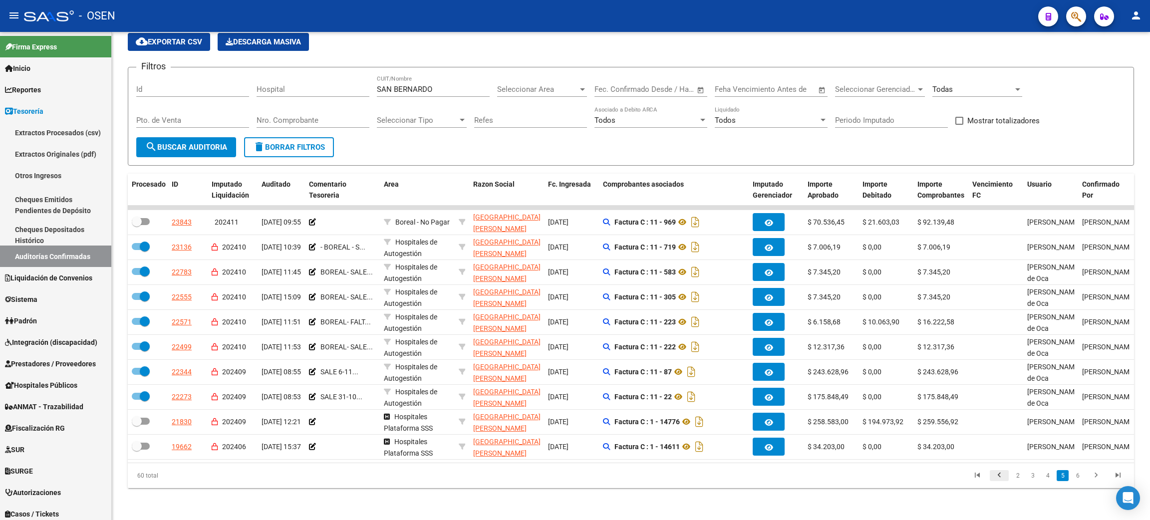
click at [1001, 476] on icon "go to previous page" at bounding box center [999, 477] width 13 height 12
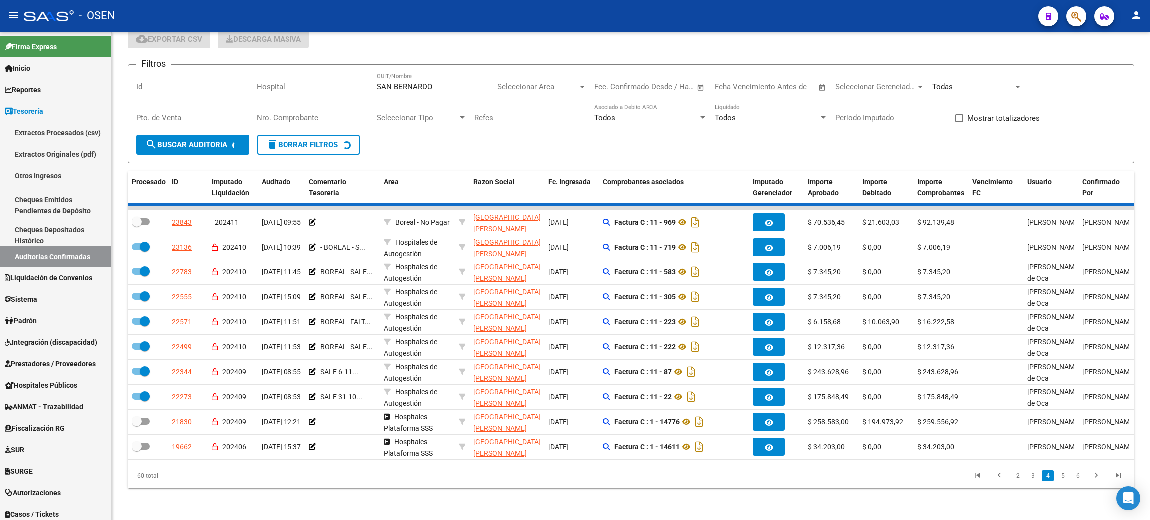
checkbox input "false"
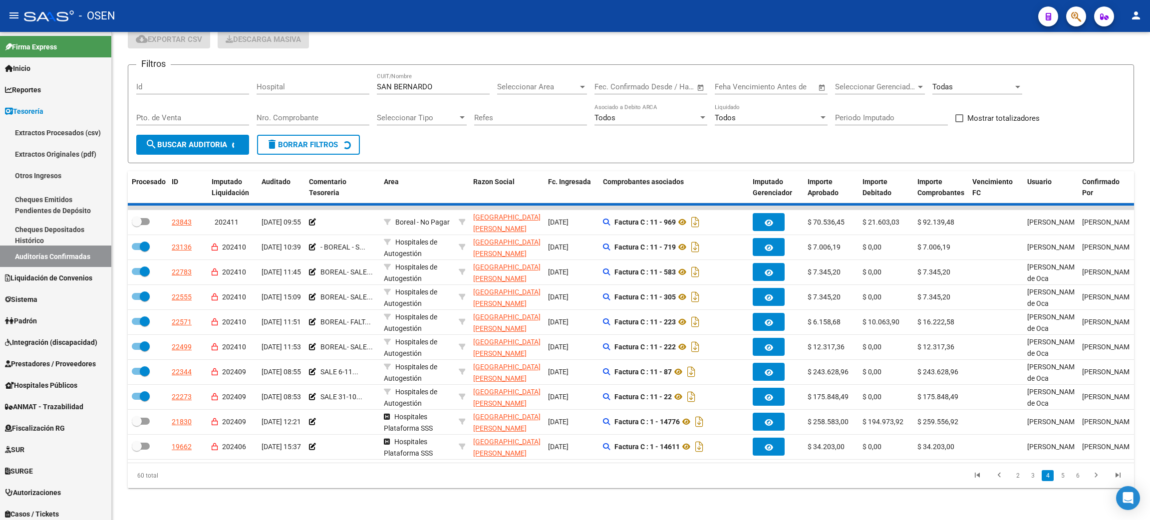
checkbox input "false"
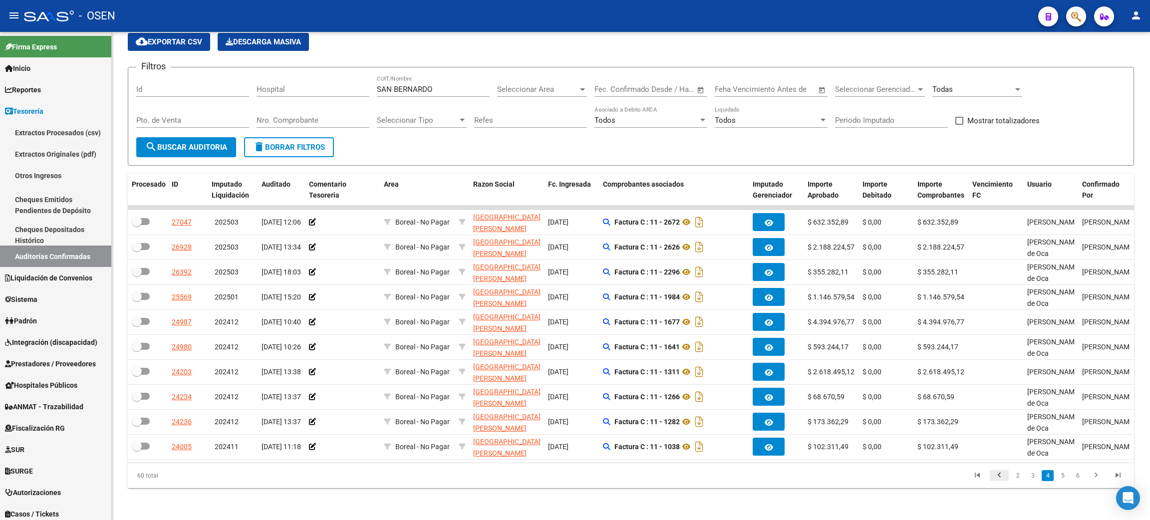
click at [1001, 475] on icon "go to previous page" at bounding box center [999, 477] width 13 height 12
click at [1017, 477] on link "1" at bounding box center [1018, 475] width 12 height 11
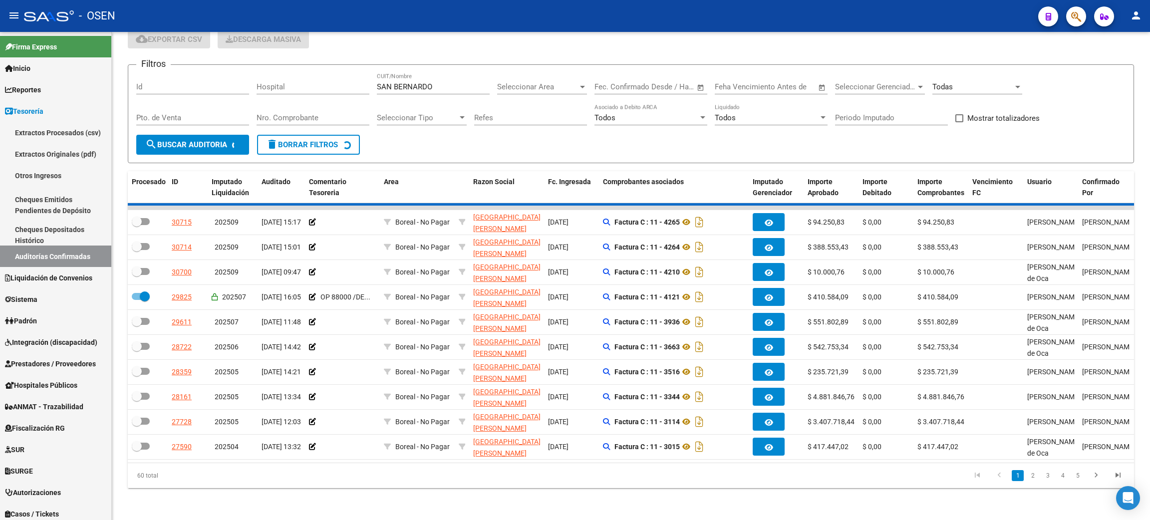
checkbox input "false"
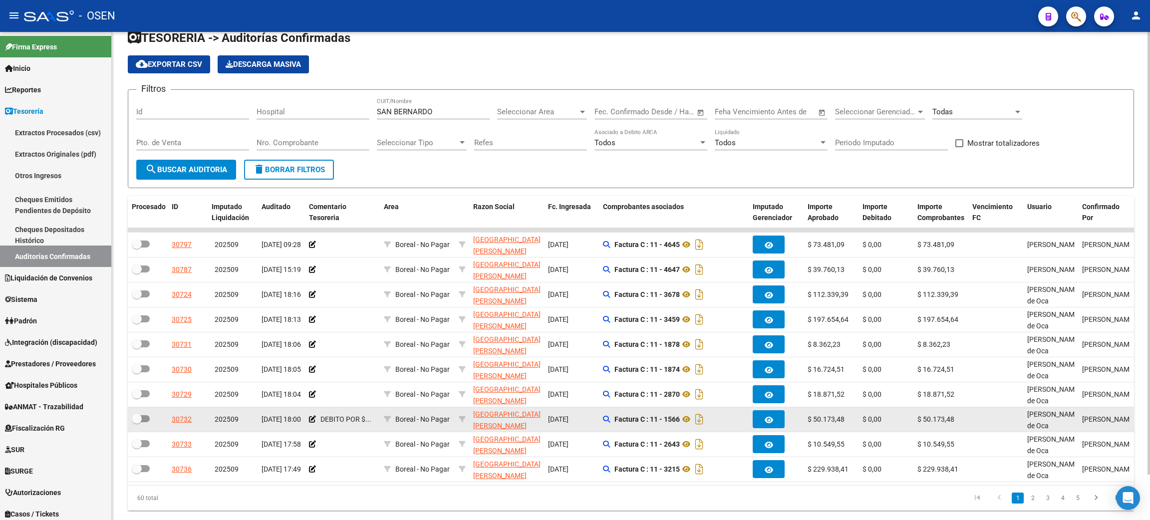
scroll to position [0, 0]
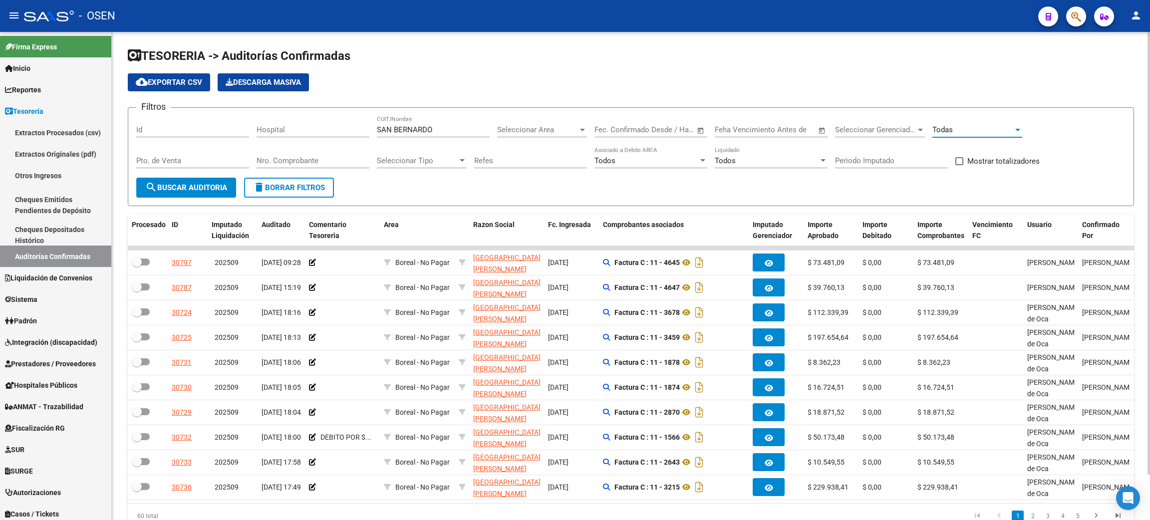
click at [957, 125] on div "Todas" at bounding box center [972, 129] width 81 height 9
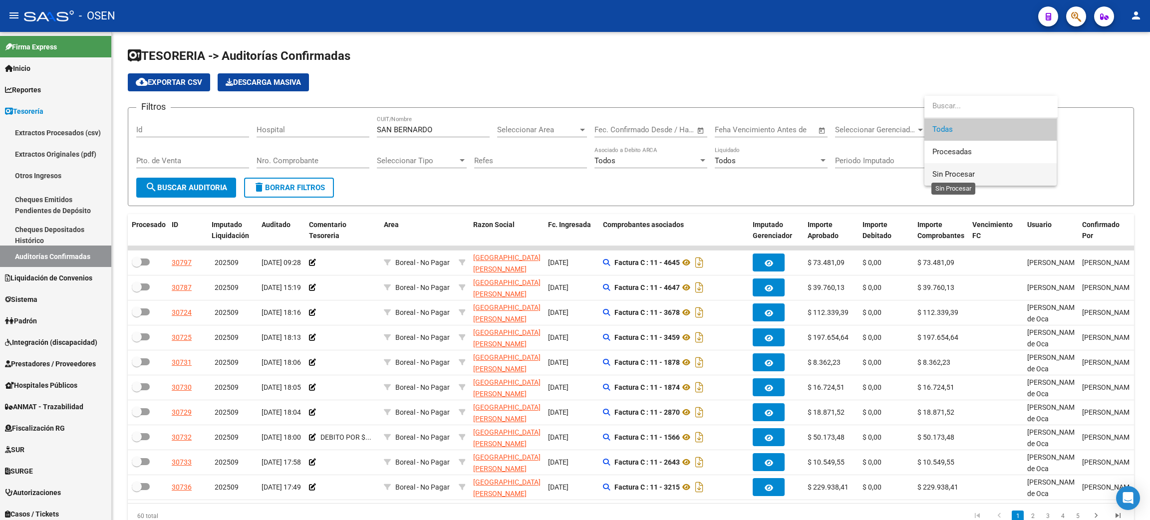
click at [948, 174] on span "Sin Procesar" at bounding box center [953, 174] width 42 height 9
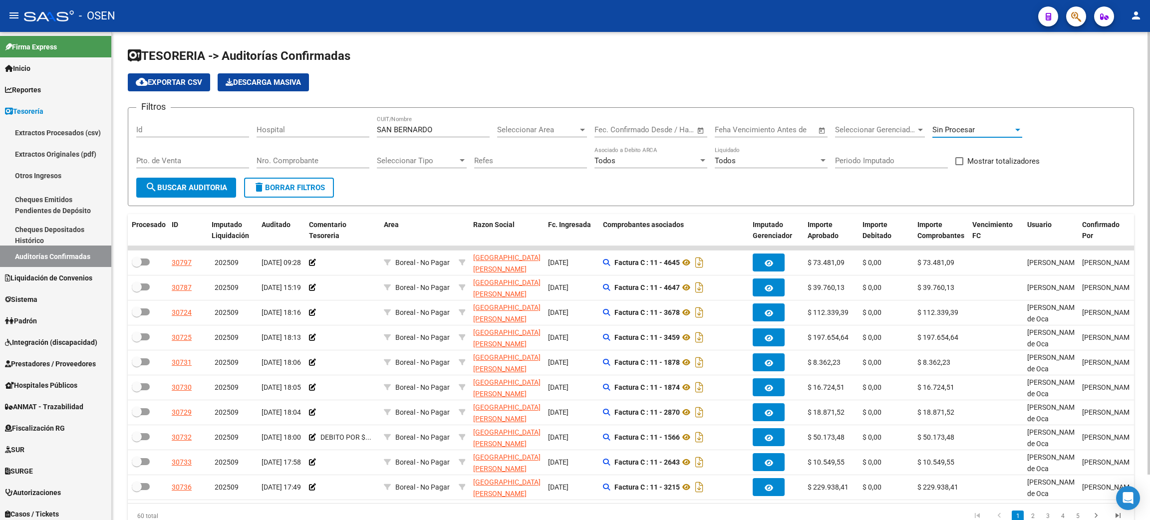
click at [193, 184] on span "search Buscar Auditoria" at bounding box center [186, 187] width 82 height 9
click at [983, 156] on span "Mostrar totalizadores" at bounding box center [1003, 161] width 72 height 12
click at [959, 165] on input "Mostrar totalizadores" at bounding box center [959, 165] width 0 height 0
checkbox input "true"
click at [176, 181] on button "search Buscar Auditoria" at bounding box center [186, 188] width 100 height 20
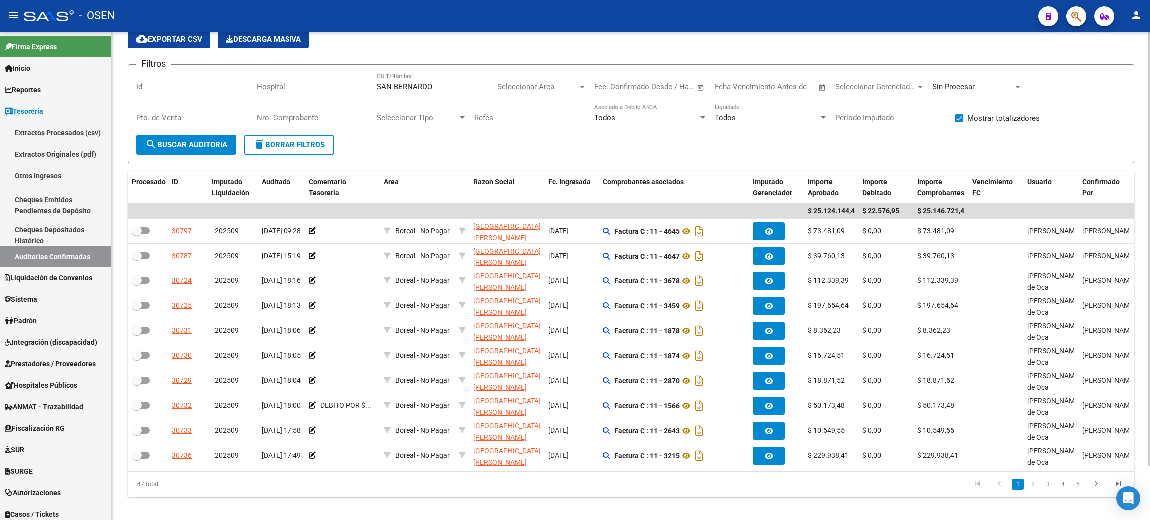
scroll to position [61, 0]
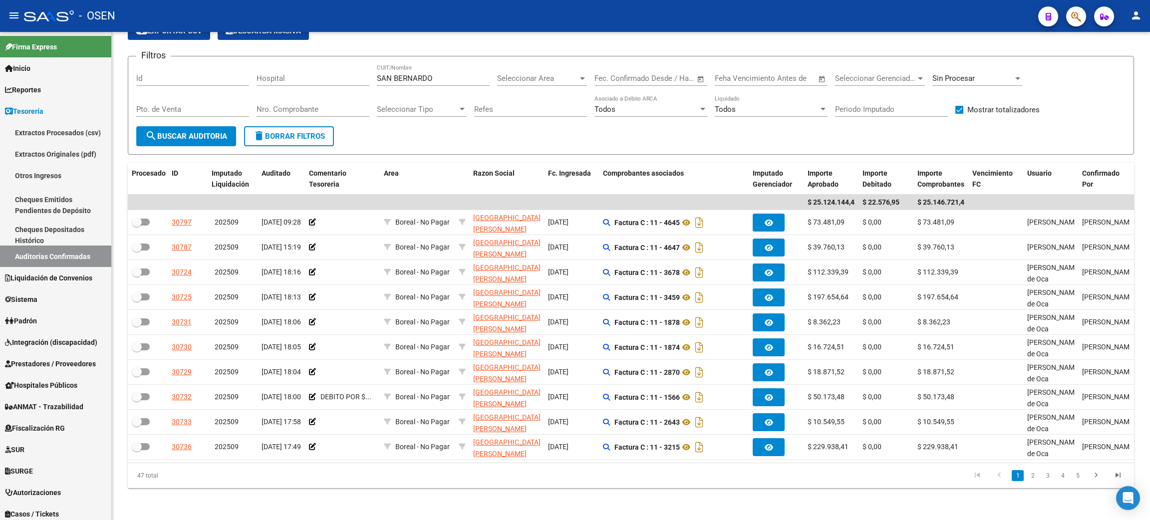
click at [1029, 479] on link "2" at bounding box center [1033, 475] width 12 height 11
click at [1052, 477] on link "3" at bounding box center [1048, 475] width 12 height 11
click at [1060, 478] on link "4" at bounding box center [1063, 475] width 12 height 11
click at [1079, 477] on link "5" at bounding box center [1078, 475] width 12 height 11
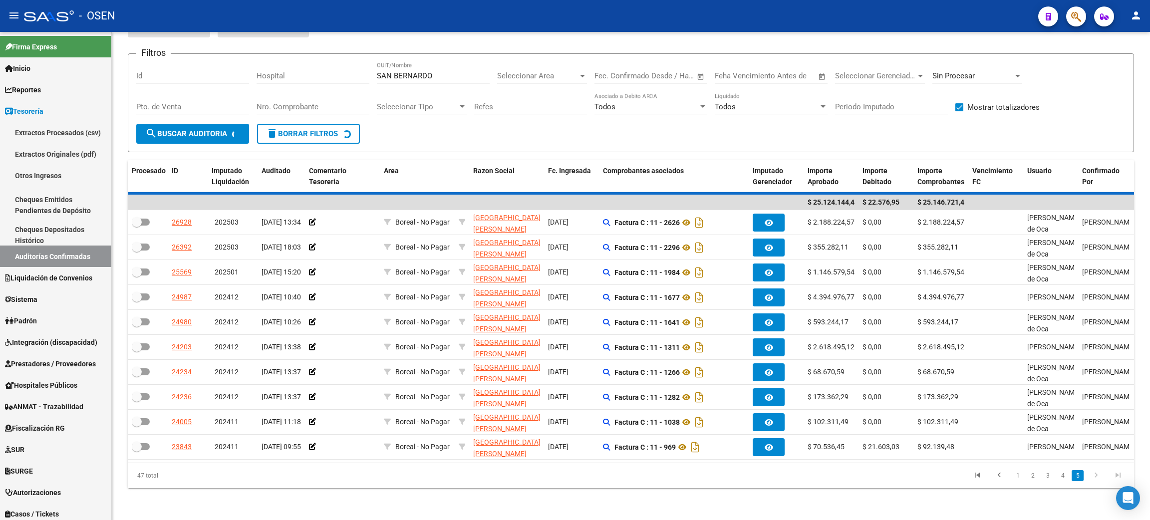
scroll to position [0, 0]
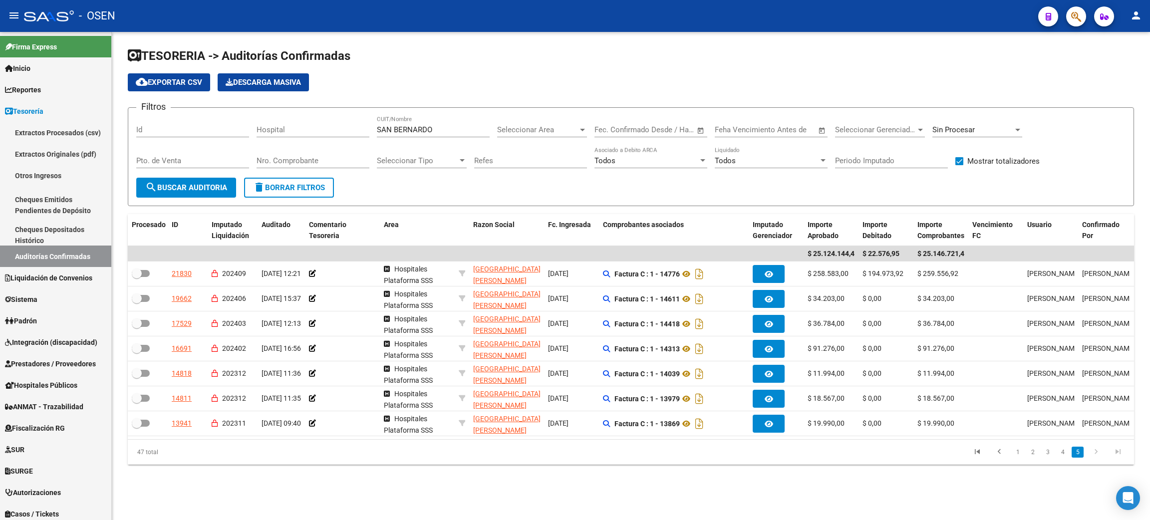
click at [168, 83] on span "cloud_download Exportar CSV" at bounding box center [169, 82] width 66 height 9
click at [1012, 458] on link "1" at bounding box center [1018, 452] width 12 height 11
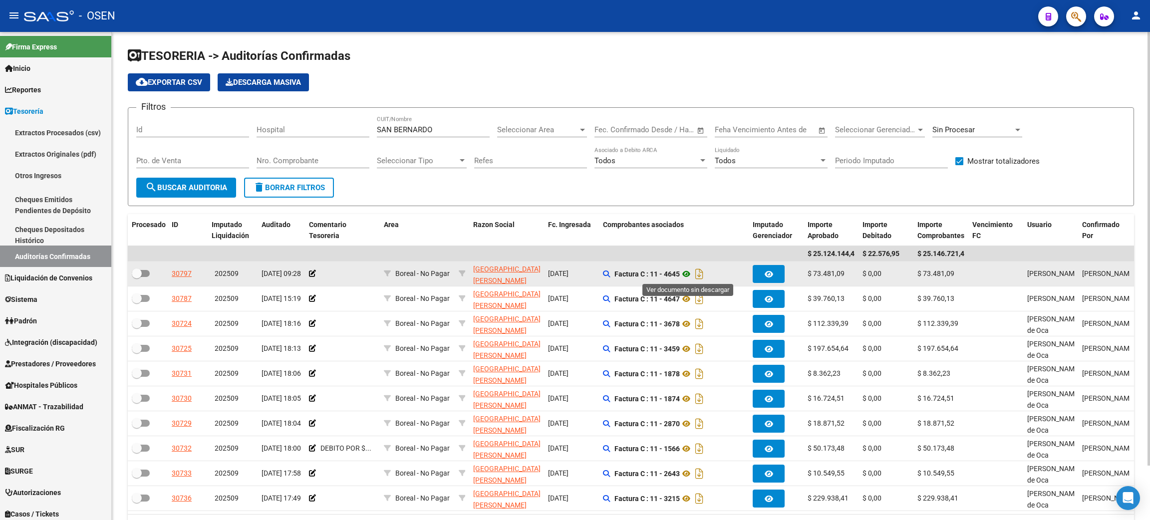
click at [688, 271] on icon at bounding box center [686, 274] width 13 height 12
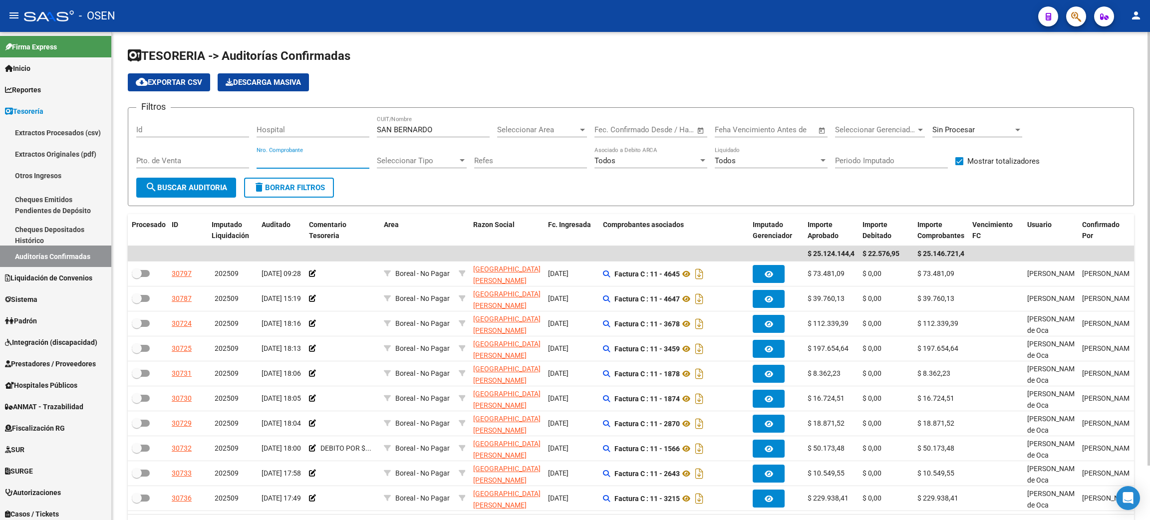
click at [313, 160] on input "Nro. Comprobante" at bounding box center [313, 160] width 113 height 9
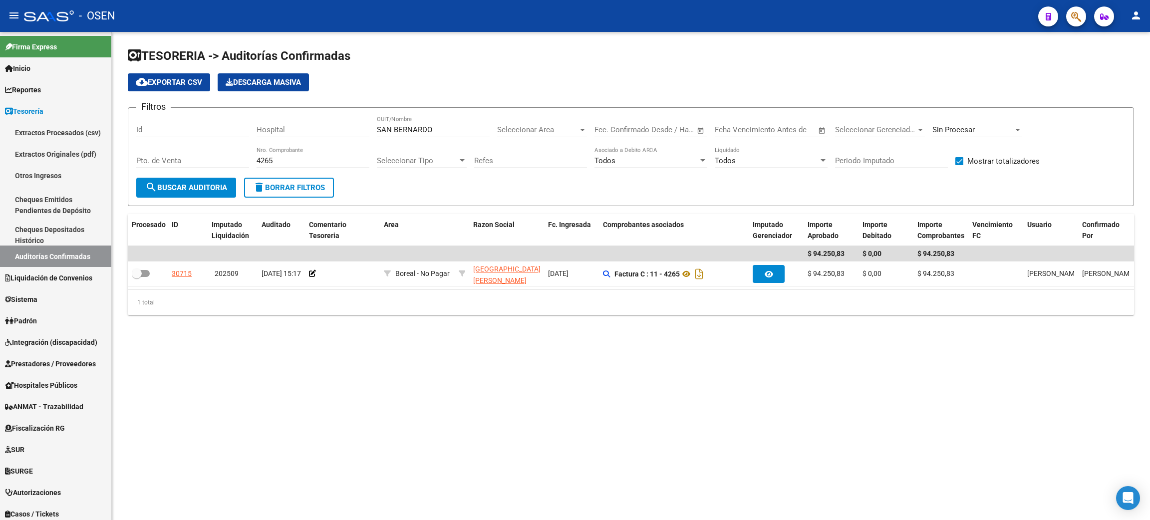
click at [820, 404] on mat-sidenav-content "TESORERIA -> Auditorías Confirmadas cloud_download Exportar CSV Descarga Masiva…" at bounding box center [631, 276] width 1038 height 488
drag, startPoint x: 277, startPoint y: 154, endPoint x: 217, endPoint y: 148, distance: 59.7
click at [217, 148] on div "Filtros Id Hospital SAN BERNARDO CUIT/Nombre Seleccionar Area Seleccionar Area …" at bounding box center [630, 147] width 989 height 62
click at [287, 162] on input "4265" at bounding box center [313, 160] width 113 height 9
drag, startPoint x: 272, startPoint y: 162, endPoint x: 221, endPoint y: 161, distance: 50.9
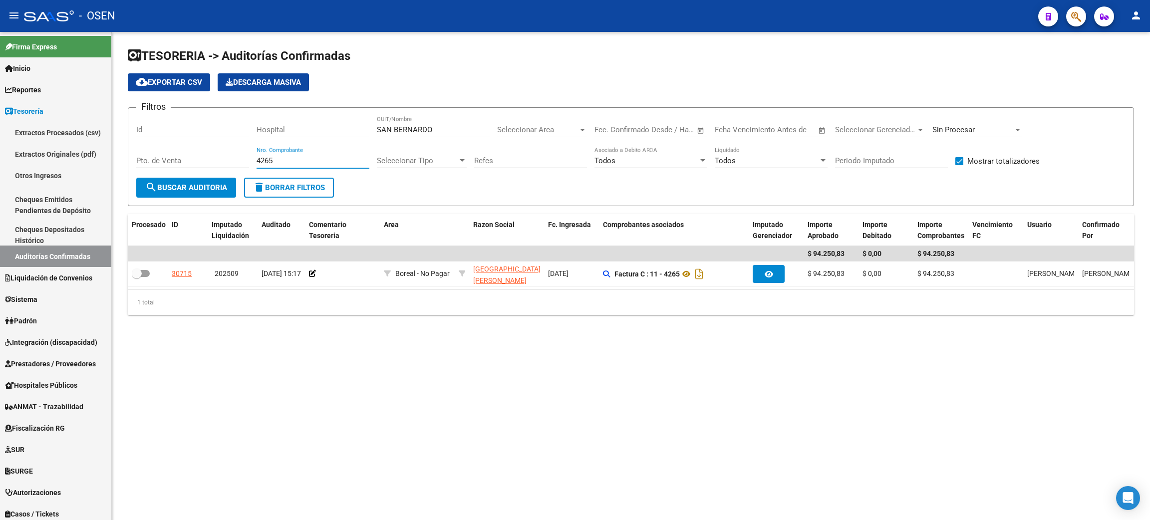
click at [221, 161] on div "Filtros Id Hospital SAN BERNARDO CUIT/Nombre Seleccionar Area Seleccionar Area …" at bounding box center [630, 147] width 989 height 62
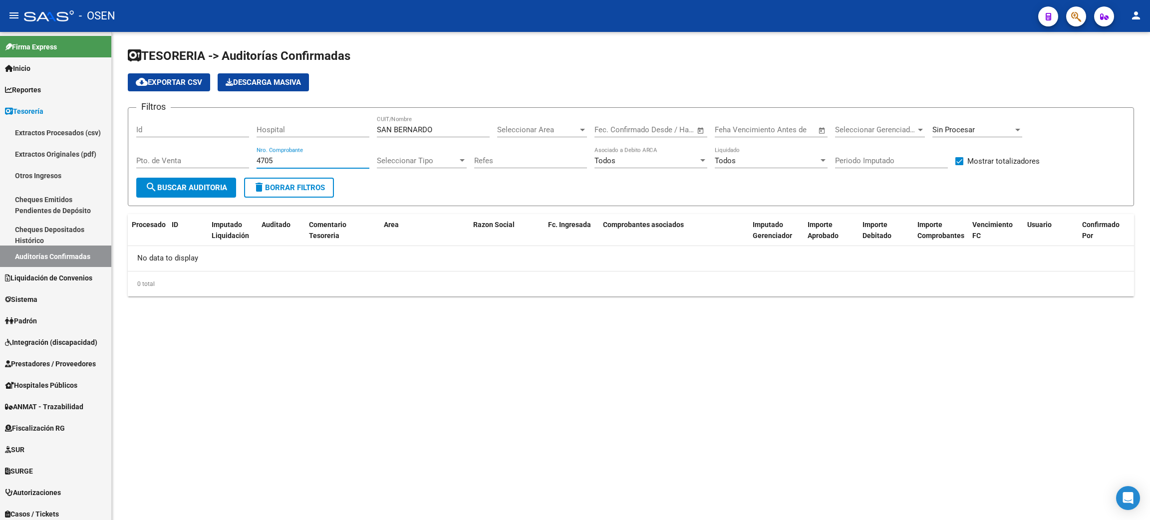
click at [960, 134] on div "Sin Procesar" at bounding box center [977, 126] width 90 height 21
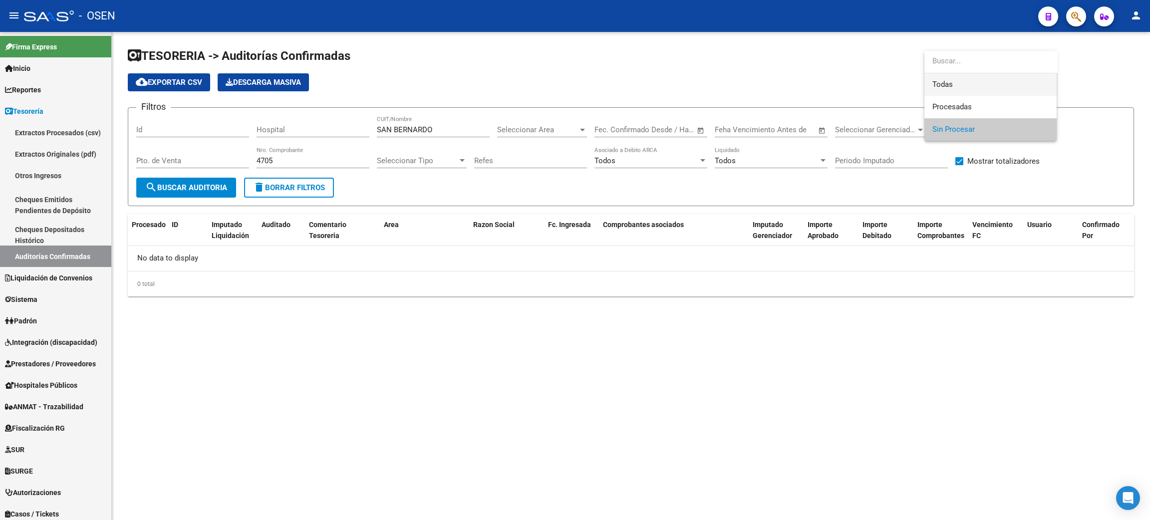
click at [953, 83] on span "Todas" at bounding box center [990, 84] width 116 height 22
click at [189, 180] on button "search Buscar Auditoria" at bounding box center [186, 188] width 100 height 20
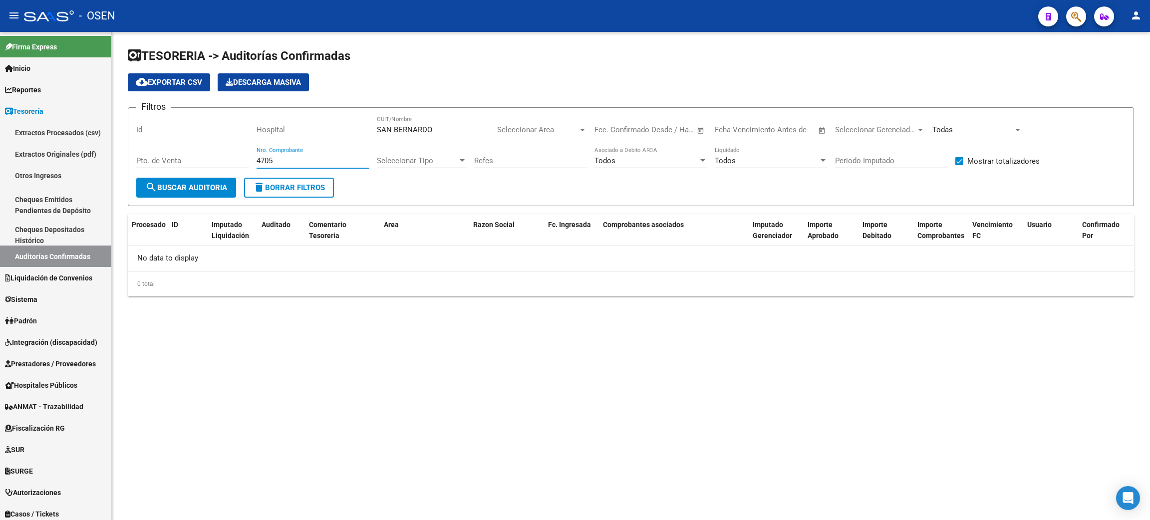
drag, startPoint x: 286, startPoint y: 163, endPoint x: 232, endPoint y: 154, distance: 54.1
click at [229, 157] on div "Filtros Id Hospital SAN BERNARDO CUIT/Nombre Seleccionar Area Seleccionar Area …" at bounding box center [630, 147] width 989 height 62
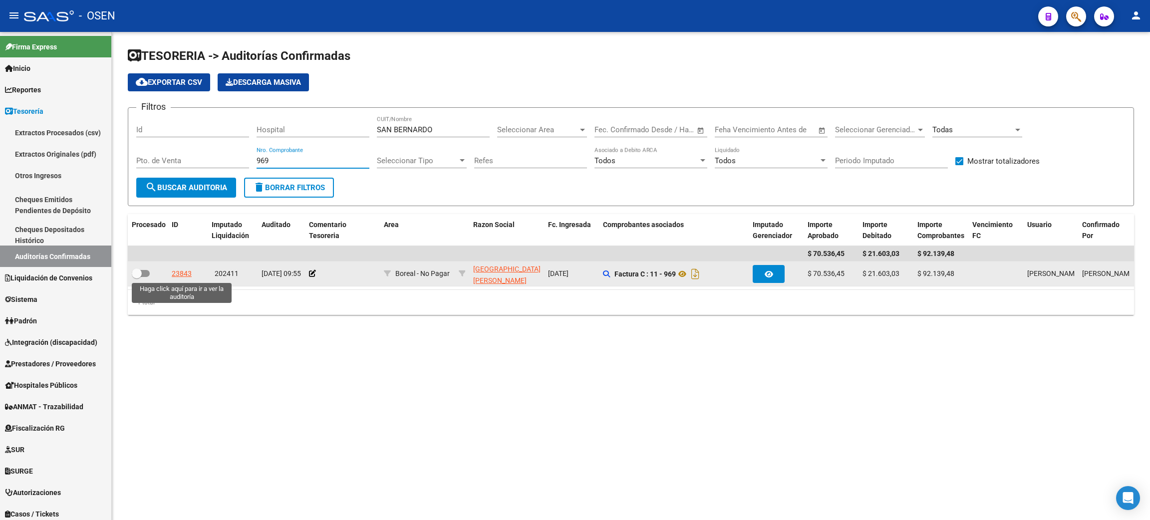
type input "969"
click at [179, 273] on div "23843" at bounding box center [182, 273] width 20 height 11
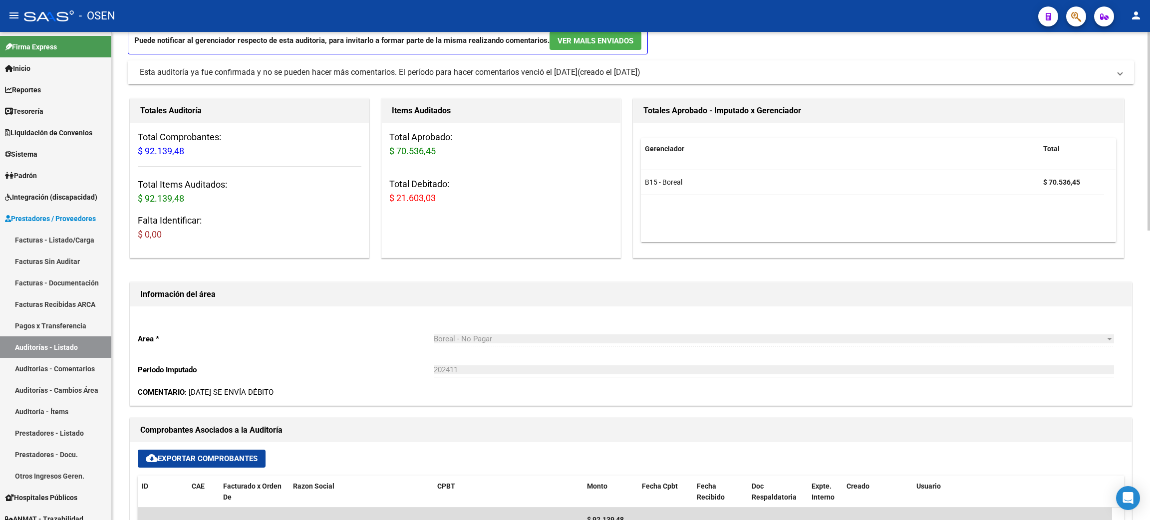
scroll to position [224, 0]
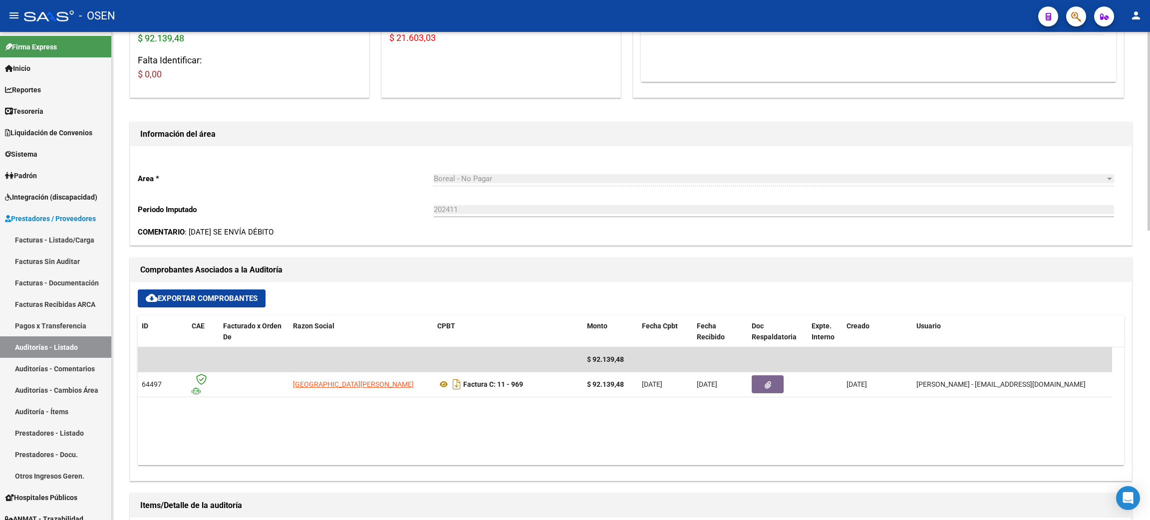
click at [683, 405] on datatable-body "$ 92.139,48 64497 HOSPITAL SAN BERNARDO Factura C: 11 - 969 $ 92.139,48 07/11/2…" at bounding box center [631, 406] width 986 height 118
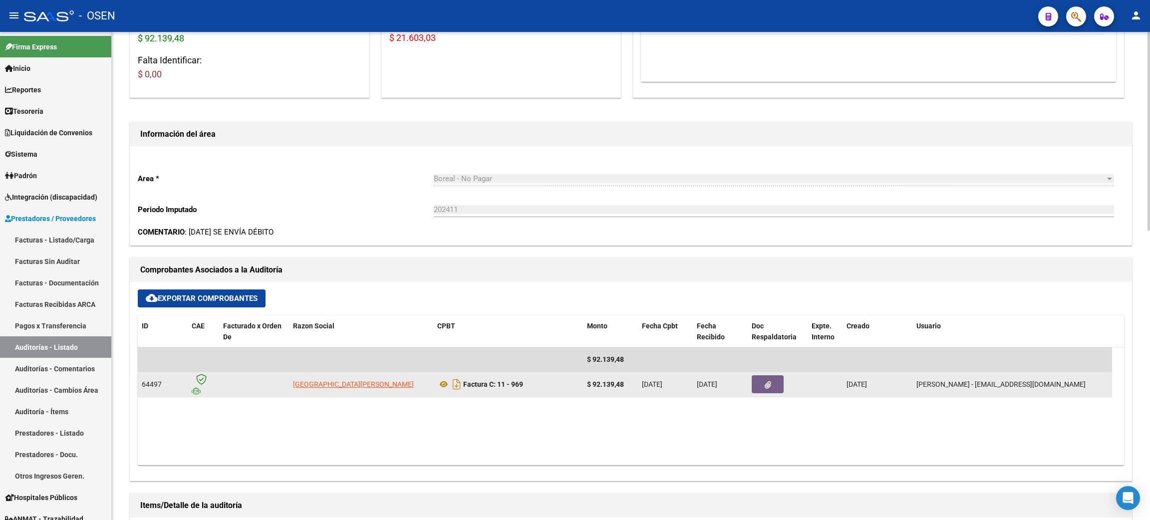
click at [762, 388] on button "button" at bounding box center [768, 384] width 32 height 18
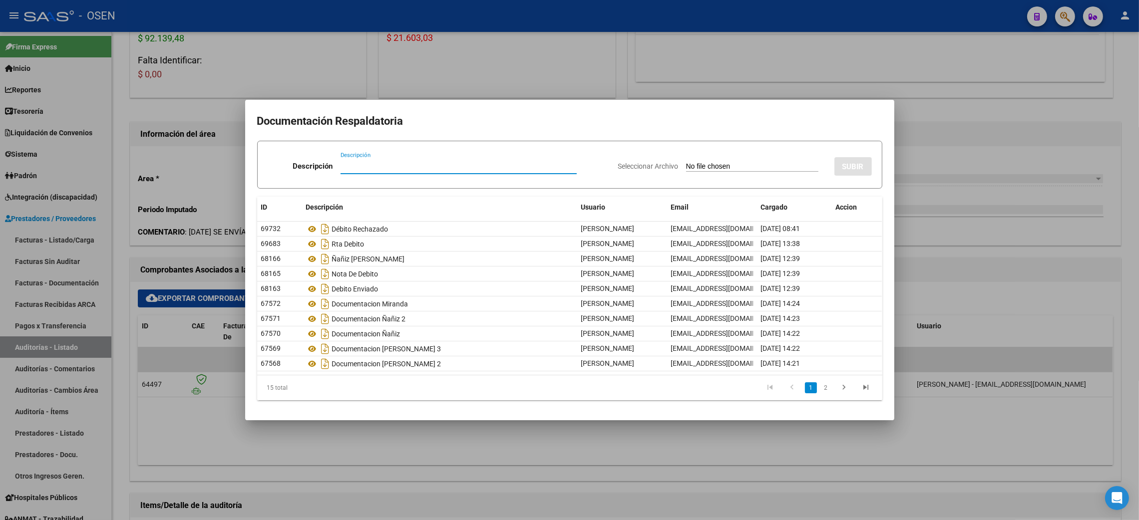
click at [760, 477] on div at bounding box center [569, 260] width 1139 height 520
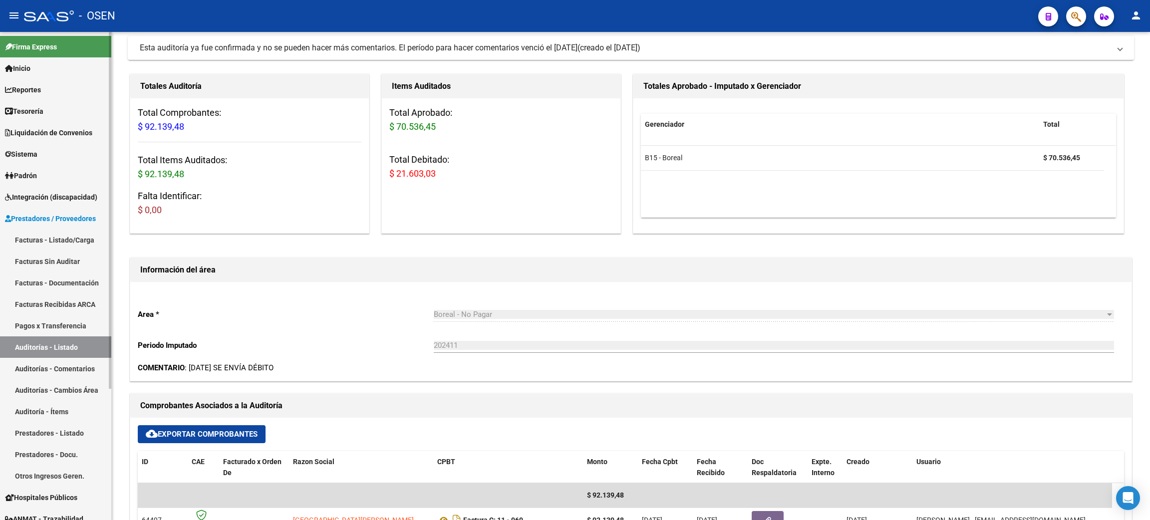
scroll to position [0, 0]
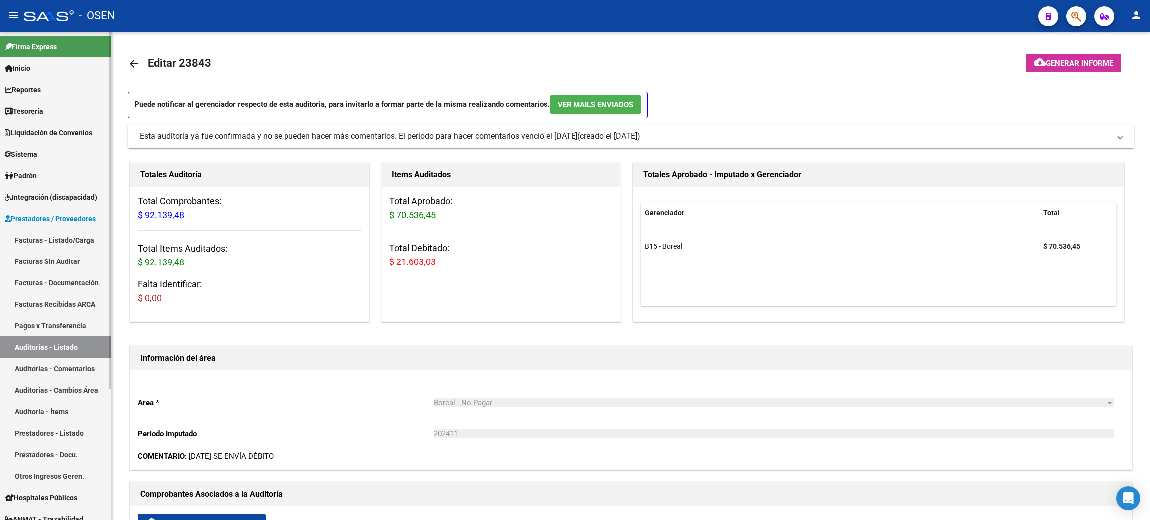
click at [77, 233] on link "Facturas - Listado/Carga" at bounding box center [55, 239] width 111 height 21
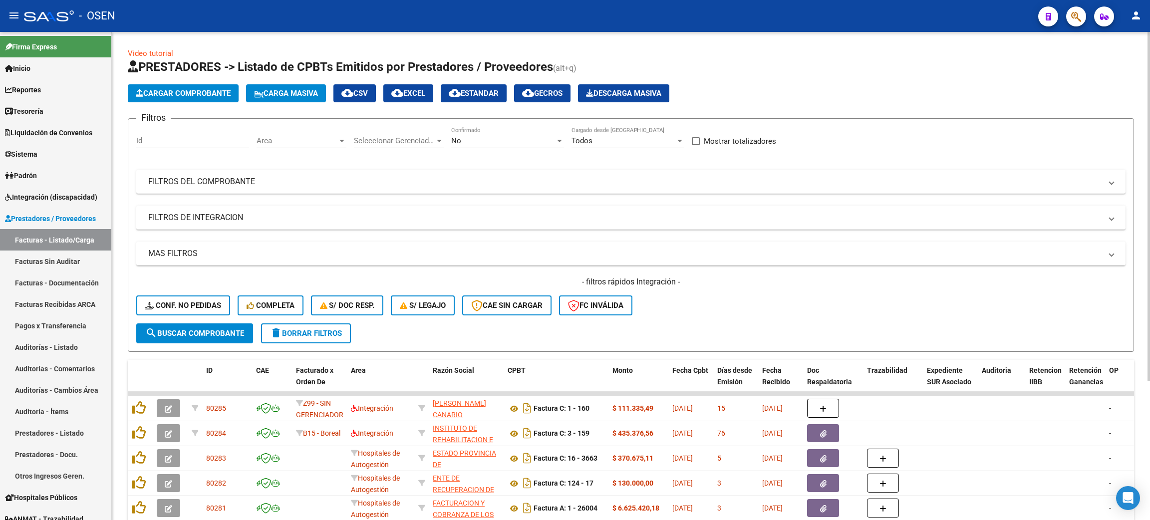
click at [481, 143] on div "No" at bounding box center [503, 140] width 104 height 9
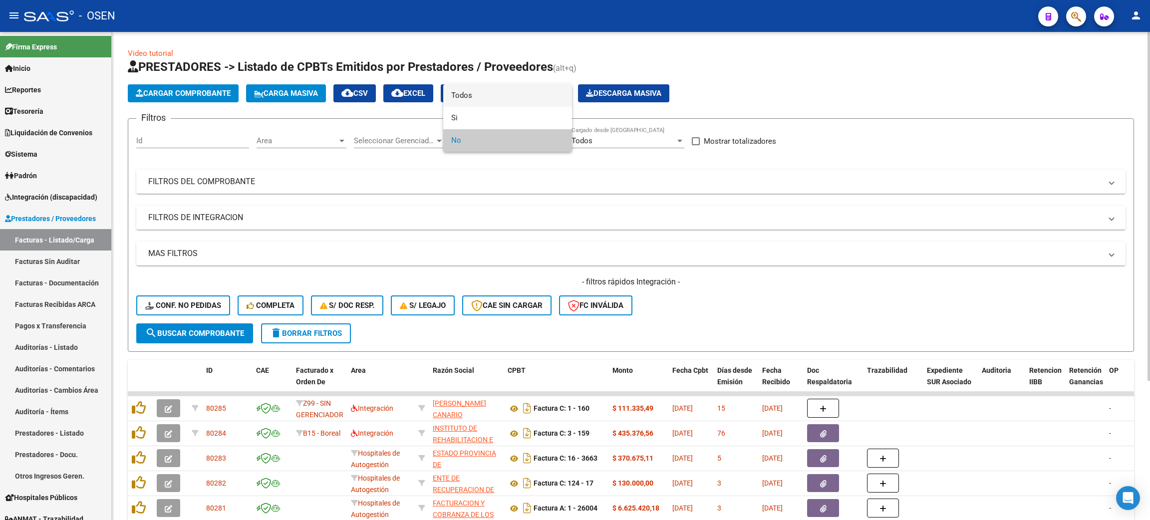
drag, startPoint x: 456, startPoint y: 97, endPoint x: 480, endPoint y: 94, distance: 24.1
click at [456, 96] on span "Todos" at bounding box center [507, 95] width 113 height 22
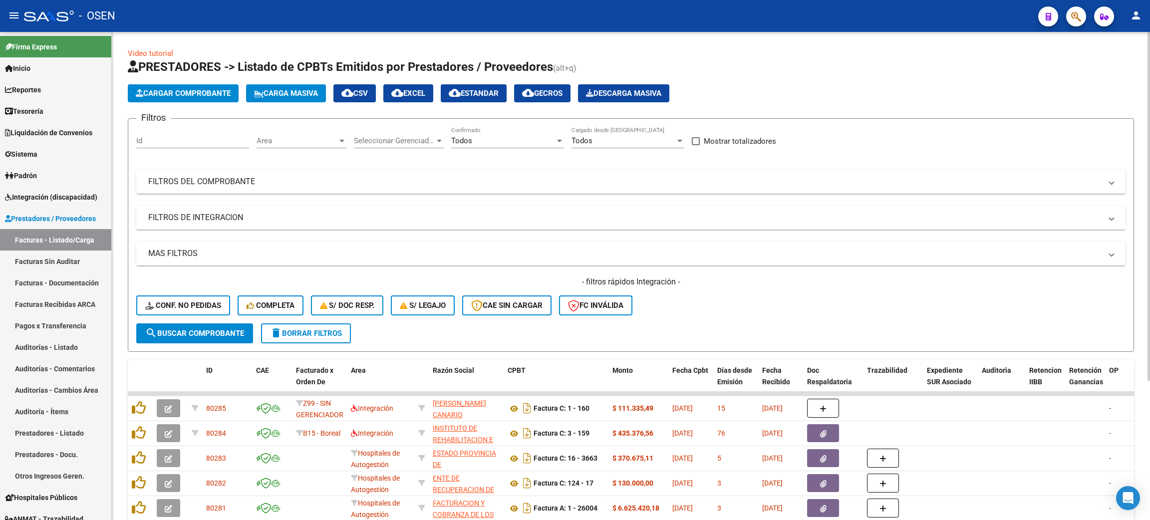
click at [259, 180] on mat-panel-title "FILTROS DEL COMPROBANTE" at bounding box center [624, 181] width 953 height 11
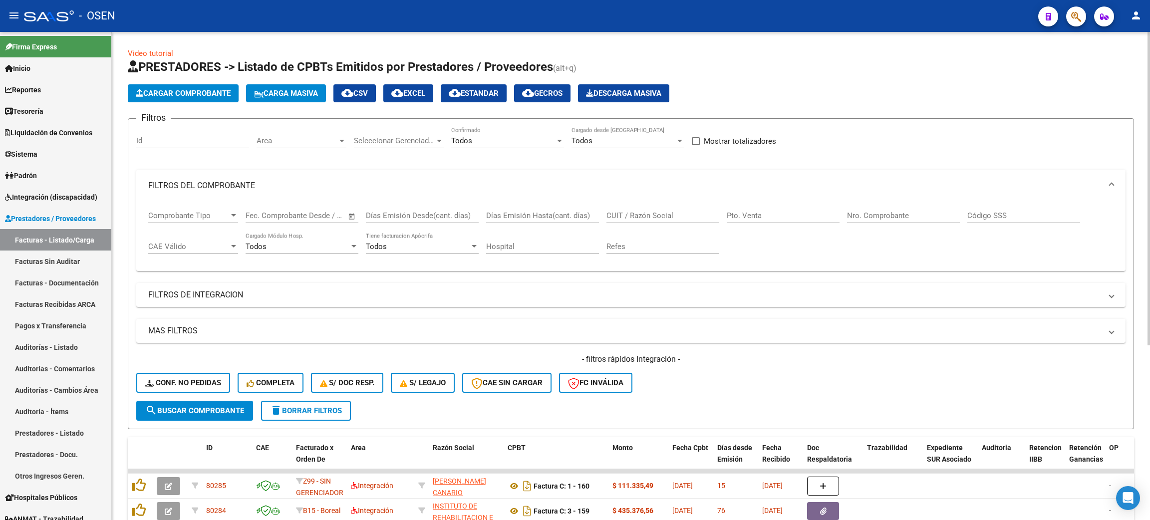
click at [883, 220] on div "Nro. Comprobante" at bounding box center [903, 212] width 113 height 21
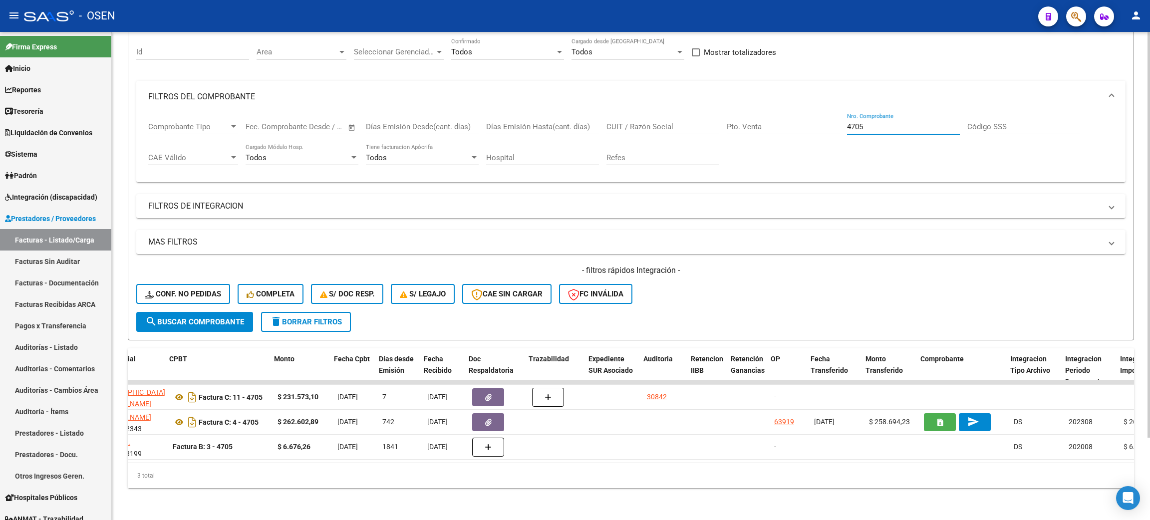
scroll to position [0, 338]
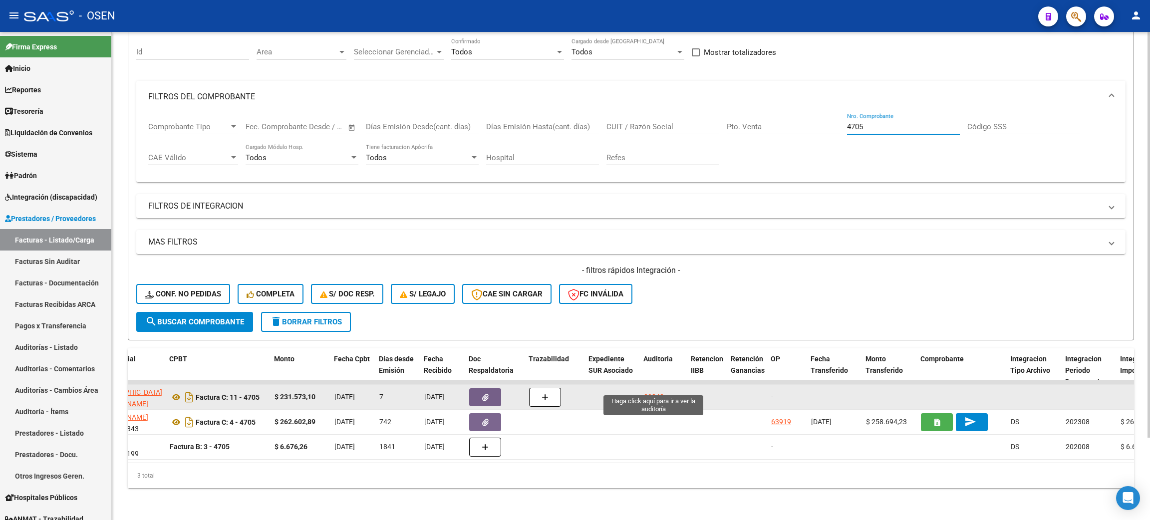
type input "4705"
click at [651, 391] on div "30842" at bounding box center [654, 396] width 20 height 11
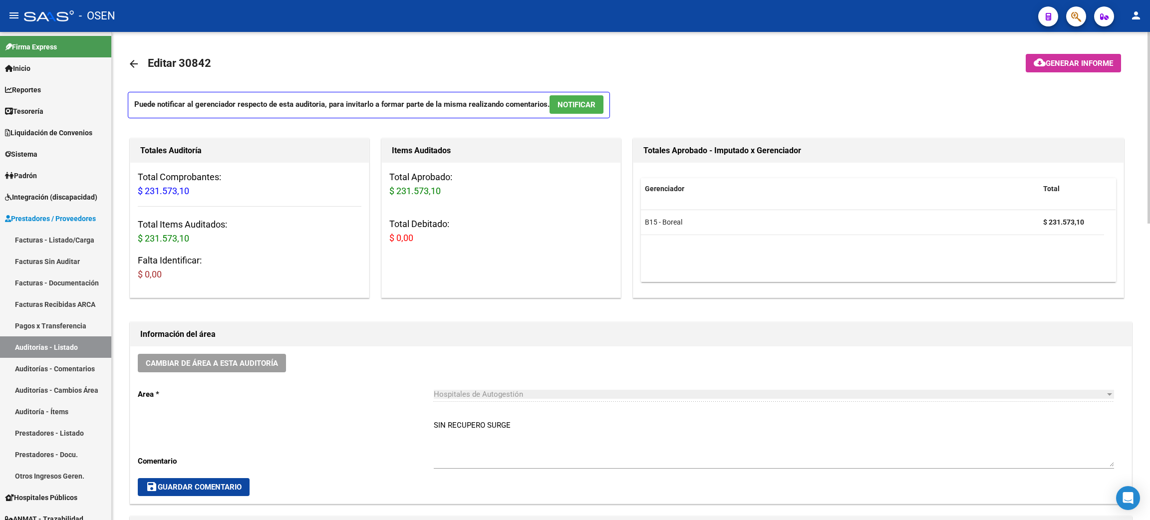
click at [128, 65] on mat-icon "arrow_back" at bounding box center [134, 64] width 12 height 12
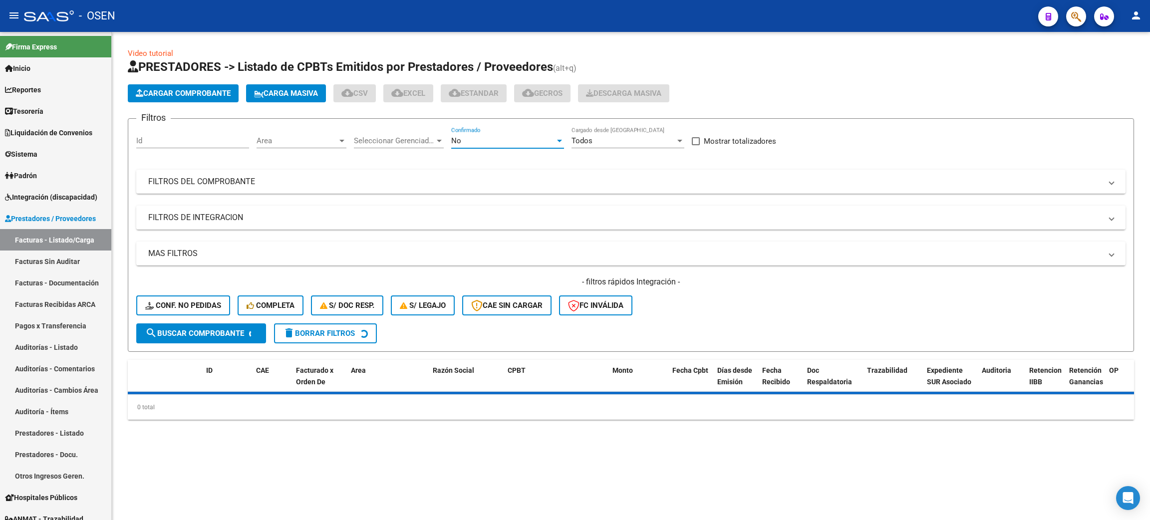
click at [489, 139] on div "No" at bounding box center [503, 140] width 104 height 9
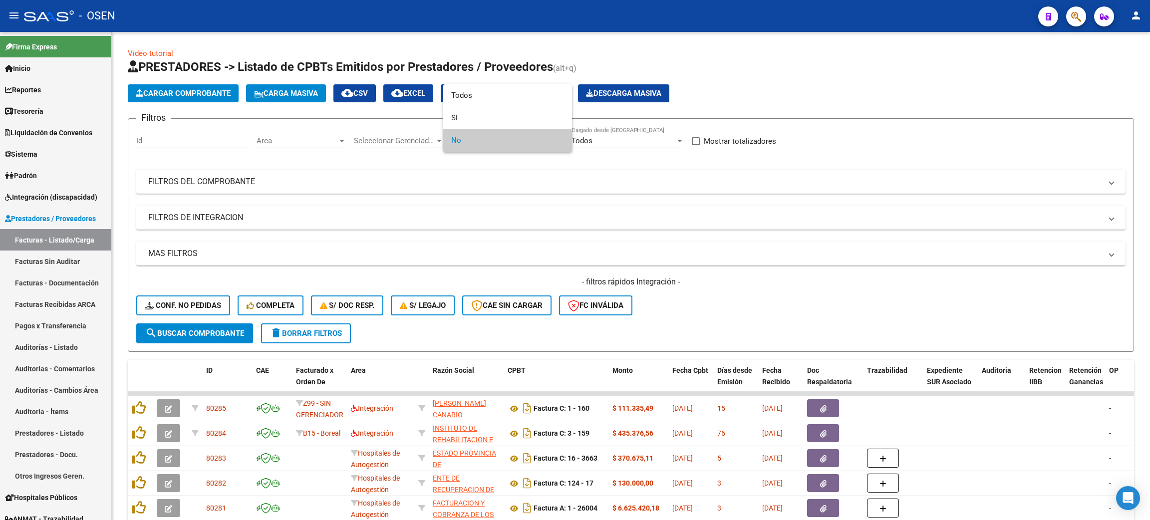
click at [801, 283] on div at bounding box center [575, 260] width 1150 height 520
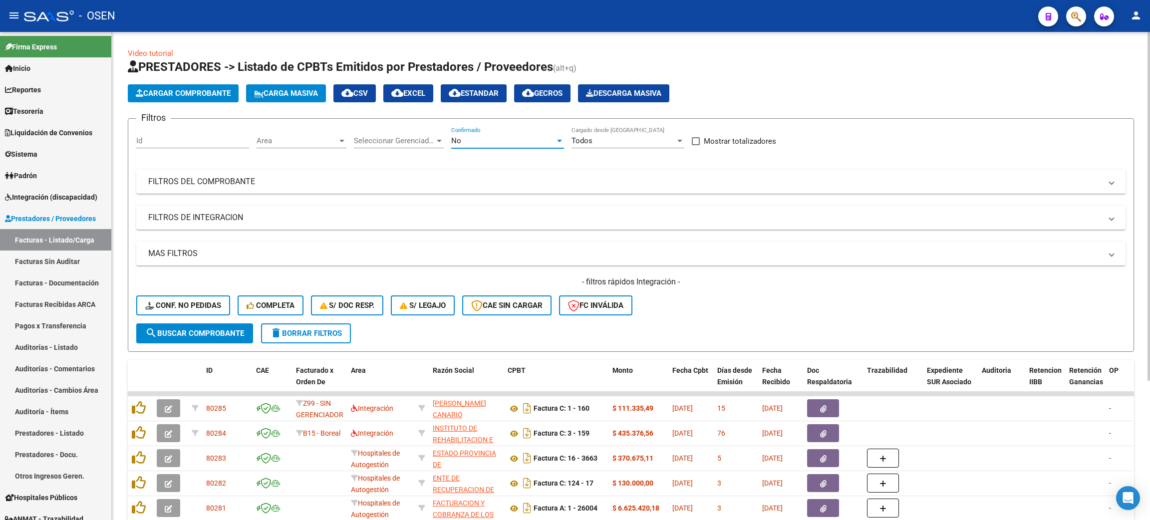
click at [488, 138] on div "No" at bounding box center [503, 140] width 104 height 9
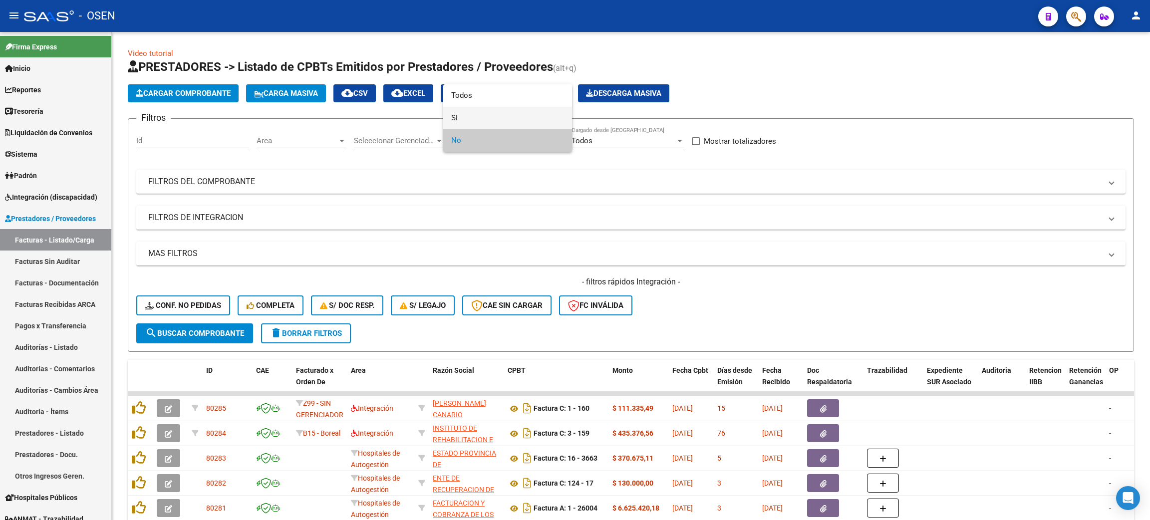
click at [460, 122] on span "Si" at bounding box center [507, 118] width 113 height 22
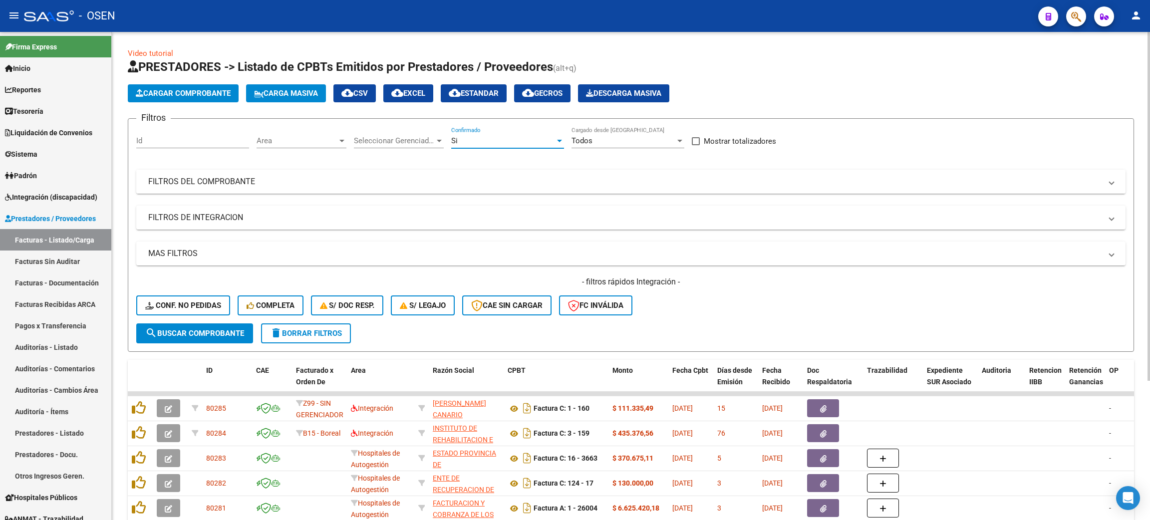
click at [238, 173] on mat-expansion-panel-header "FILTROS DEL COMPROBANTE" at bounding box center [630, 182] width 989 height 24
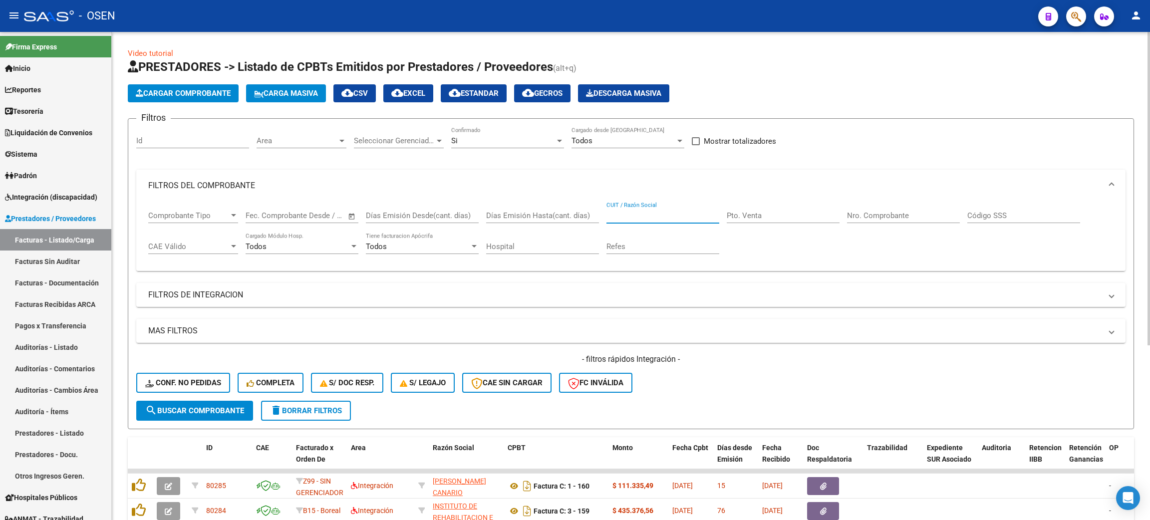
click at [611, 216] on input "CUIT / Razón Social" at bounding box center [663, 215] width 113 height 9
type input "san bernardo"
click at [243, 410] on span "search Buscar Comprobante" at bounding box center [194, 410] width 99 height 9
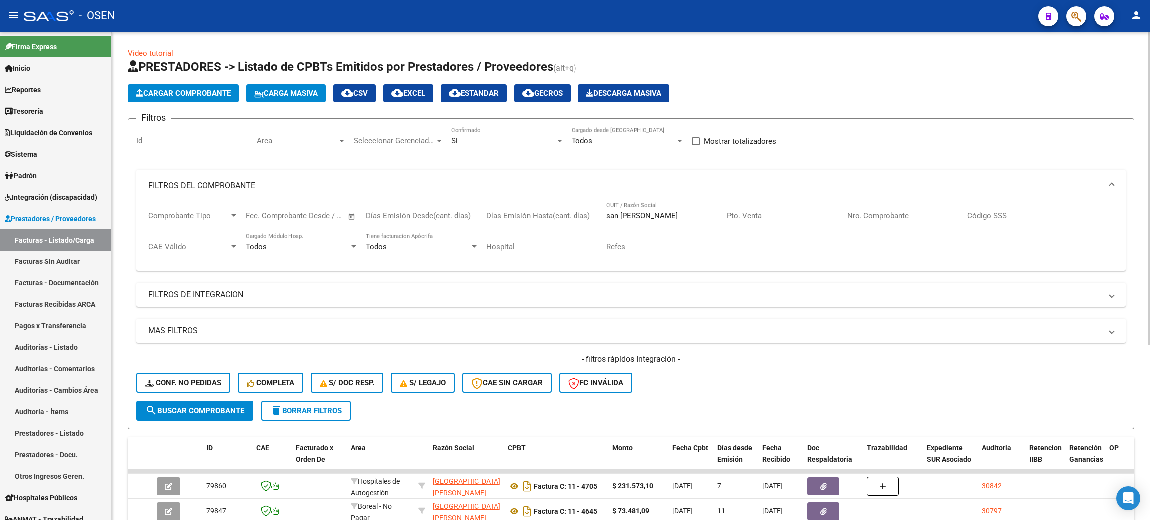
click at [255, 331] on mat-panel-title "MAS FILTROS" at bounding box center [624, 330] width 953 height 11
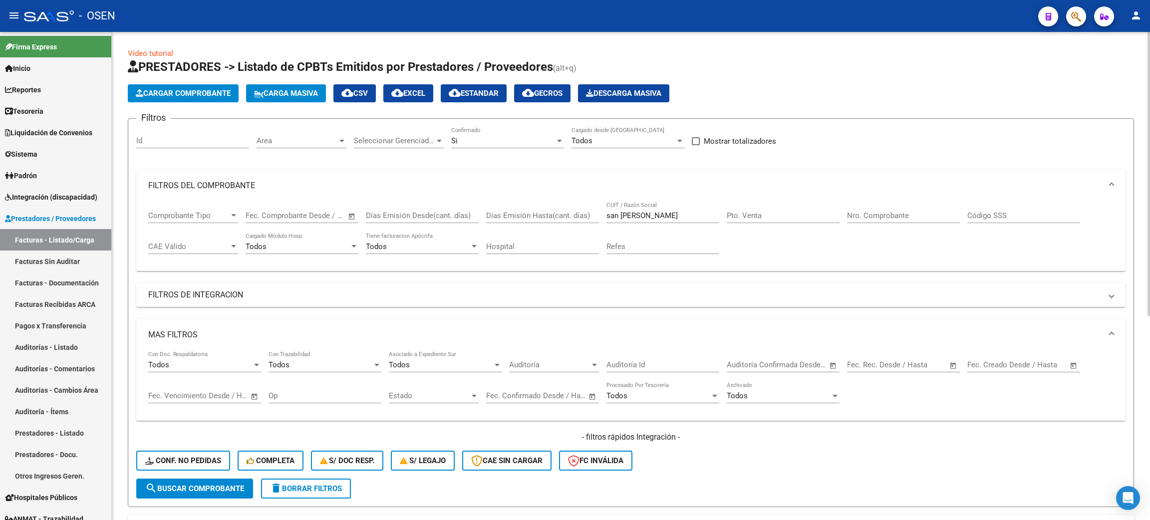
click at [549, 369] on span "Auditoría" at bounding box center [549, 364] width 81 height 9
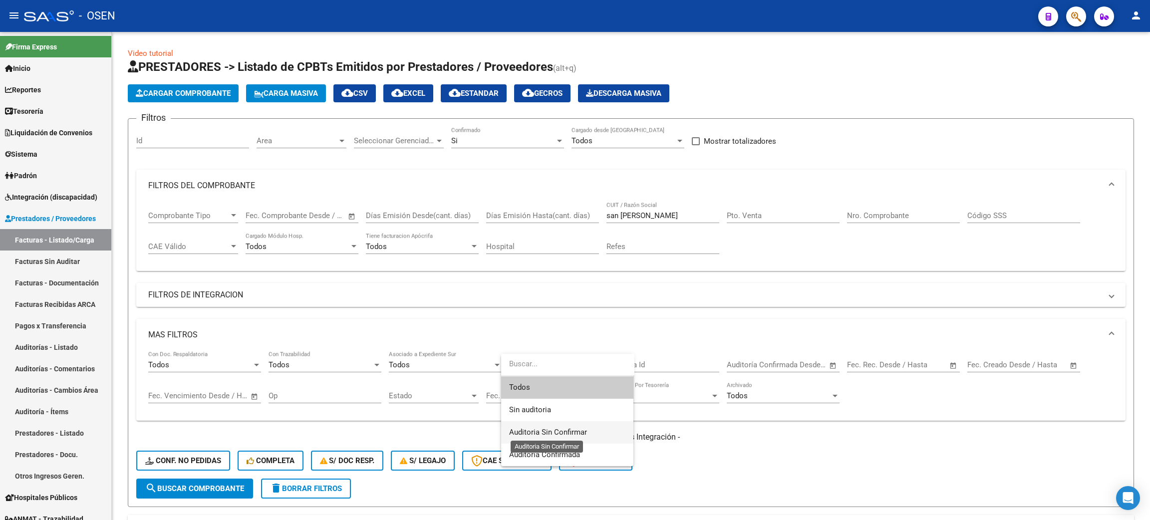
click at [542, 433] on span "Auditoria Sin Confirmar" at bounding box center [548, 432] width 78 height 9
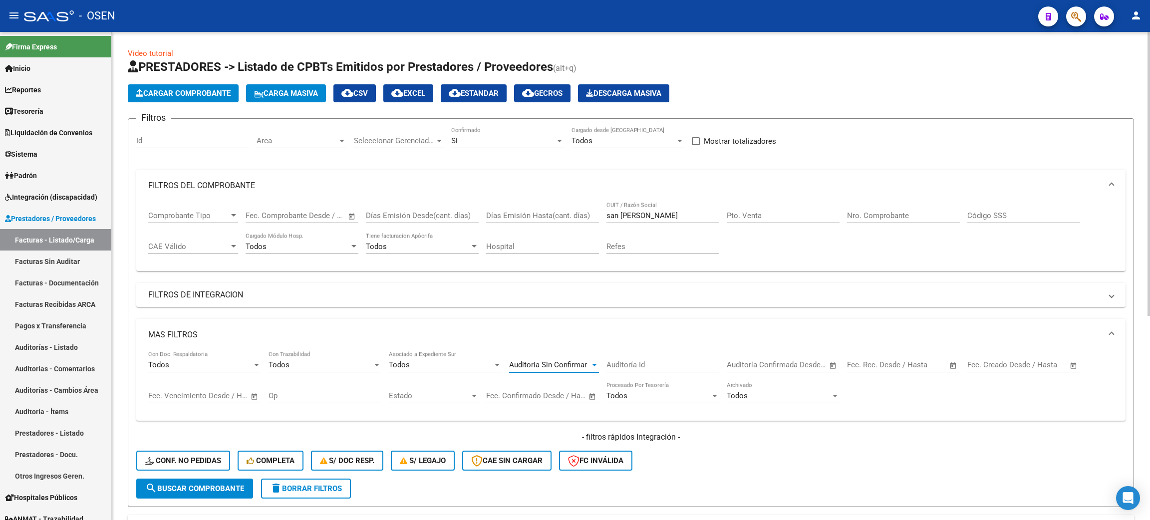
scroll to position [75, 0]
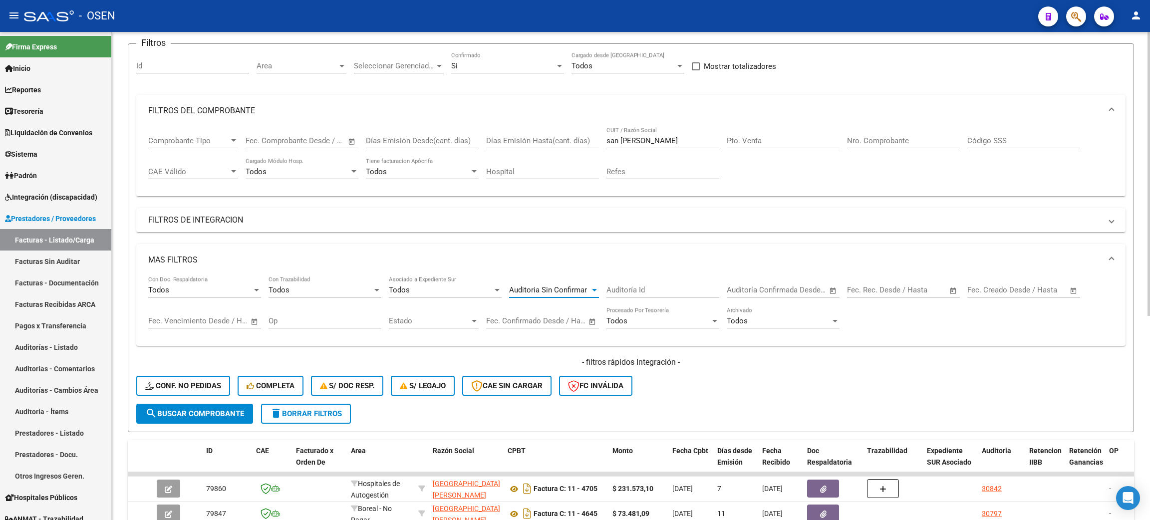
click at [182, 409] on span "search Buscar Comprobante" at bounding box center [194, 413] width 99 height 9
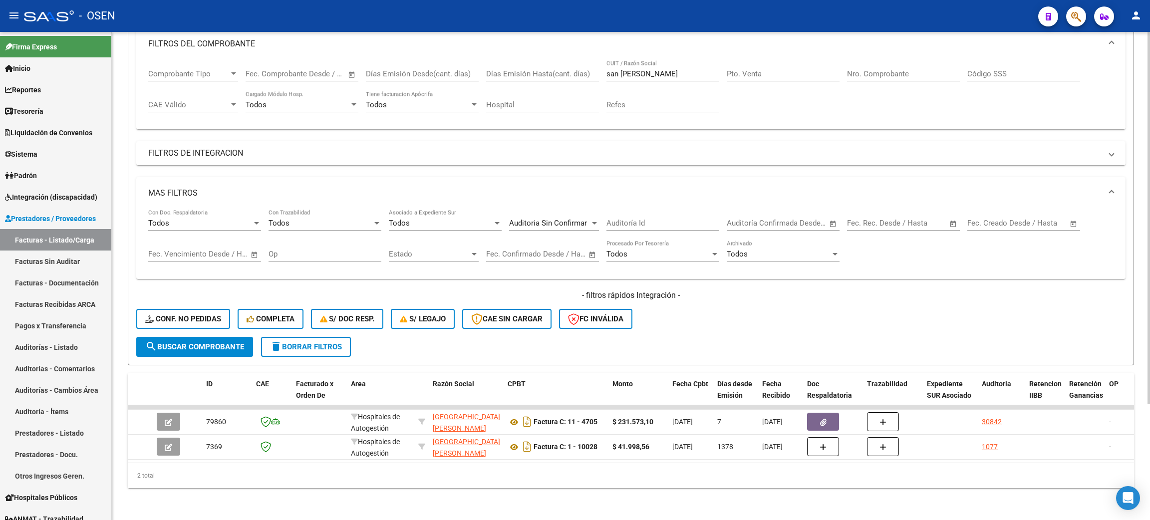
scroll to position [76, 0]
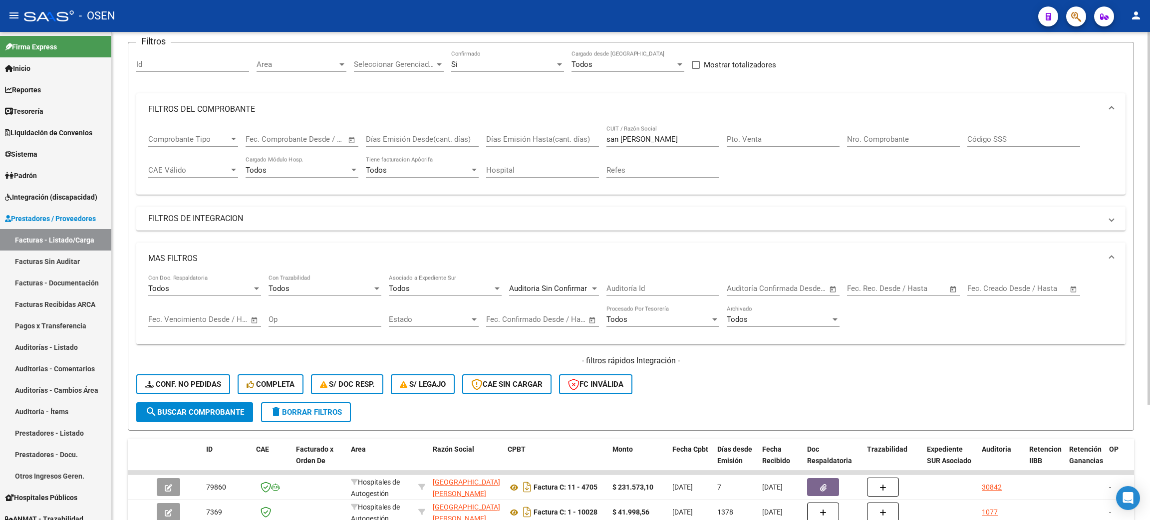
click at [557, 293] on div "Auditoria Sin Confirmar Auditoría" at bounding box center [554, 285] width 90 height 21
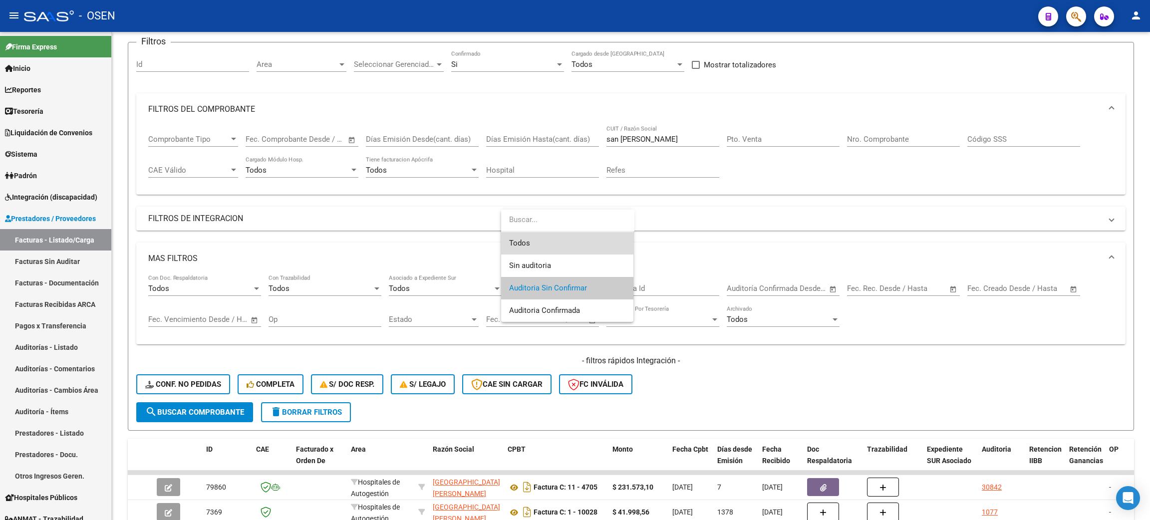
click at [518, 245] on span "Todos" at bounding box center [567, 243] width 116 height 22
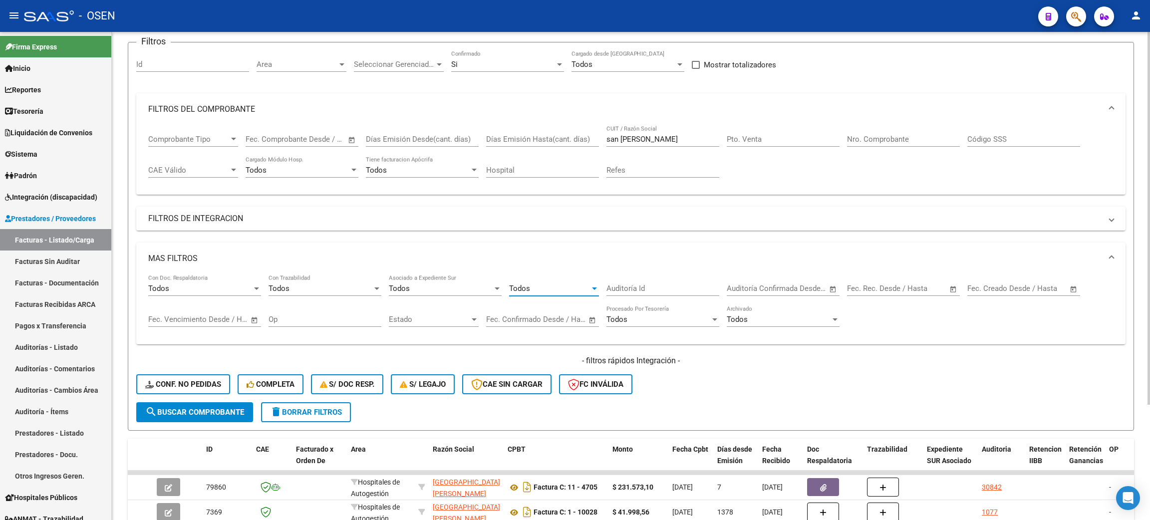
click at [556, 290] on div "Todos" at bounding box center [549, 288] width 81 height 9
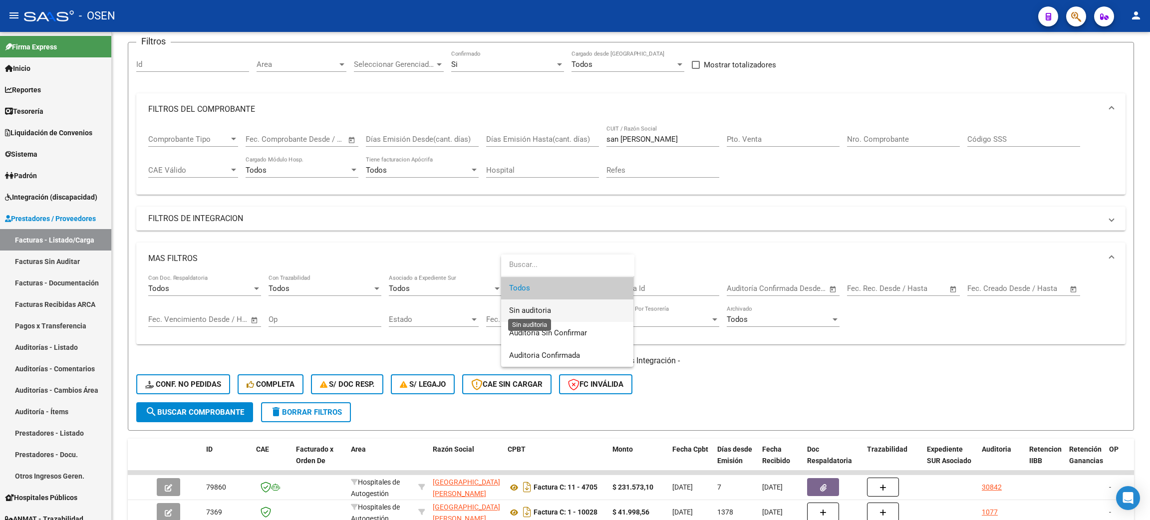
click at [545, 312] on span "Sin auditoria" at bounding box center [530, 310] width 42 height 9
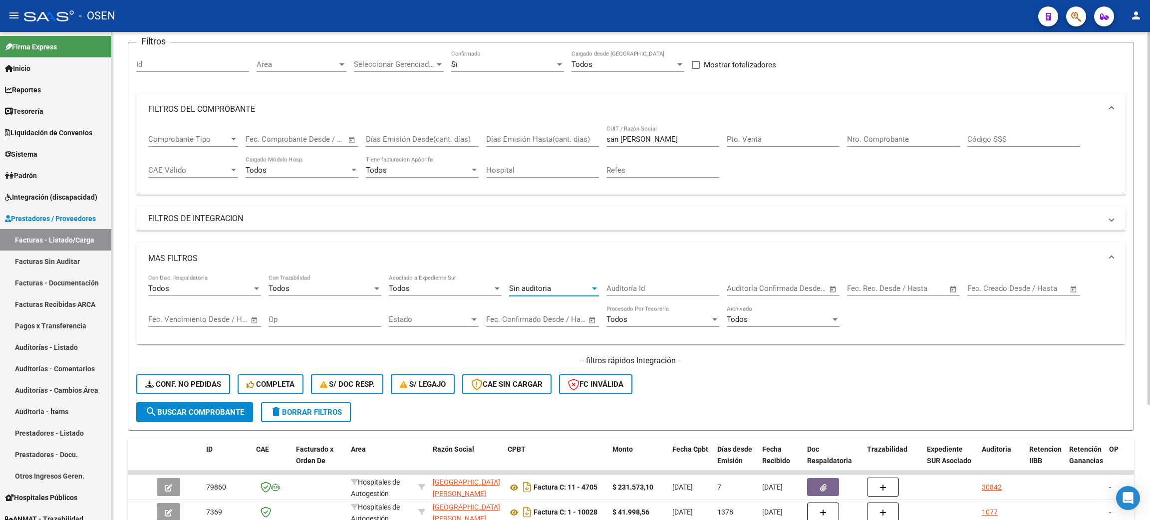
click at [214, 409] on span "search Buscar Comprobante" at bounding box center [194, 412] width 99 height 9
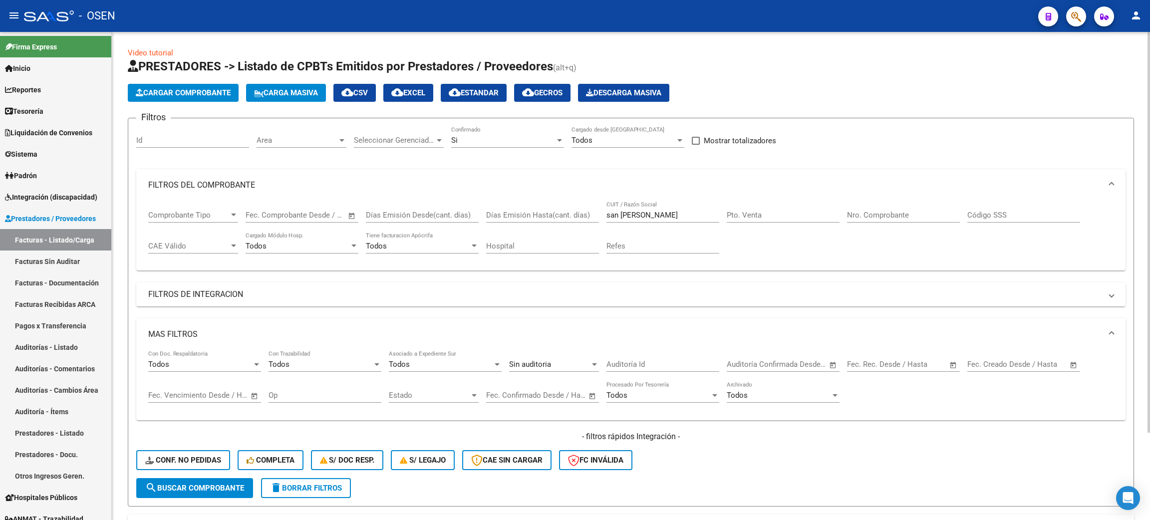
scroll to position [0, 0]
click at [538, 355] on div "Sin auditoria Auditoría" at bounding box center [554, 361] width 90 height 21
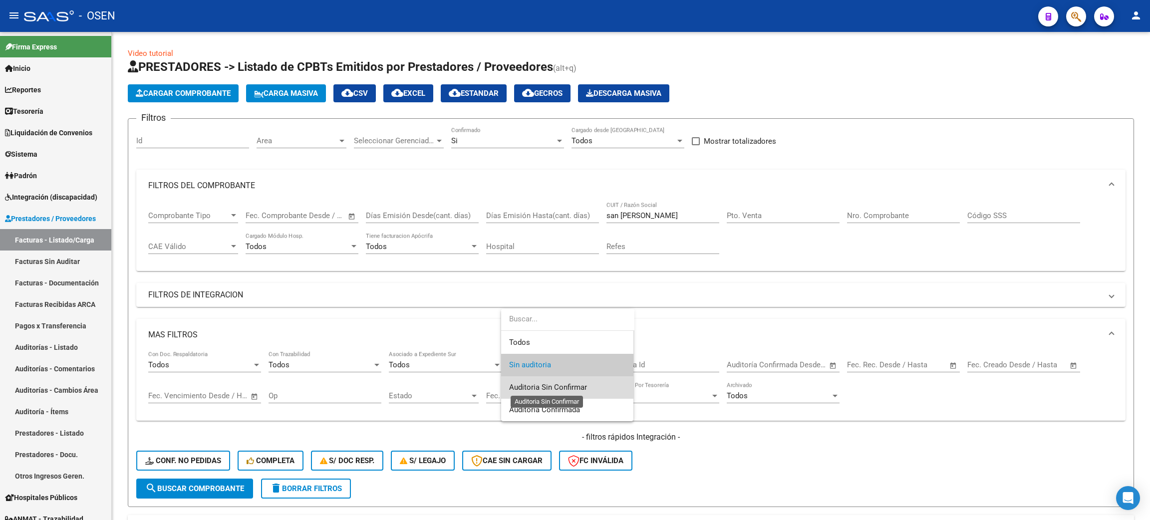
click at [541, 389] on span "Auditoria Sin Confirmar" at bounding box center [548, 387] width 78 height 9
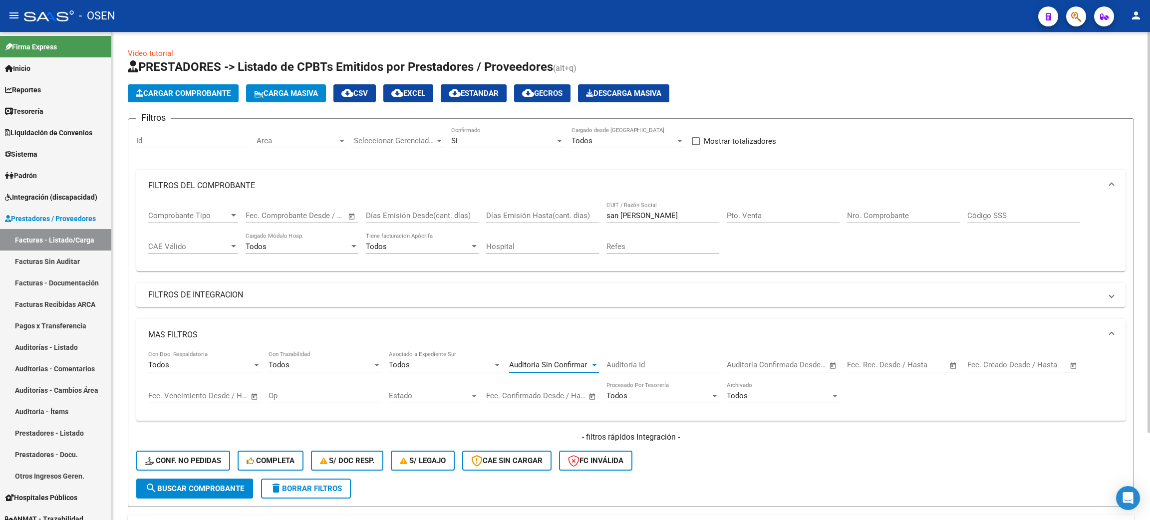
click at [194, 484] on span "search Buscar Comprobante" at bounding box center [194, 488] width 99 height 9
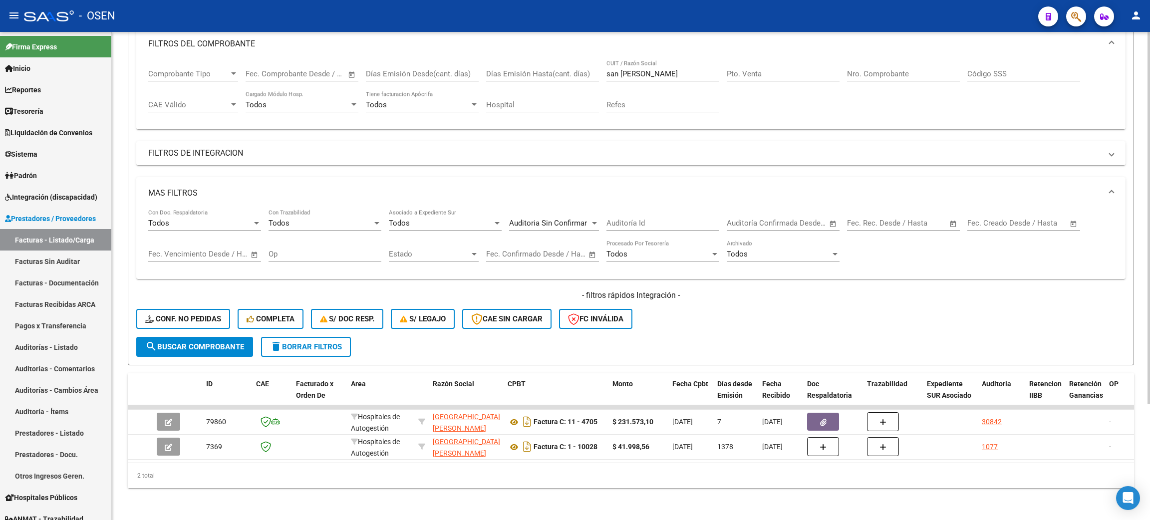
scroll to position [151, 0]
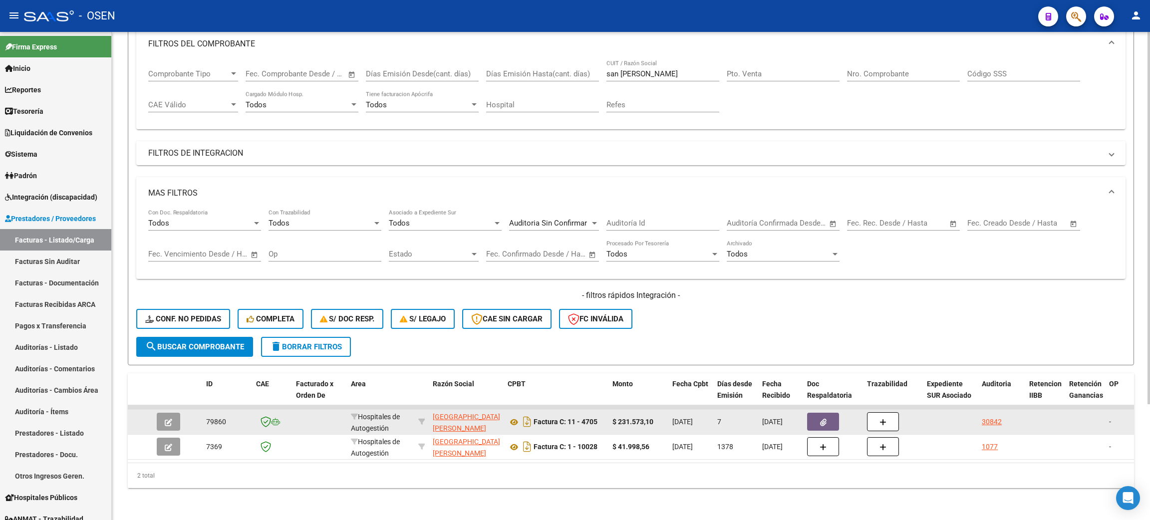
drag, startPoint x: 611, startPoint y: 409, endPoint x: 685, endPoint y: 409, distance: 73.9
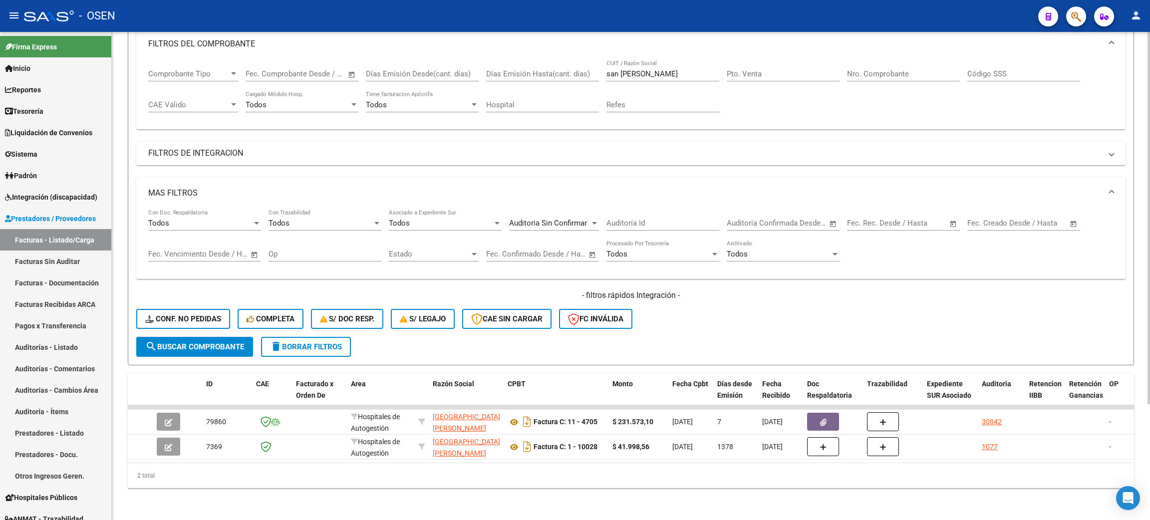
click at [585, 487] on div "2 total" at bounding box center [631, 475] width 1006 height 25
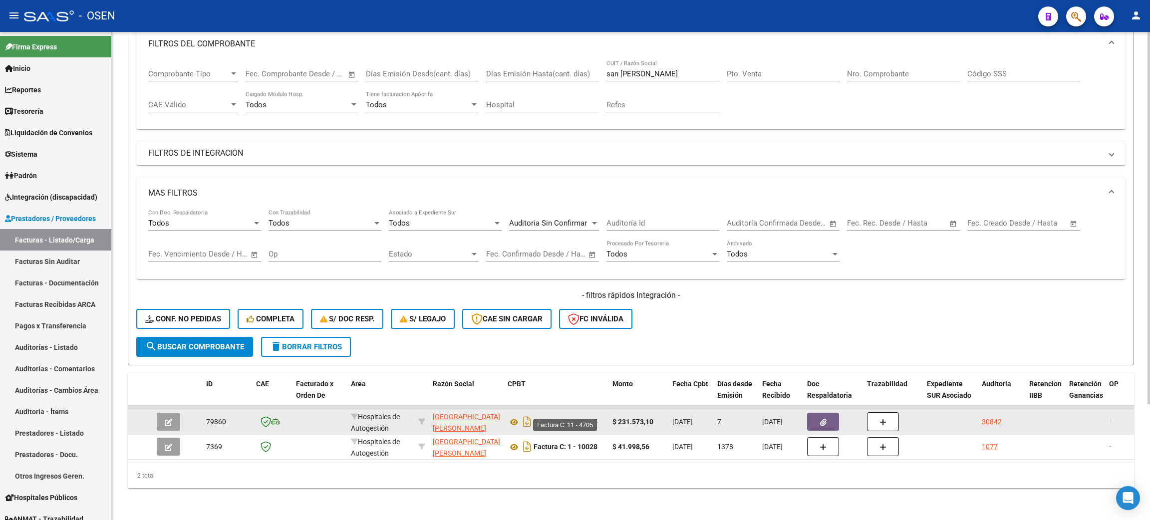
drag, startPoint x: 599, startPoint y: 407, endPoint x: 536, endPoint y: 409, distance: 62.9
click at [536, 418] on strong "Factura C: 11 - 4705" at bounding box center [566, 422] width 64 height 8
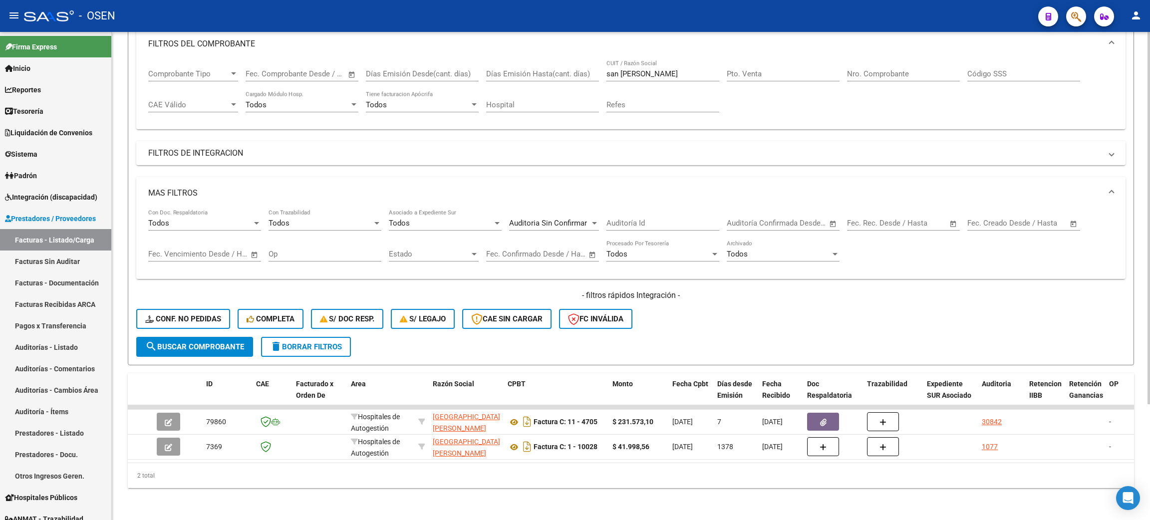
copy strong "Factura C: 11 - 4705"
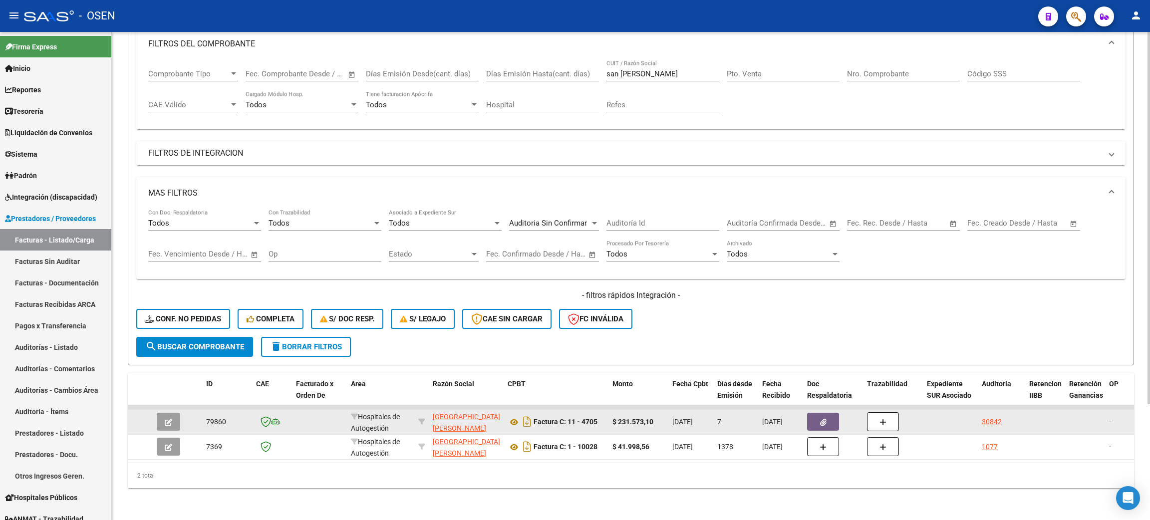
drag, startPoint x: 613, startPoint y: 409, endPoint x: 655, endPoint y: 411, distance: 42.0
click at [655, 416] on div "$ 231.573,10" at bounding box center [638, 421] width 52 height 11
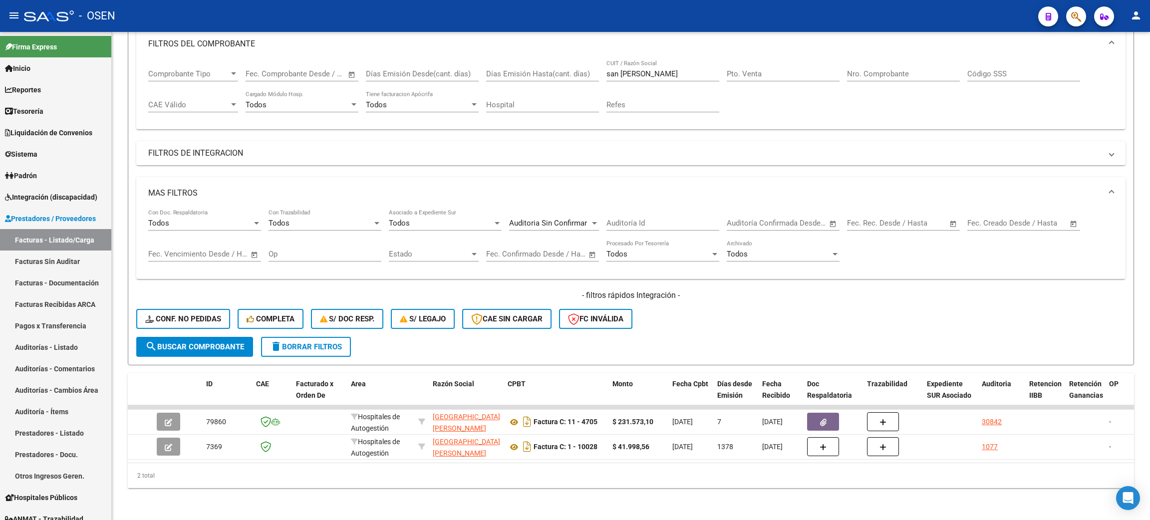
copy strong "$ 231.573,10"
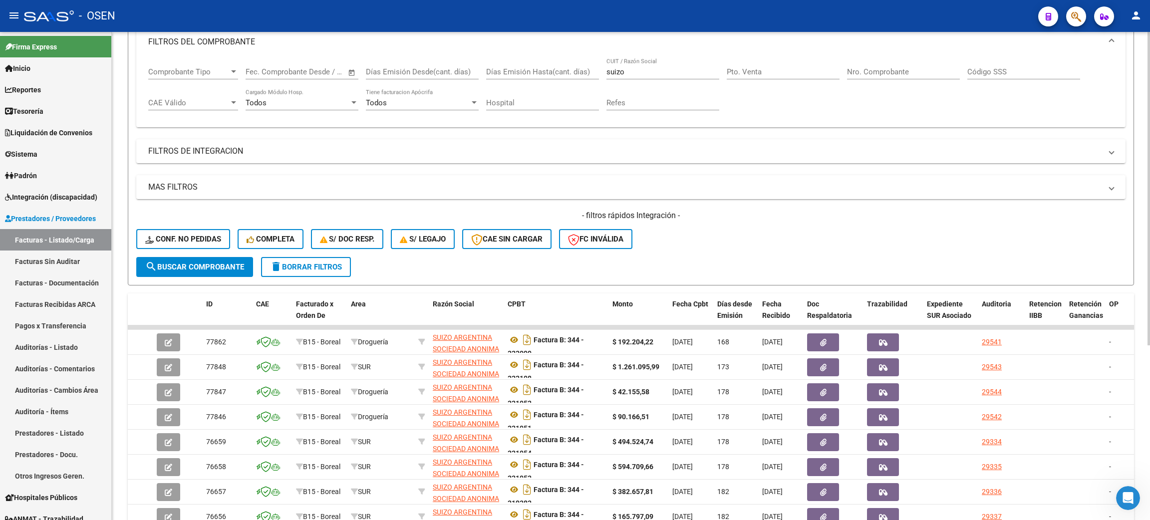
scroll to position [150, 0]
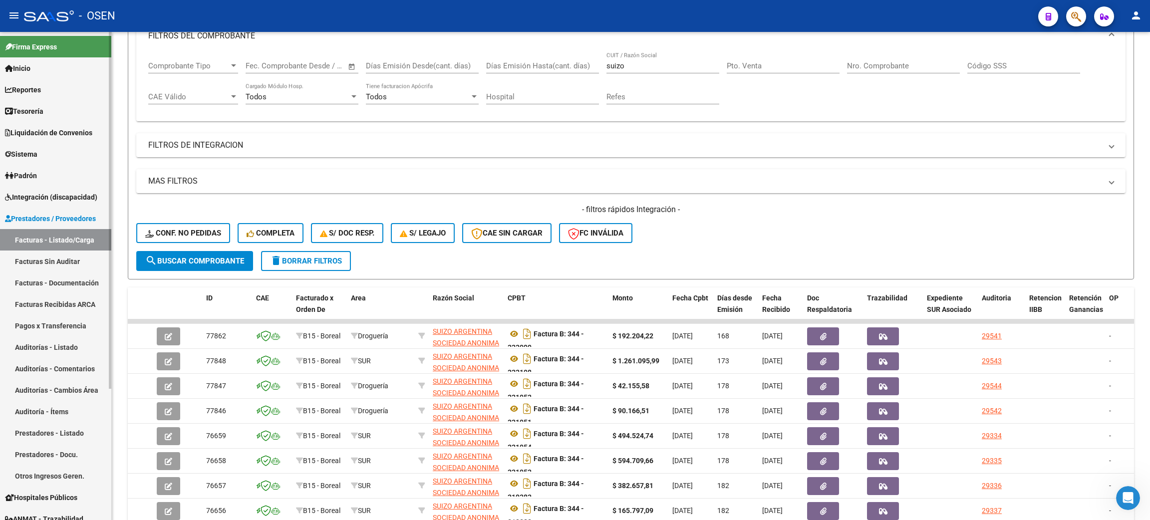
click at [18, 119] on link "Tesorería" at bounding box center [55, 110] width 111 height 21
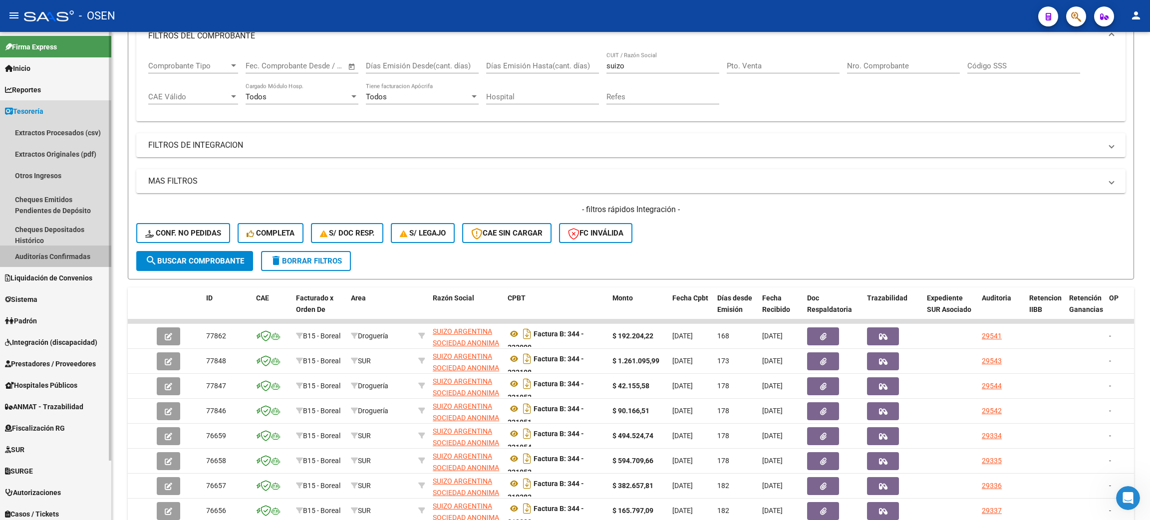
click at [47, 256] on link "Auditorías Confirmadas" at bounding box center [55, 256] width 111 height 21
